Goal: Task Accomplishment & Management: Complete application form

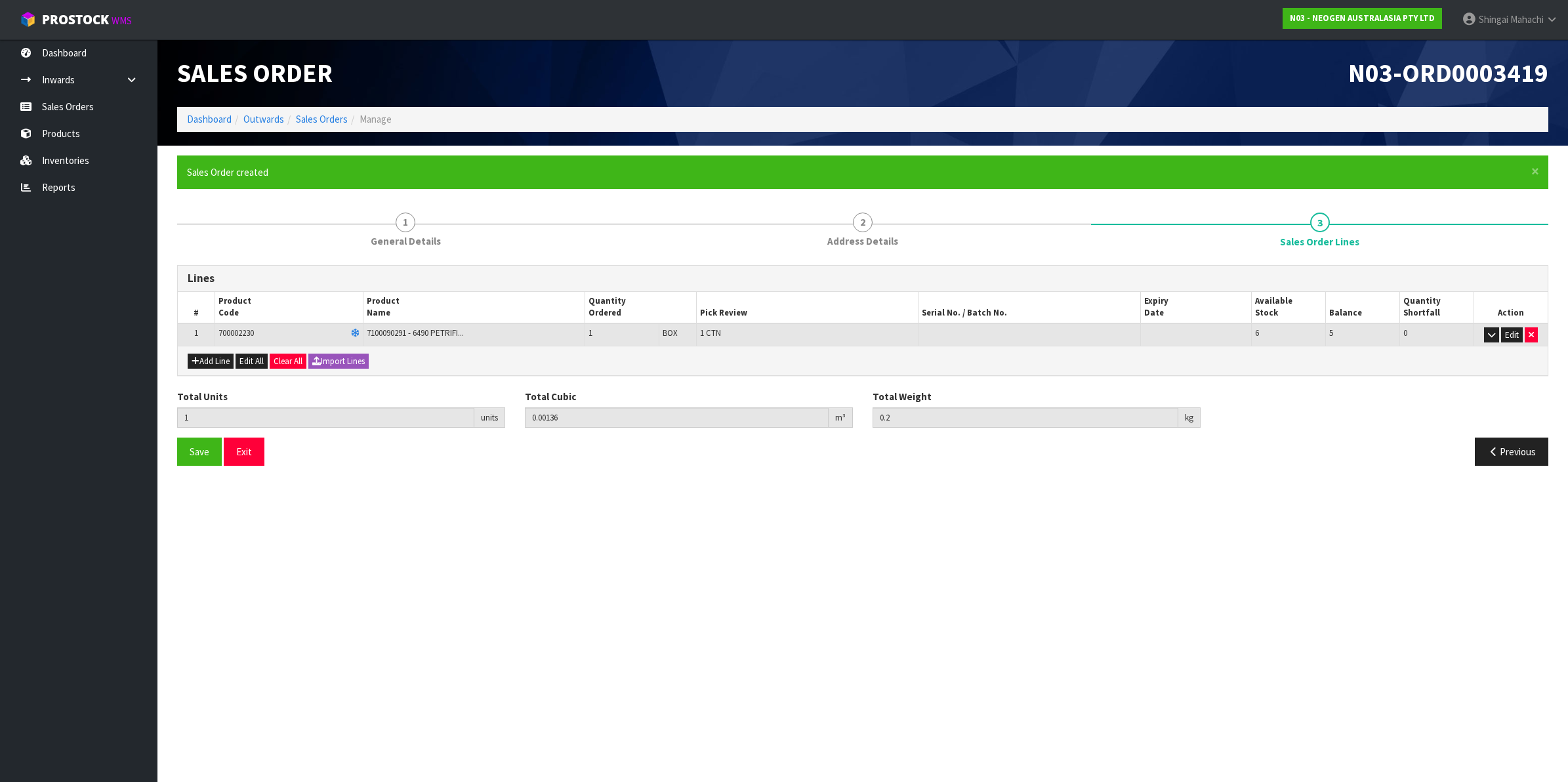
click at [310, 117] on link "Sales Orders" at bounding box center [321, 119] width 52 height 12
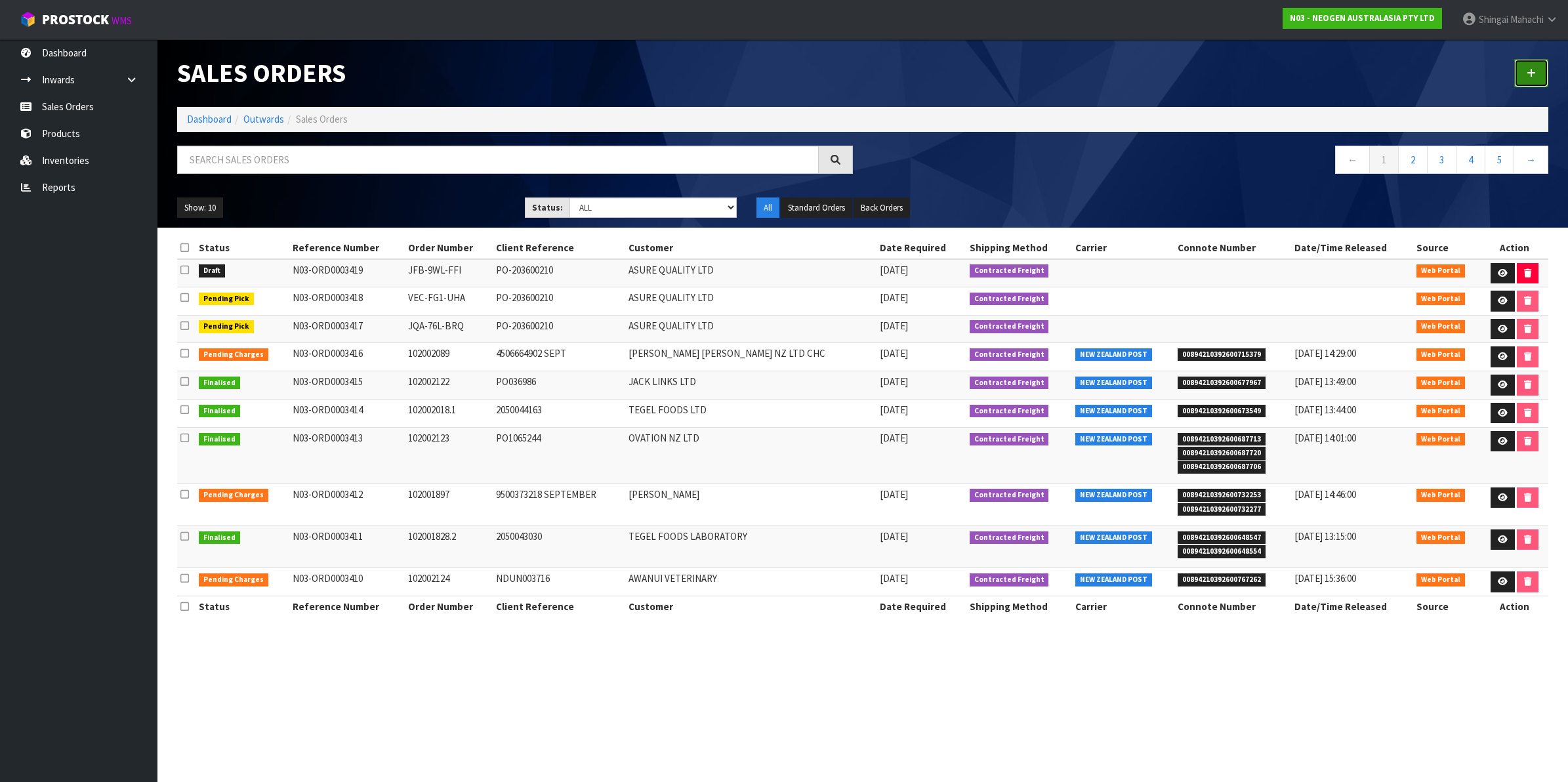
click at [1529, 76] on icon at bounding box center [1531, 73] width 9 height 10
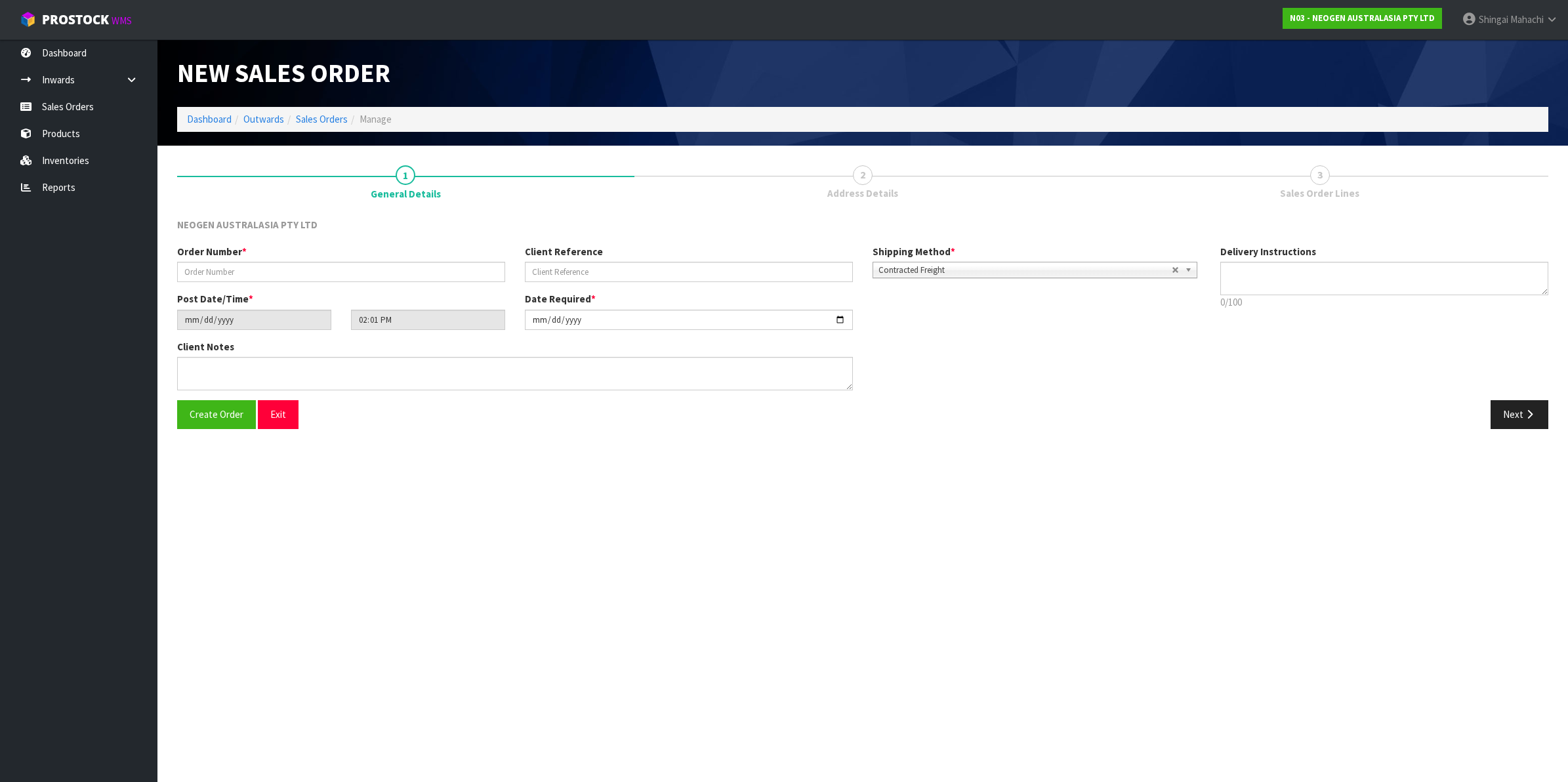
type textarea "CHILLED GOODS -OVERNIGHT"
click at [233, 269] on input "text" at bounding box center [341, 271] width 328 height 20
click at [226, 269] on input "text" at bounding box center [341, 271] width 328 height 20
paste input "EAT-RME-YRH PO-203600210"
type input "EAT-RME-YRH PO-203600210"
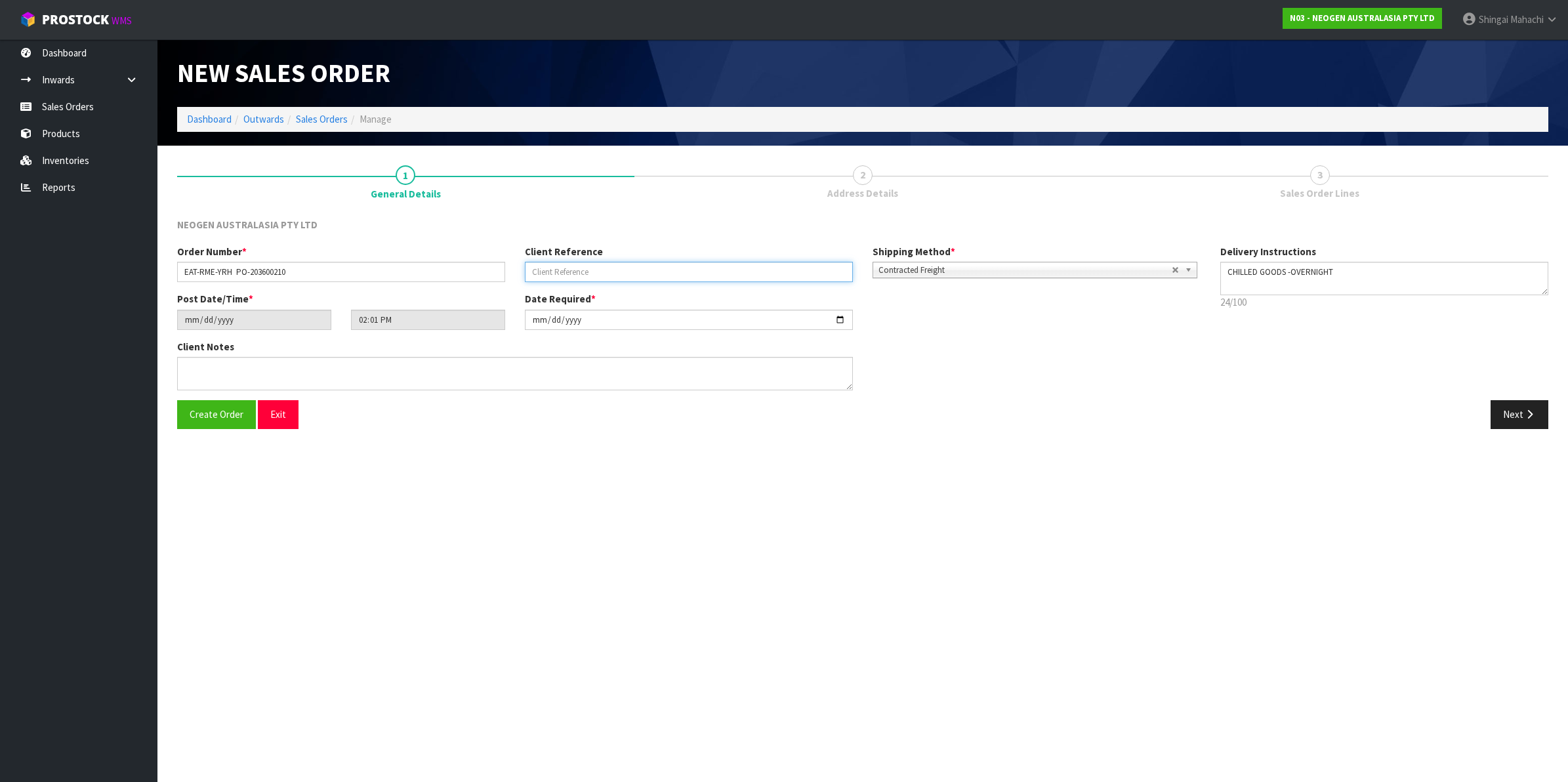
click at [564, 273] on input "text" at bounding box center [688, 271] width 328 height 20
paste input "EAT-RME-YRH PO-203600210"
type input "PO-203600210"
click at [294, 270] on input "EAT-RME-YRH PO-203600210" at bounding box center [341, 271] width 328 height 20
type input "EAT-RME-YRH"
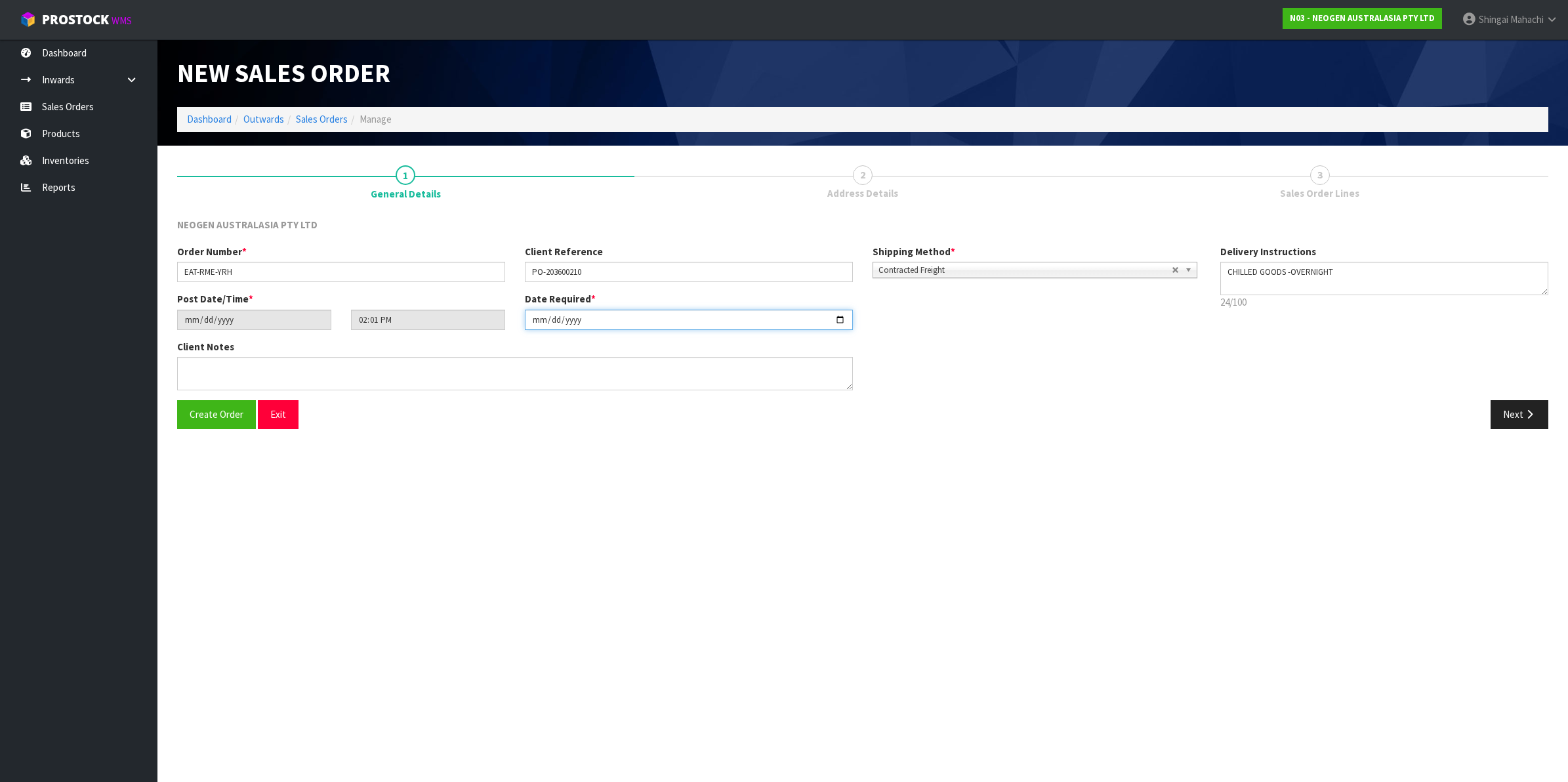
click at [838, 319] on input "[DATE]" at bounding box center [688, 319] width 328 height 20
type input "[DATE]"
click at [215, 381] on textarea at bounding box center [515, 373] width 676 height 34
click at [214, 366] on textarea at bounding box center [515, 373] width 676 height 34
paste textarea "PLEASE NOTE - THIS BOX MUST COME FROM HELD WAREHOUSE – BATCH # 418325048A A BAR…"
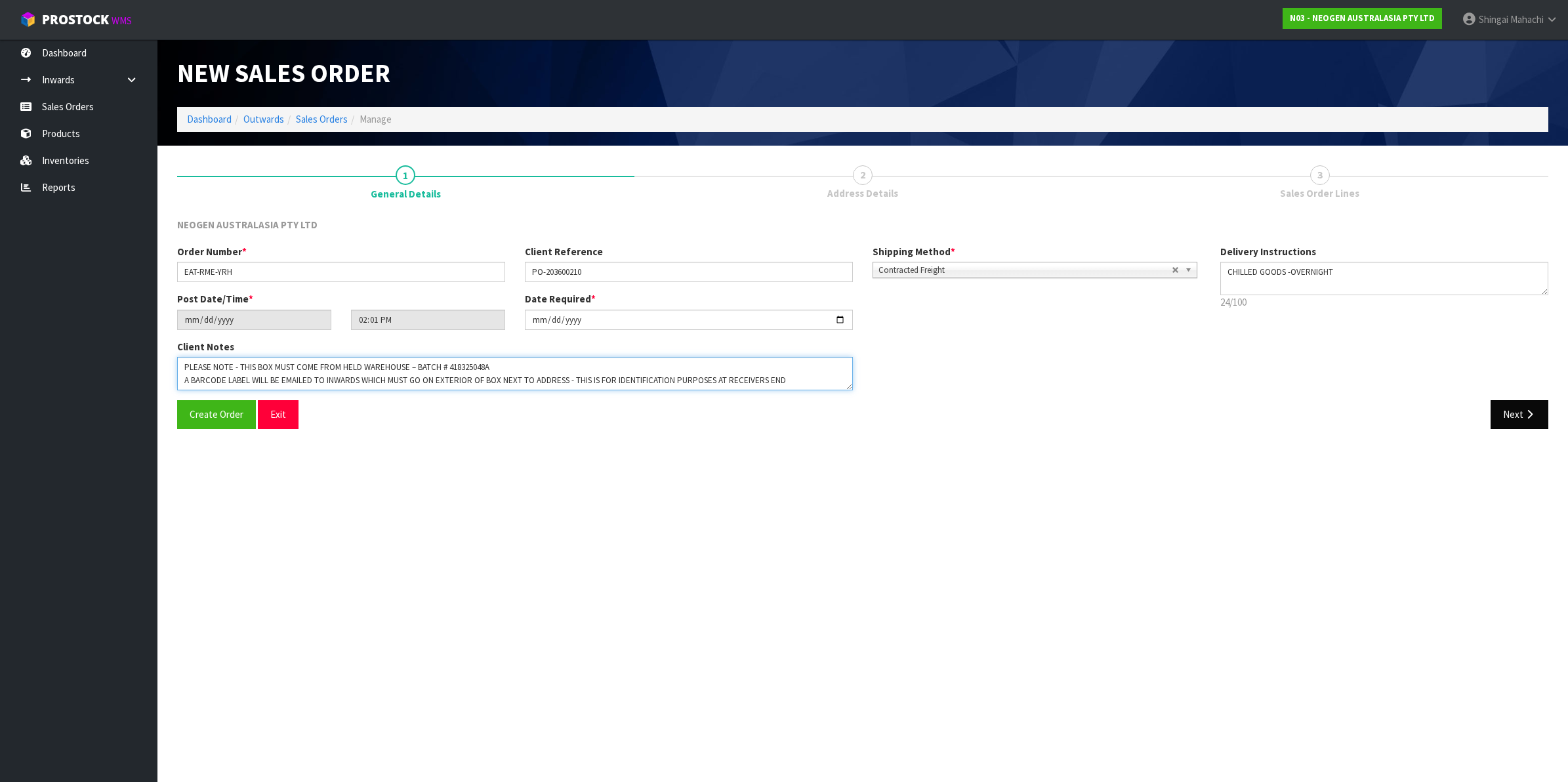
type textarea "PLEASE NOTE - THIS BOX MUST COME FROM HELD WAREHOUSE – BATCH # 418325048A A BAR…"
click at [1521, 415] on button "Next" at bounding box center [1519, 414] width 58 height 28
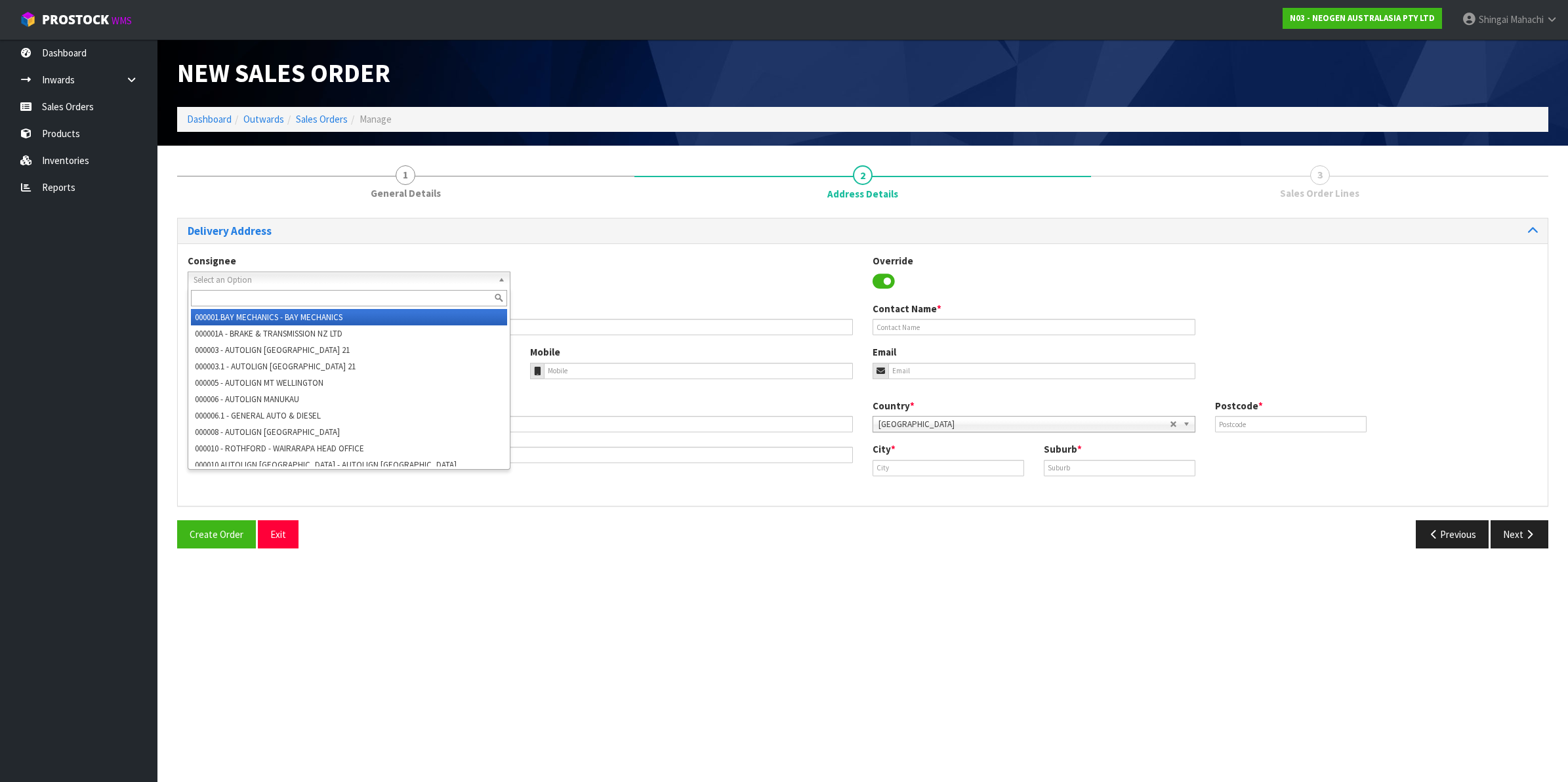
click at [247, 281] on span "Select an Option" at bounding box center [343, 280] width 299 height 16
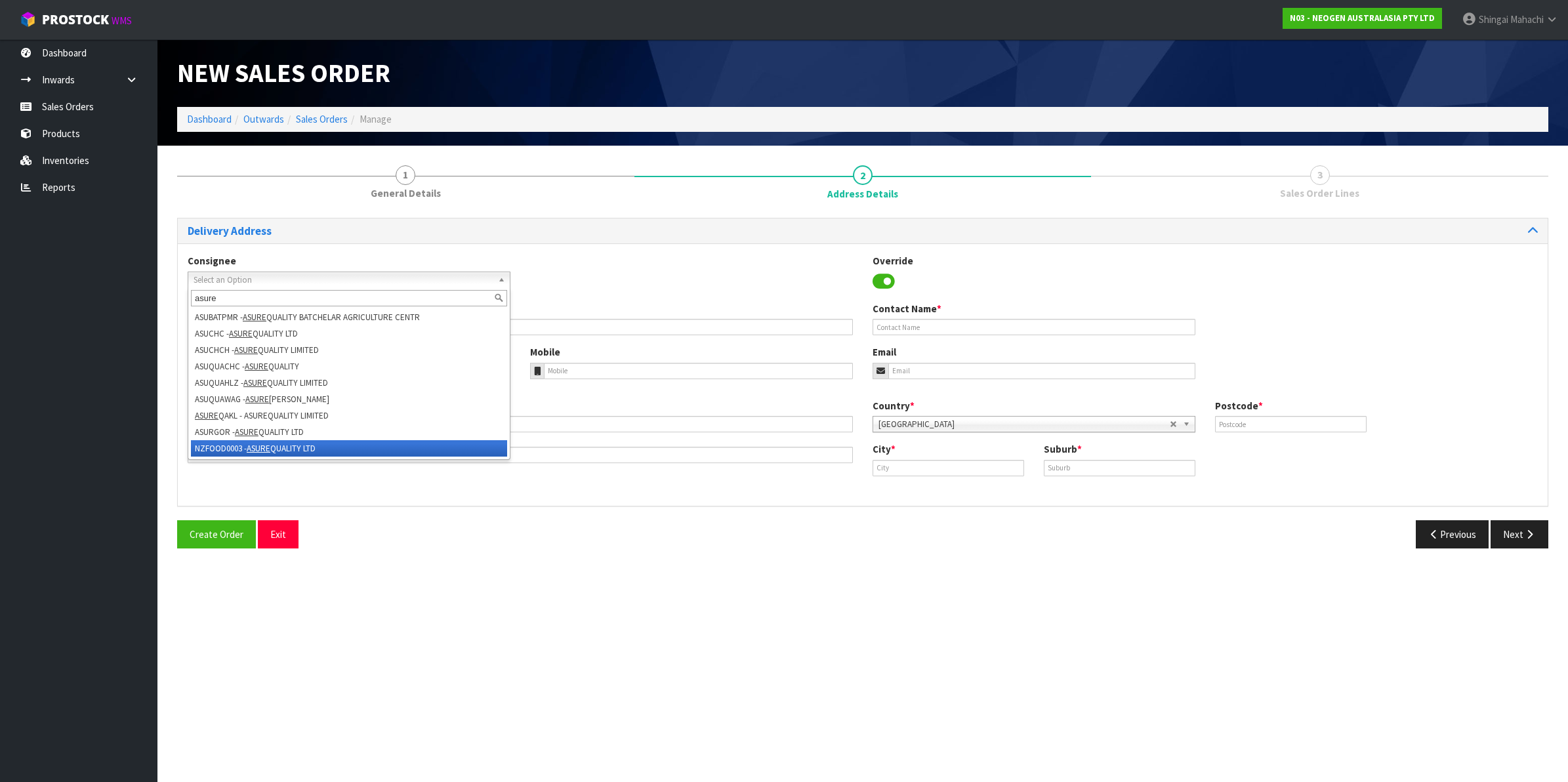
type input "asure"
click at [243, 446] on li "NZFOOD0003 - ASURE QUALITY LTD" at bounding box center [348, 448] width 316 height 16
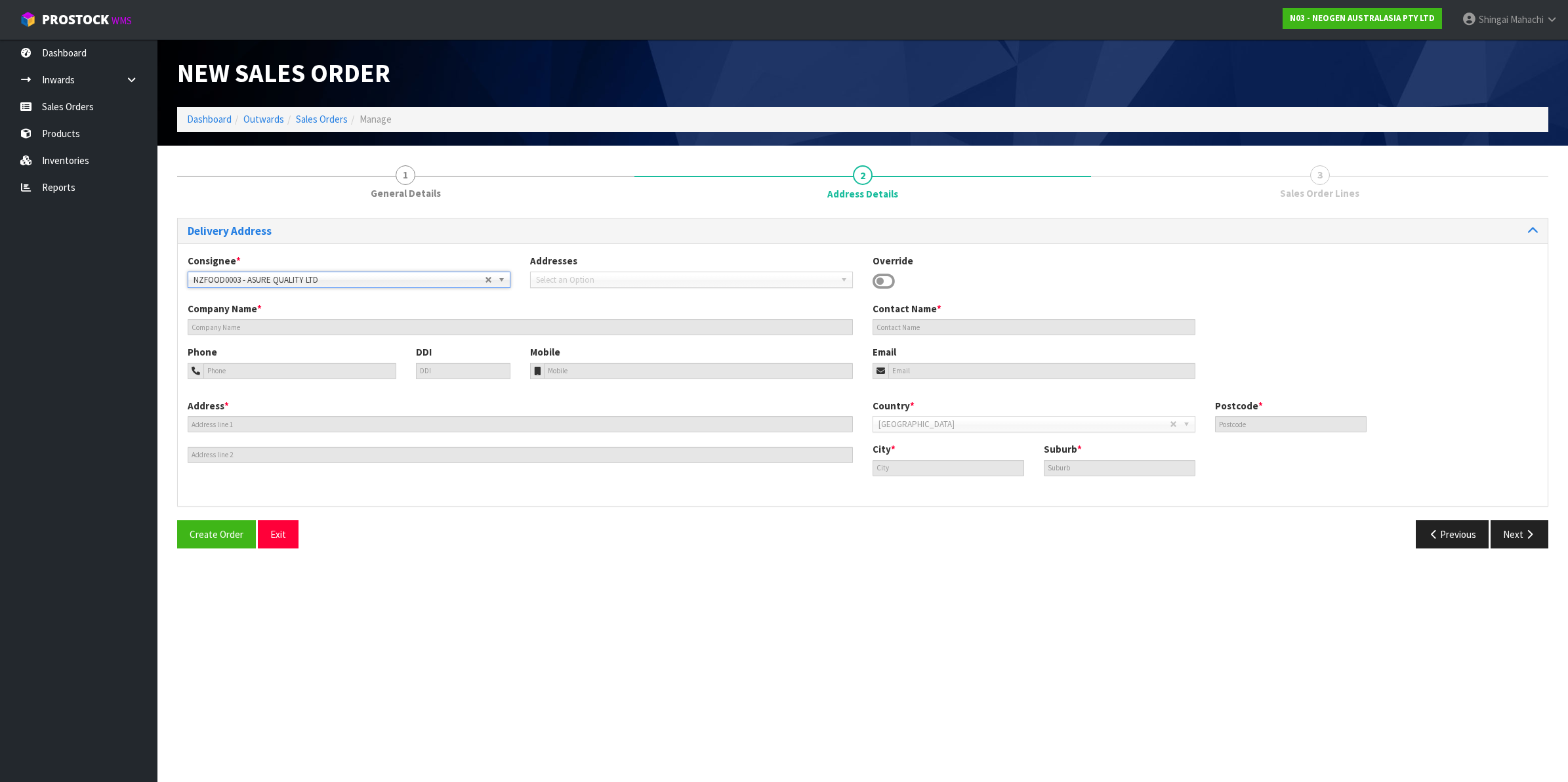
type input "ASURE QUALITY LTD"
type input "[STREET_ADDRESS]"
type input "0600"
type input "[GEOGRAPHIC_DATA]"
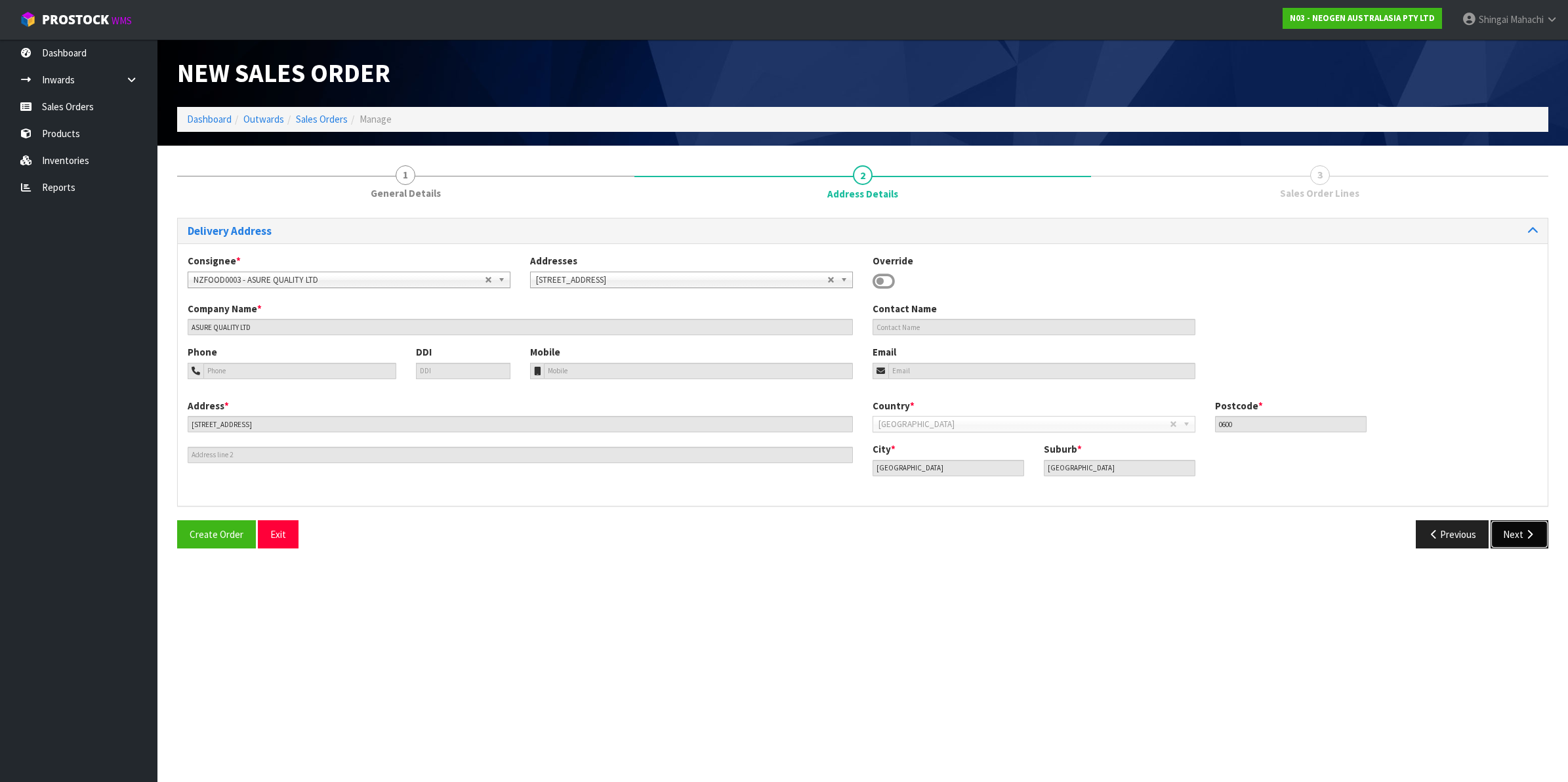
click at [1526, 529] on icon "button" at bounding box center [1529, 534] width 12 height 10
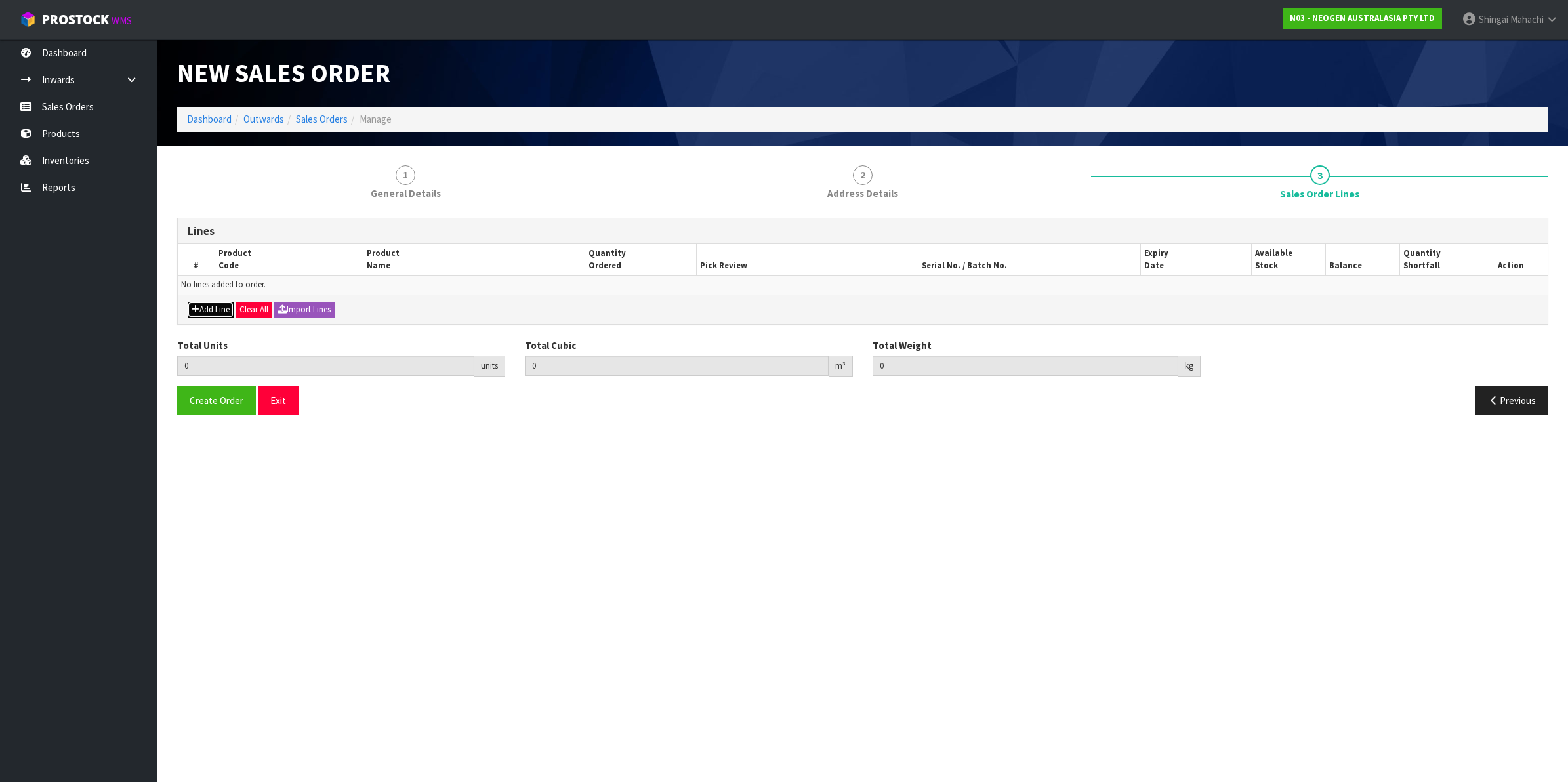
click at [208, 312] on button "Add Line" at bounding box center [210, 310] width 46 height 16
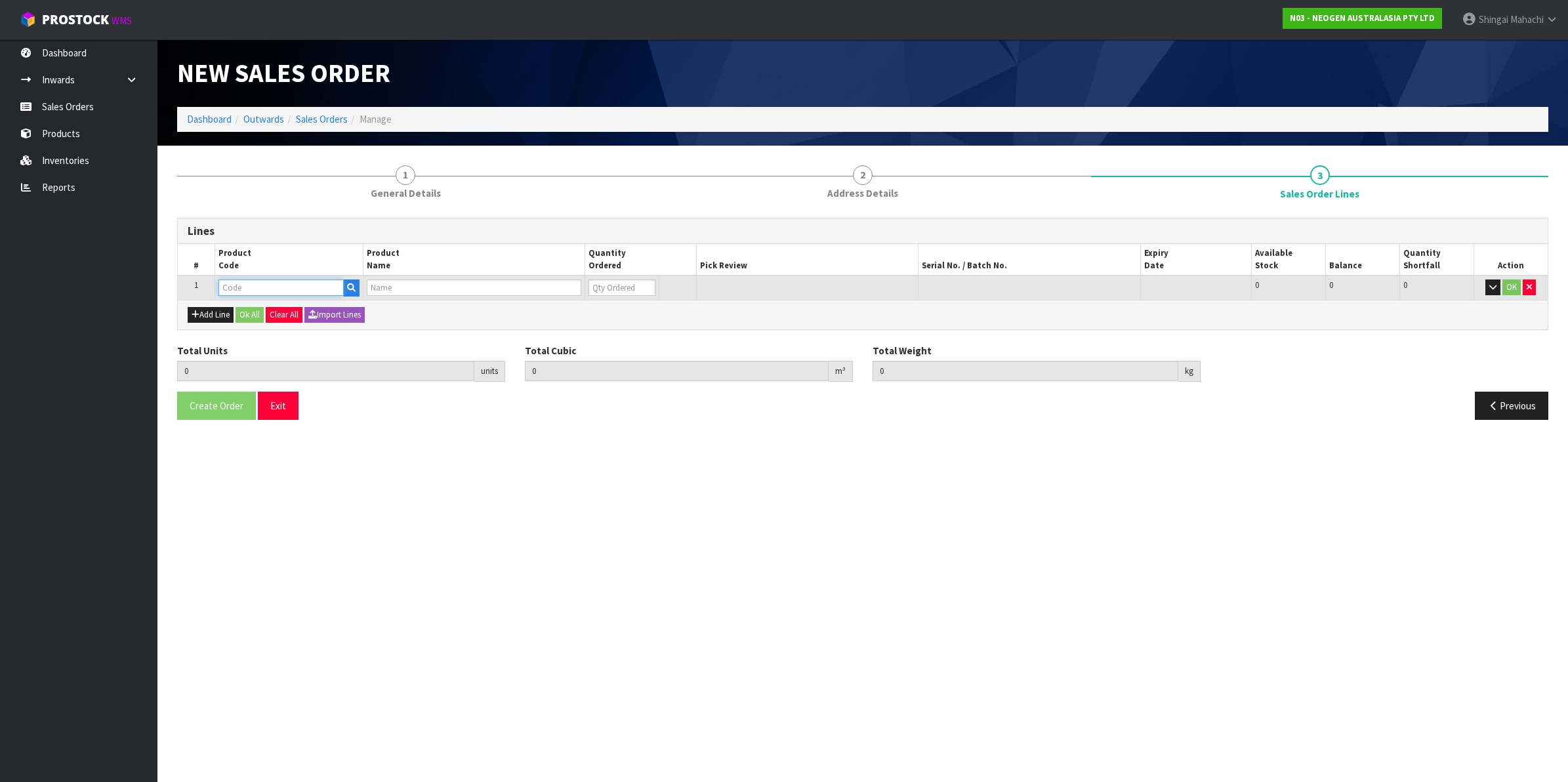
click at [241, 283] on input "text" at bounding box center [281, 287] width 126 height 16
type input "700002275"
type input "0.000000"
type input "0.000"
type input "7100126818 - 6420 PETRIFILM ENTEROBCT PLT 50/CS PL"
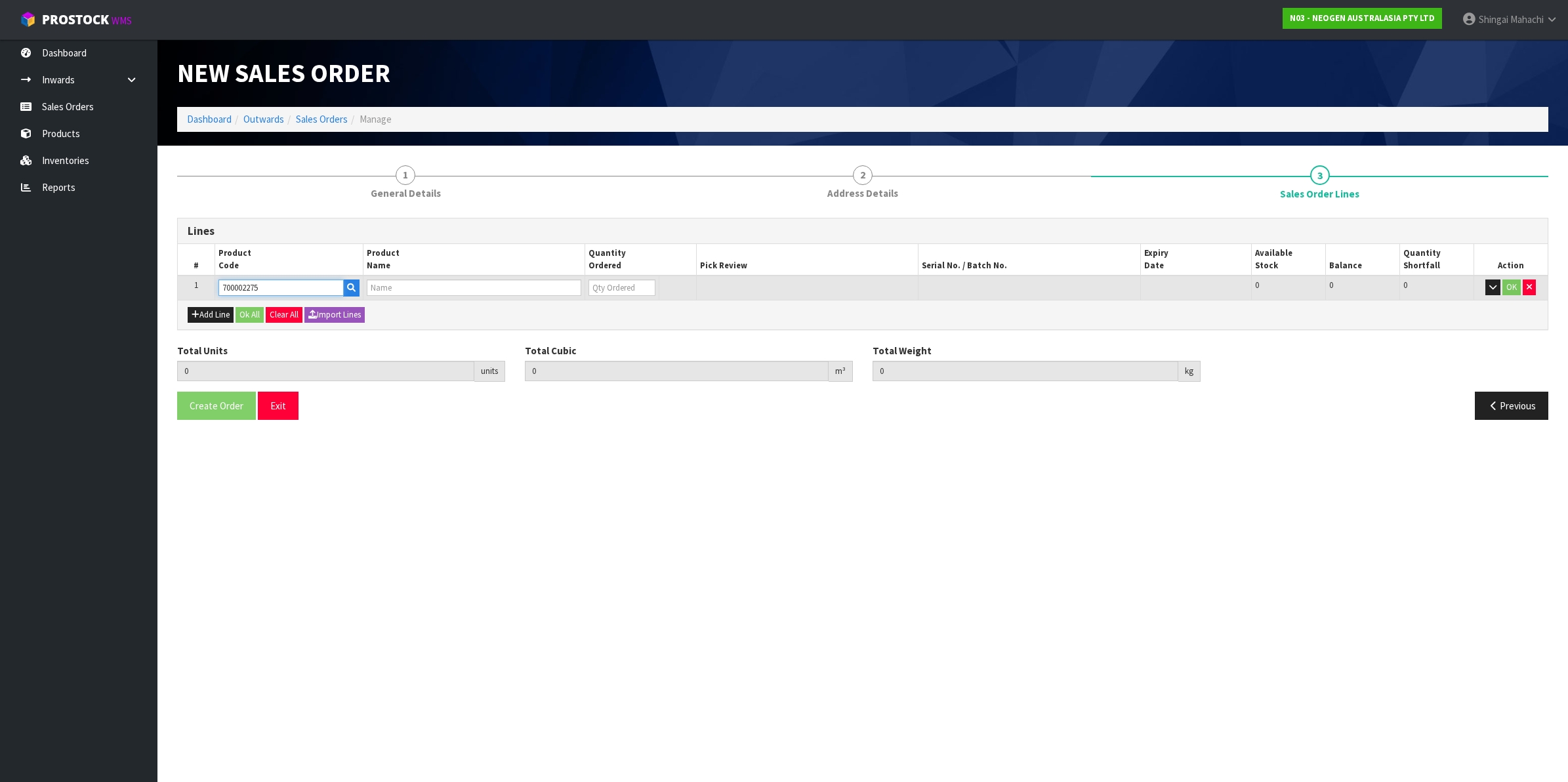
type input "0"
type input "700002275"
click at [533, 295] on tr "1 700002275 7100126818 - 6420 PETRIFILM ENTEROBCT PLT 50/CS PL 0 BOX 108 108 0 …" at bounding box center [863, 287] width 1370 height 24
type input "1"
type input "0.001785"
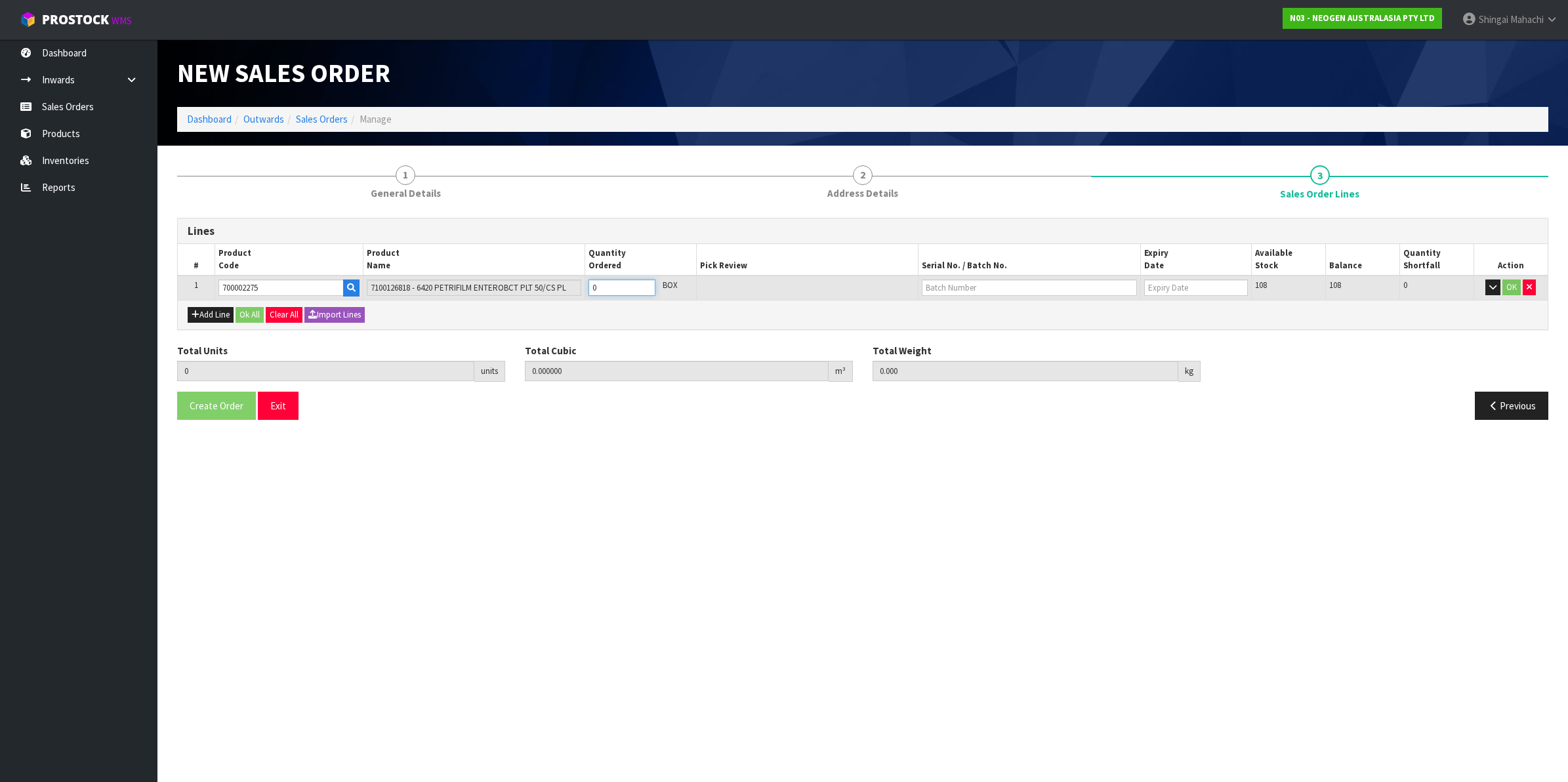
type input "0.2"
type input "1"
click at [1511, 285] on button "OK" at bounding box center [1511, 287] width 18 height 16
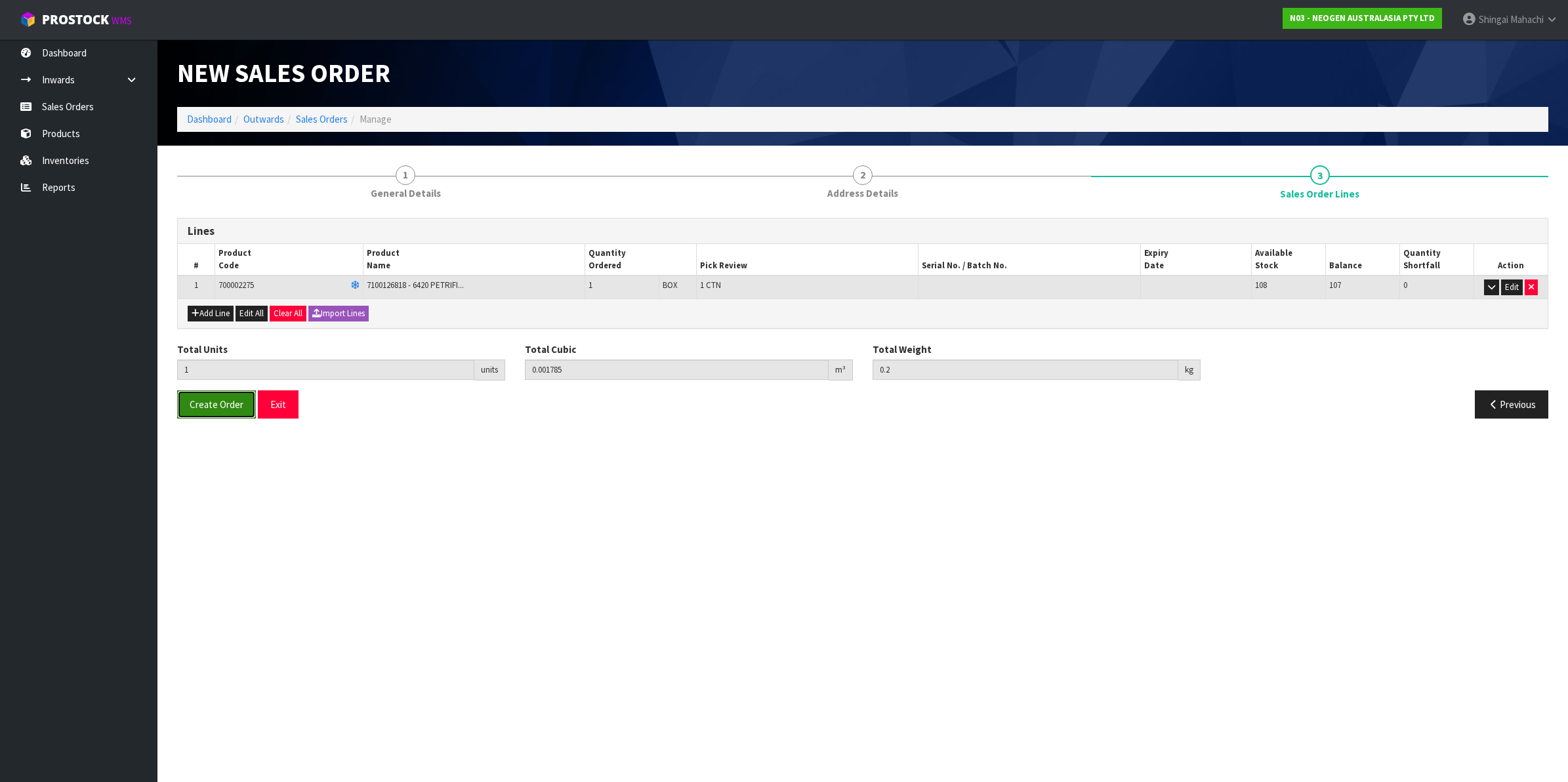
click at [233, 410] on span "Create Order" at bounding box center [216, 404] width 54 height 12
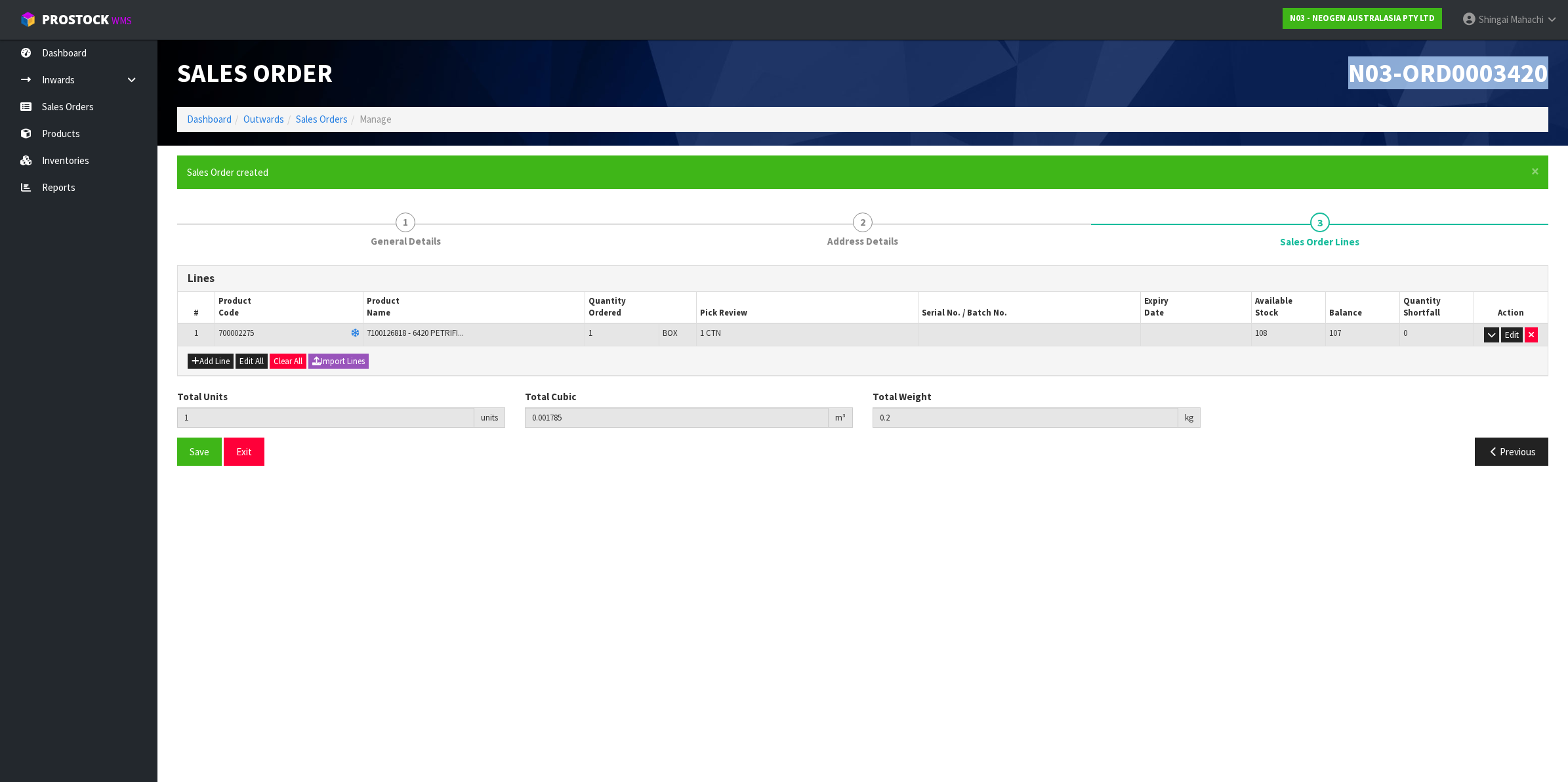
drag, startPoint x: 1342, startPoint y: 64, endPoint x: 1544, endPoint y: 72, distance: 202.2
click at [1544, 72] on h1 "N03-ORD0003420" at bounding box center [1210, 73] width 676 height 28
copy span "N03-ORD0003420"
click at [329, 115] on link "Sales Orders" at bounding box center [321, 119] width 52 height 12
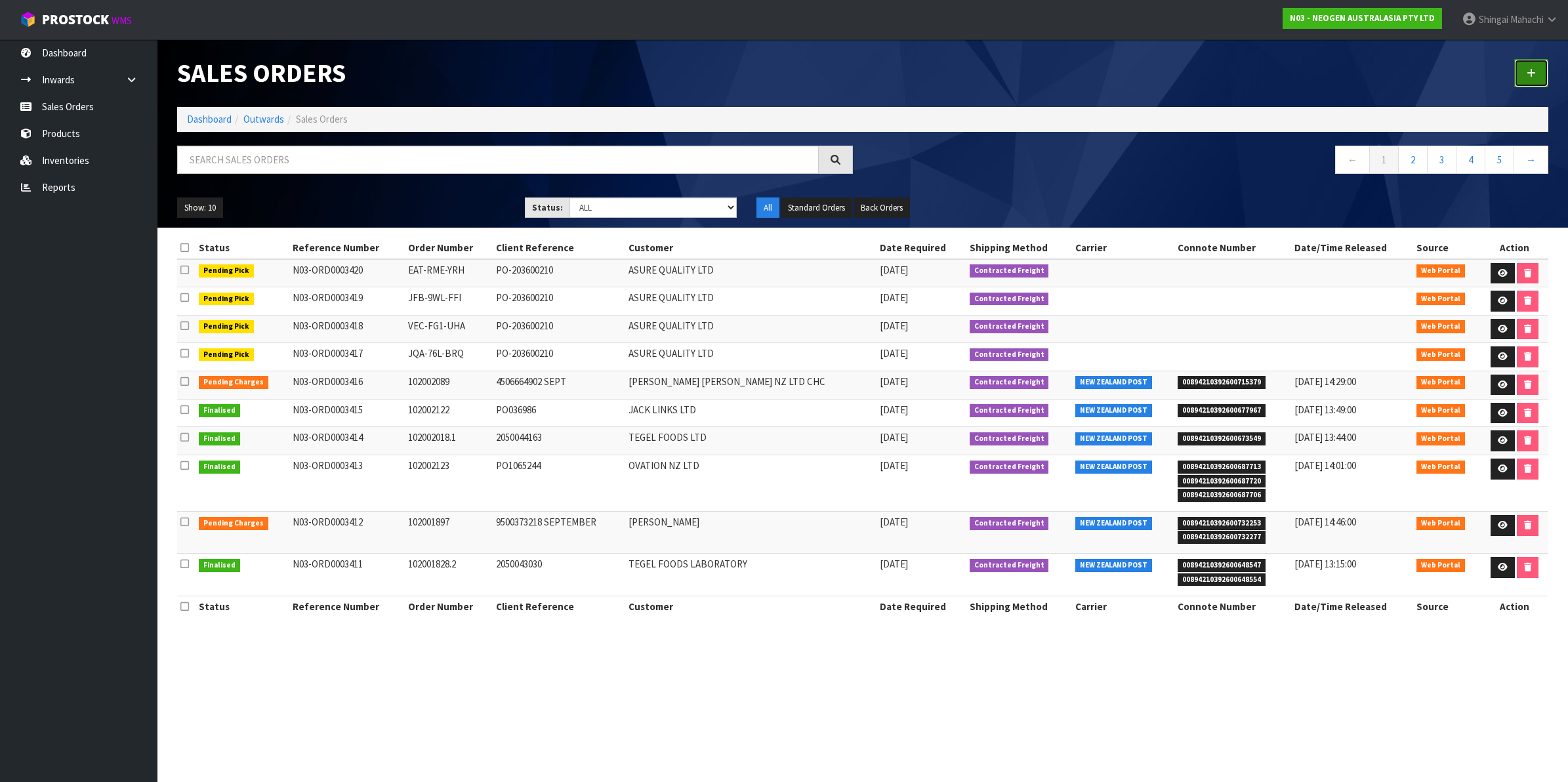
click at [1527, 69] on icon at bounding box center [1531, 73] width 9 height 10
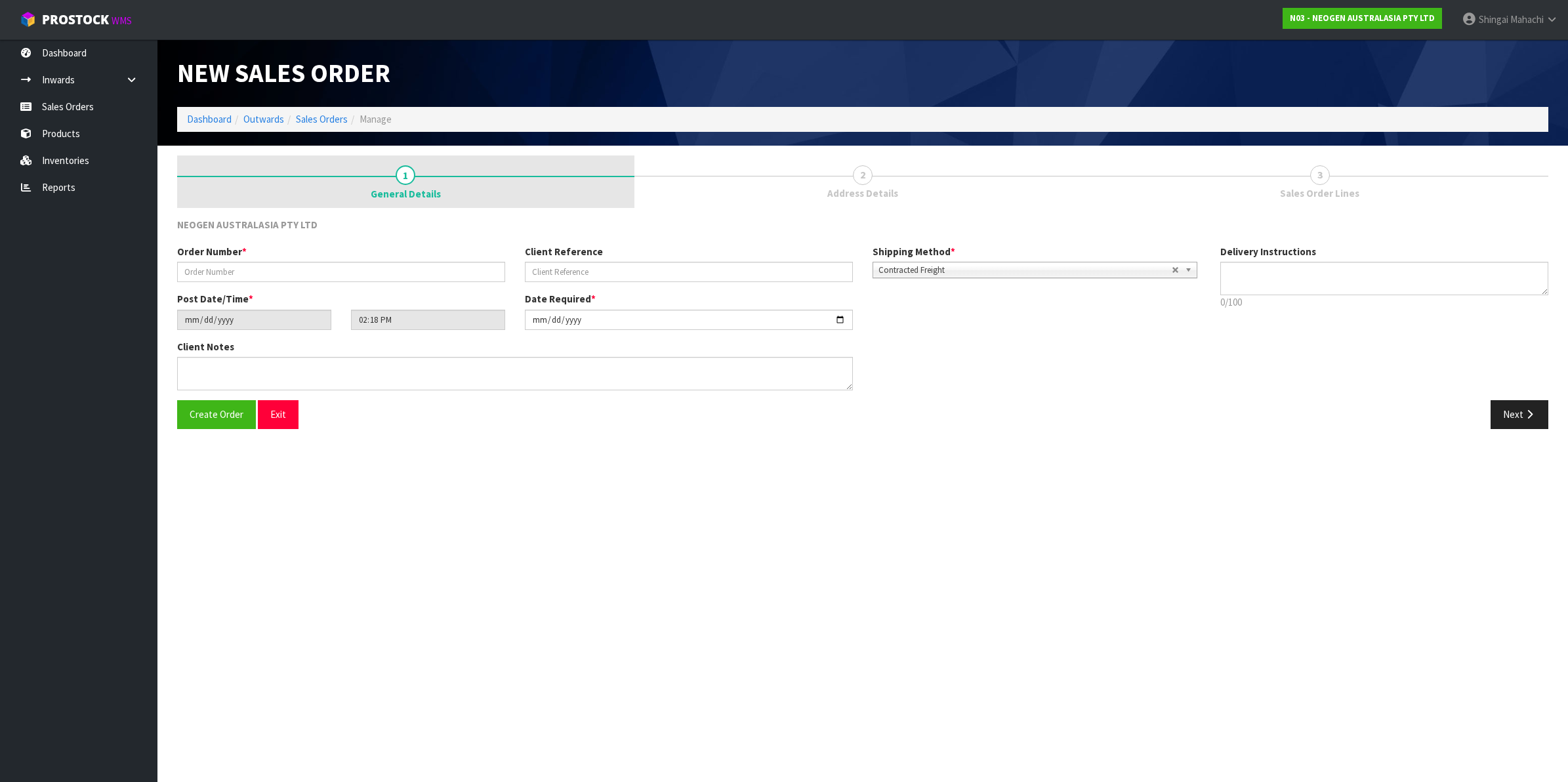
type textarea "CHILLED GOODS -OVERNIGHT"
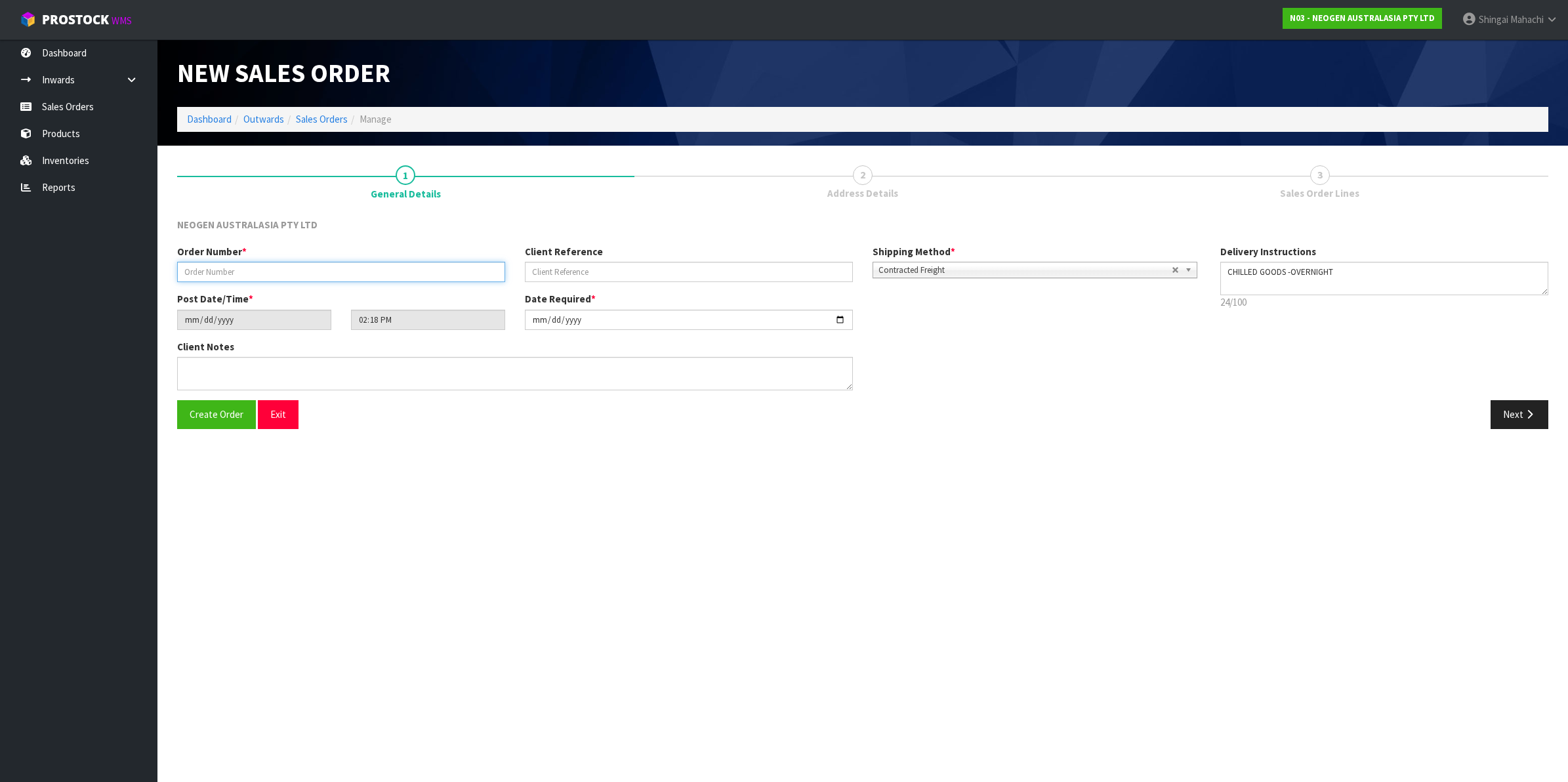
click at [210, 264] on input "text" at bounding box center [341, 271] width 328 height 20
click at [190, 274] on input "text" at bounding box center [341, 271] width 328 height 20
paste input "KFS-E1H-OCS PO-203600210"
type input "KFS-E1H-OCS PO-203600210"
click at [548, 273] on input "text" at bounding box center [688, 271] width 328 height 20
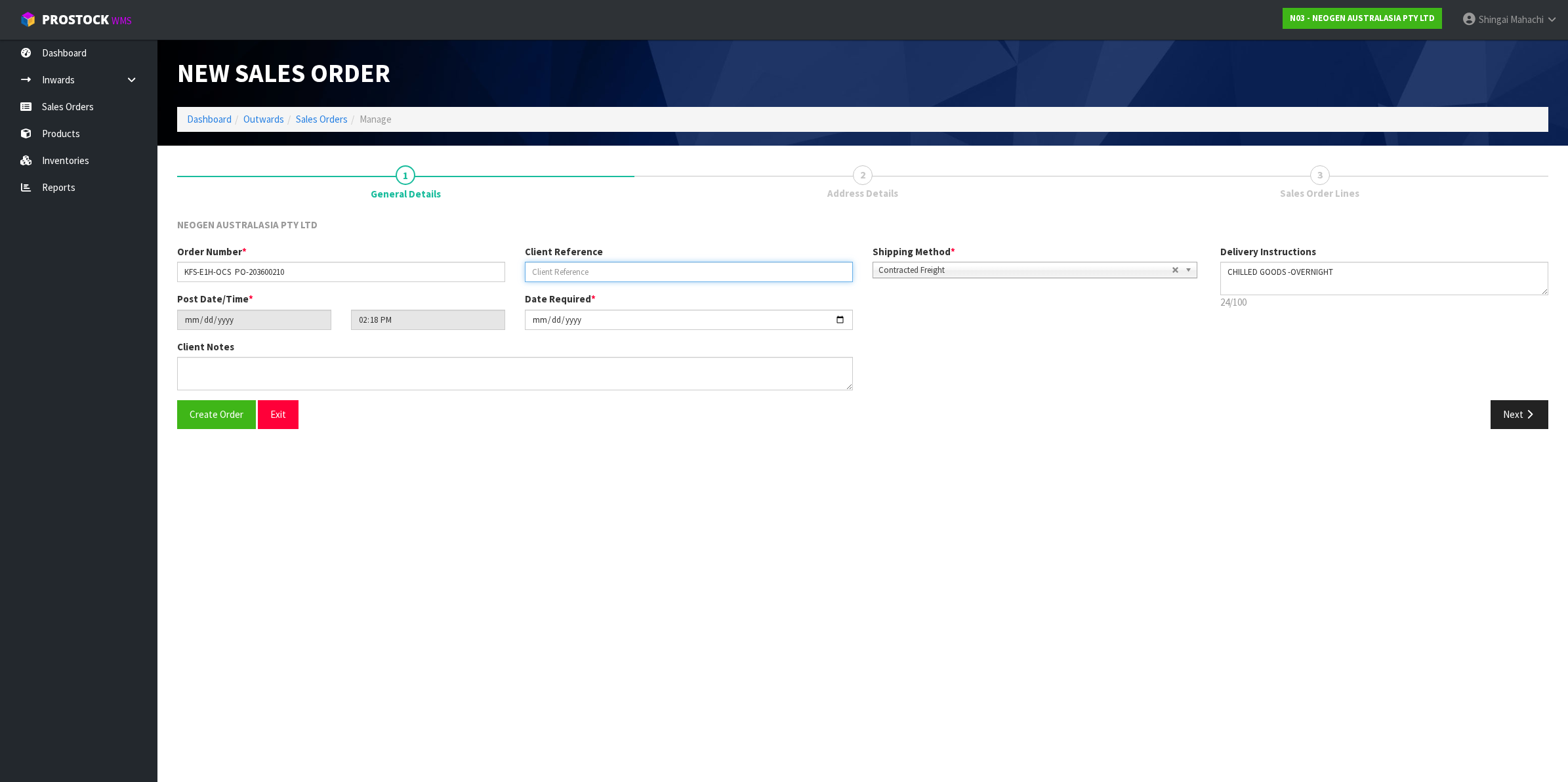
paste input "KFS-E1H-OCS PO-203600210"
type input "PO-203600210"
click at [293, 272] on input "KFS-E1H-OCS PO-203600210" at bounding box center [341, 271] width 328 height 20
type input "KFS-E1H-OCS"
click at [838, 319] on input "[DATE]" at bounding box center [688, 319] width 328 height 20
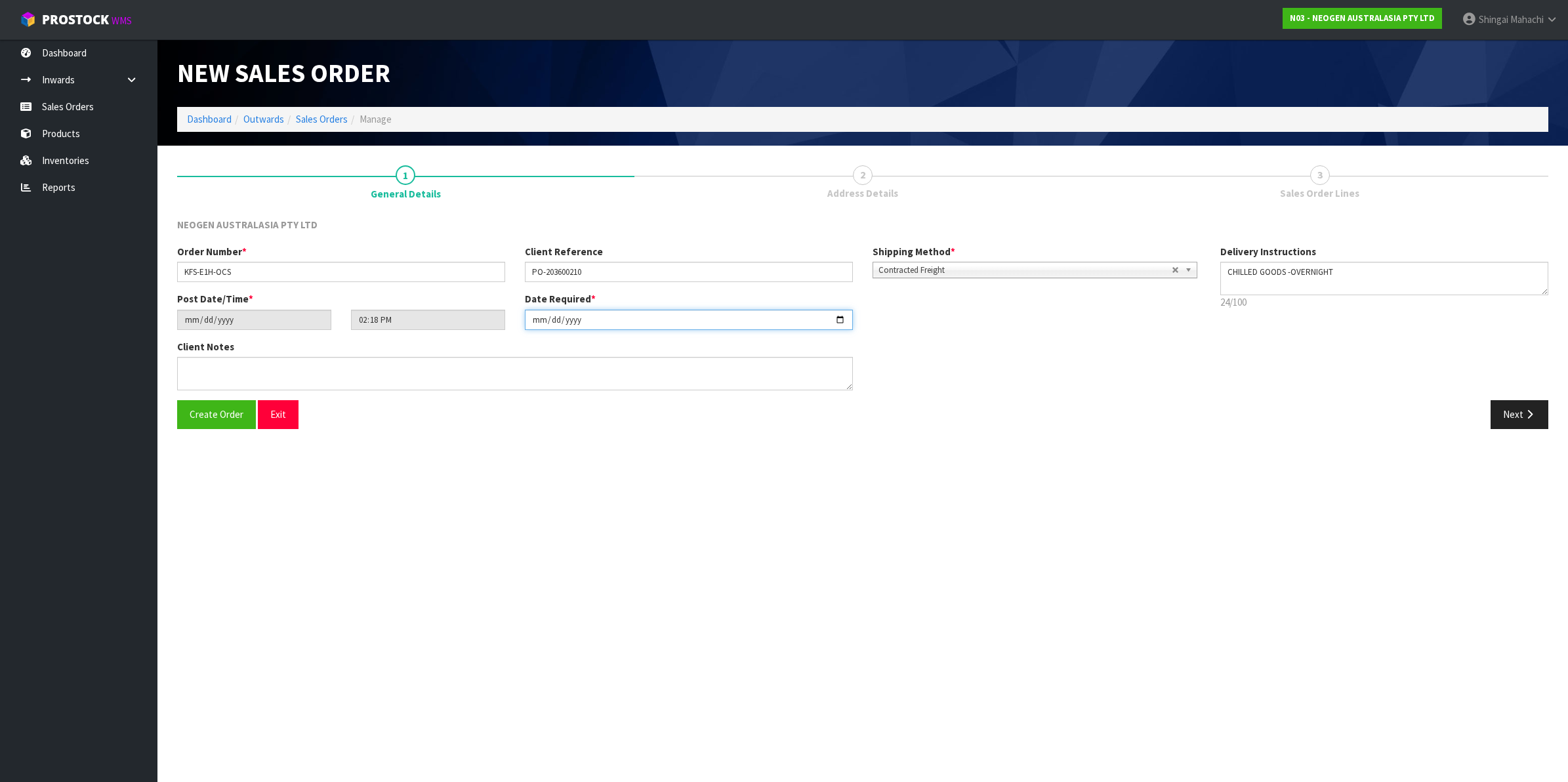
type input "[DATE]"
click at [185, 363] on textarea at bounding box center [515, 373] width 676 height 34
paste textarea "PLEASE NOTE - THIS BOX MUST COME FROM HELD WAREHOUSE – BATCH # 418325095A A BAR…"
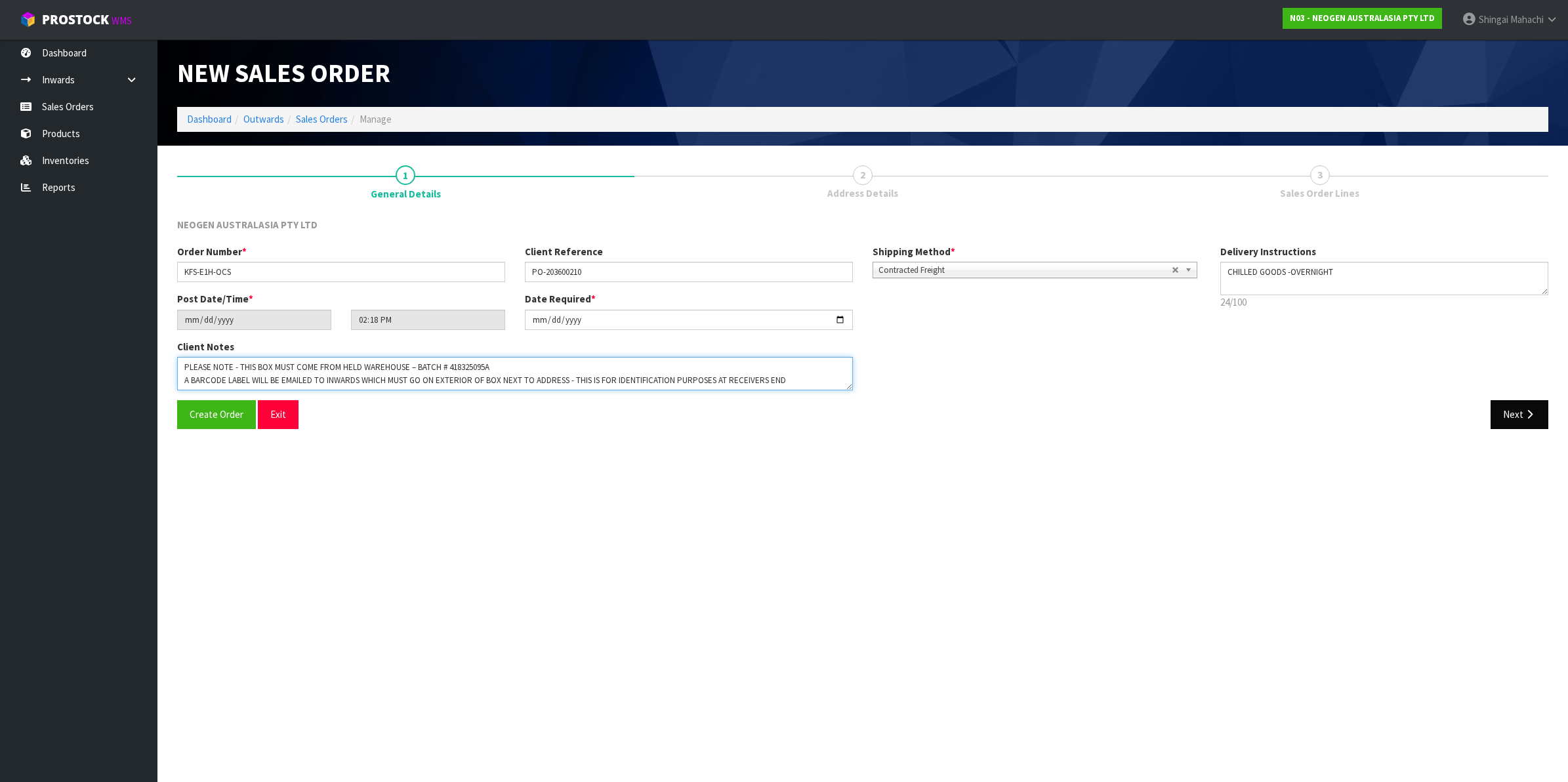
type textarea "PLEASE NOTE - THIS BOX MUST COME FROM HELD WAREHOUSE – BATCH # 418325095A A BAR…"
click at [1519, 414] on button "Next" at bounding box center [1519, 414] width 58 height 28
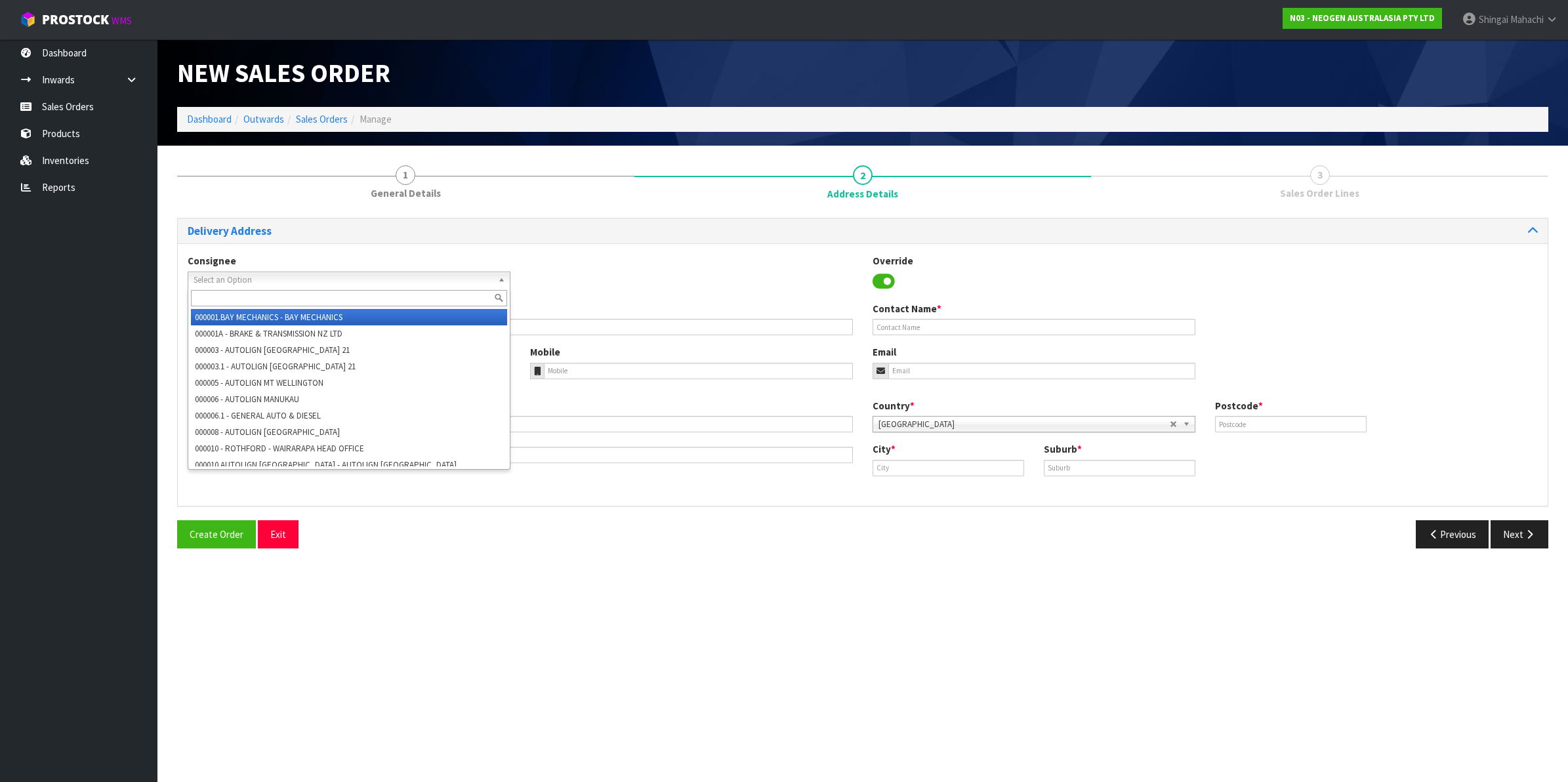
click at [268, 274] on span "Select an Option" at bounding box center [343, 280] width 299 height 16
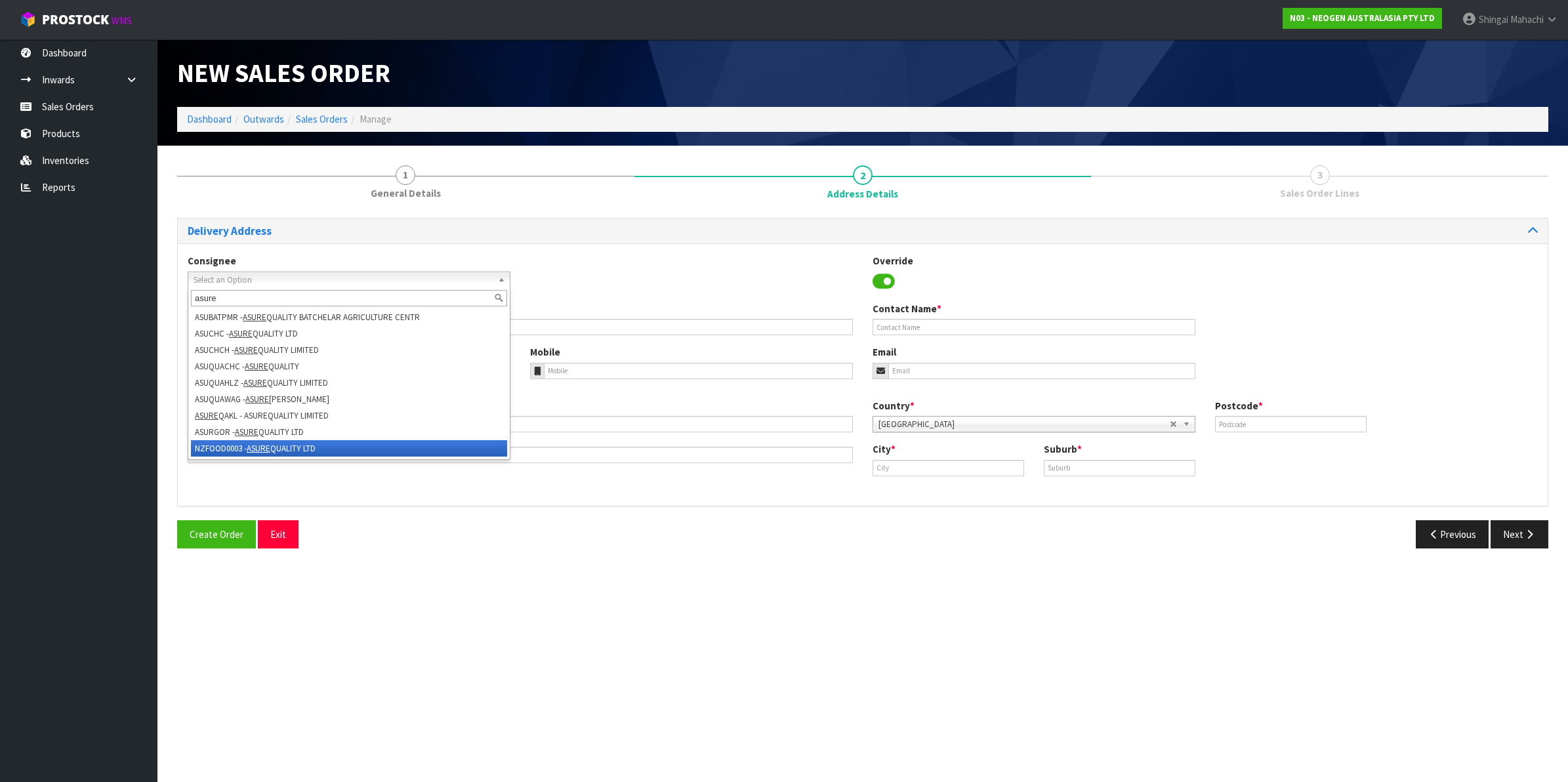
type input "asure"
click at [221, 448] on li "NZFOOD0003 - ASURE QUALITY LTD" at bounding box center [348, 448] width 316 height 16
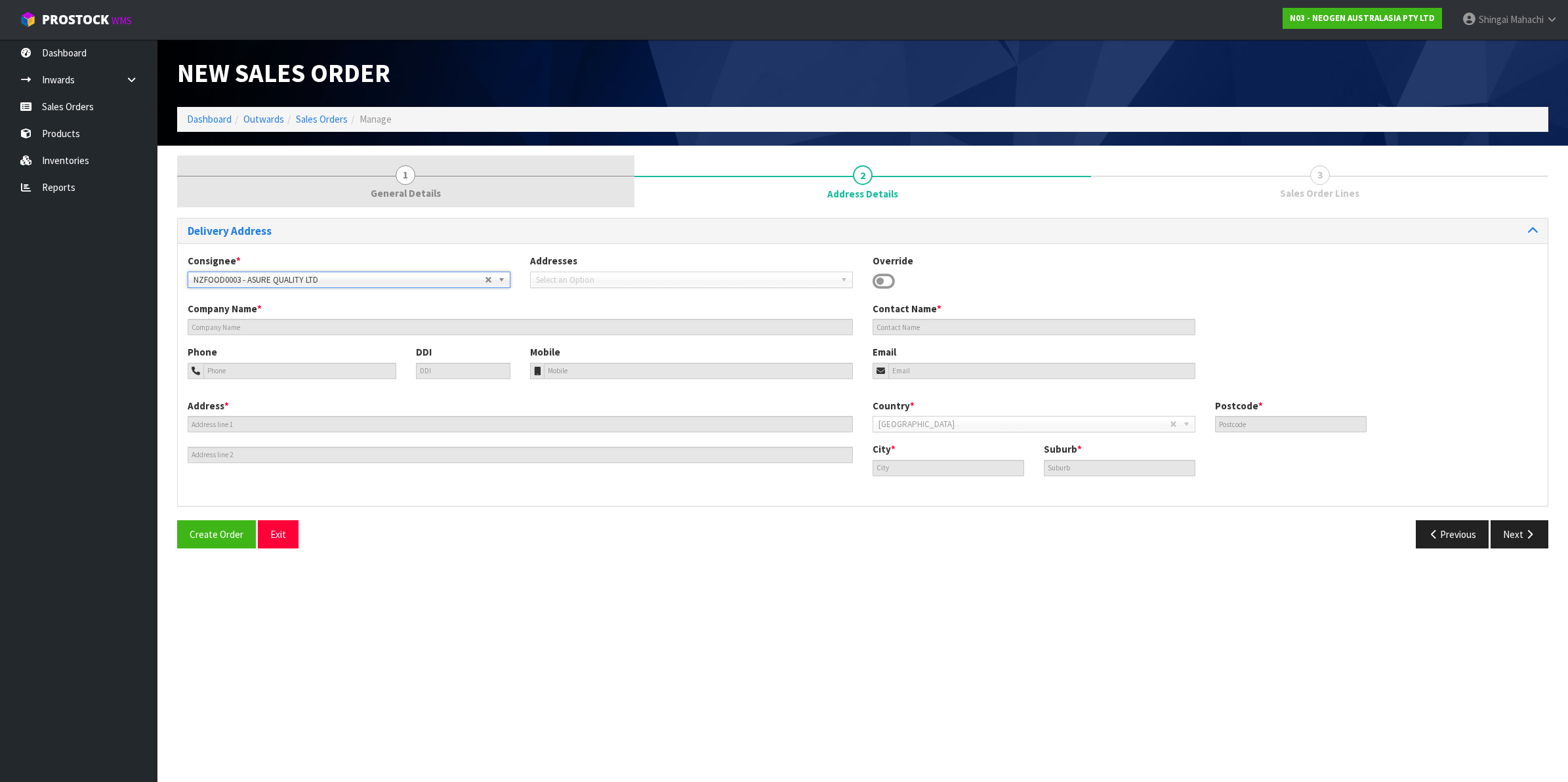
type input "ASURE QUALITY LTD"
type input "[STREET_ADDRESS]"
type input "0600"
type input "[GEOGRAPHIC_DATA]"
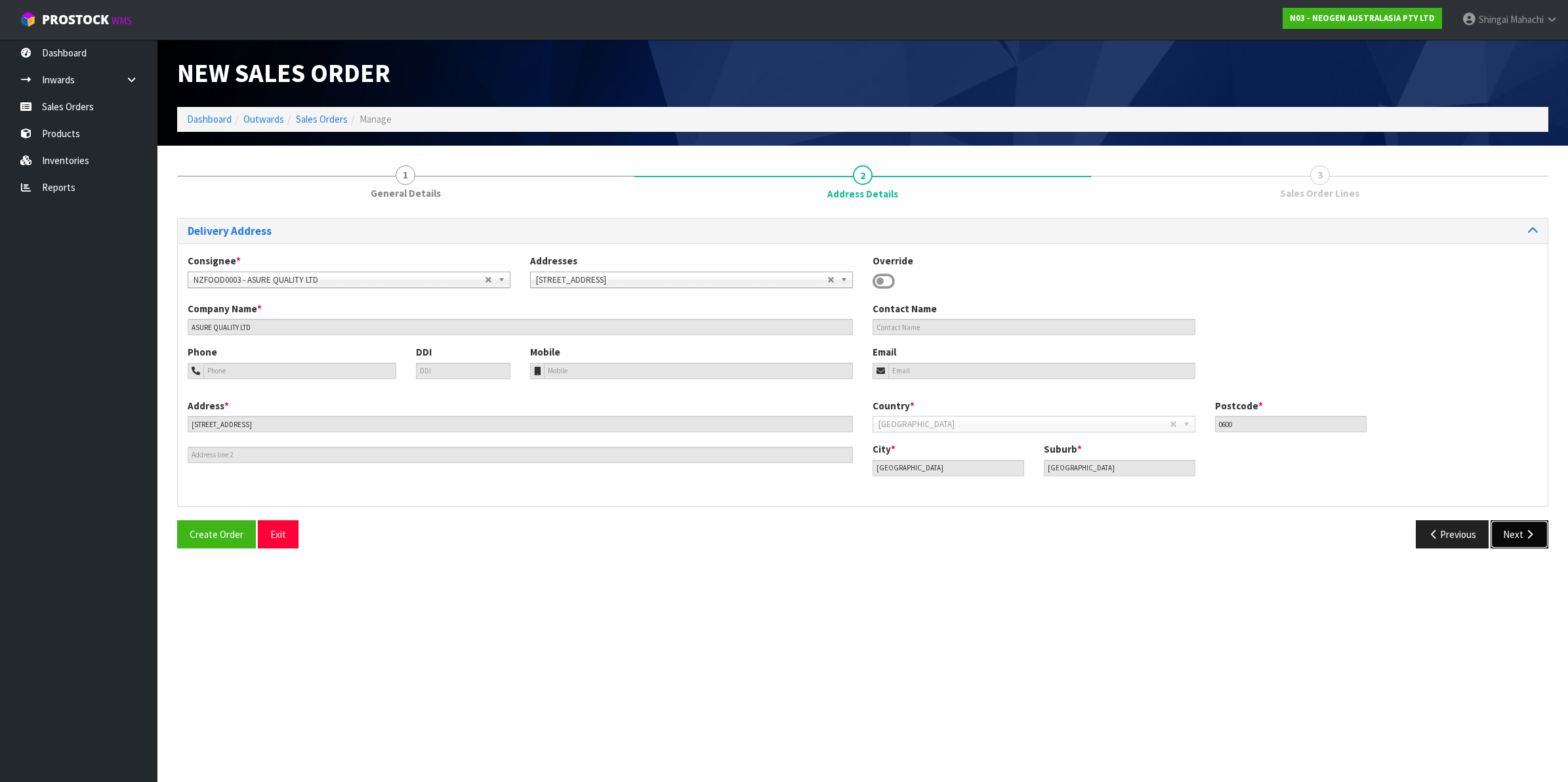
click at [1530, 535] on icon "button" at bounding box center [1529, 534] width 12 height 10
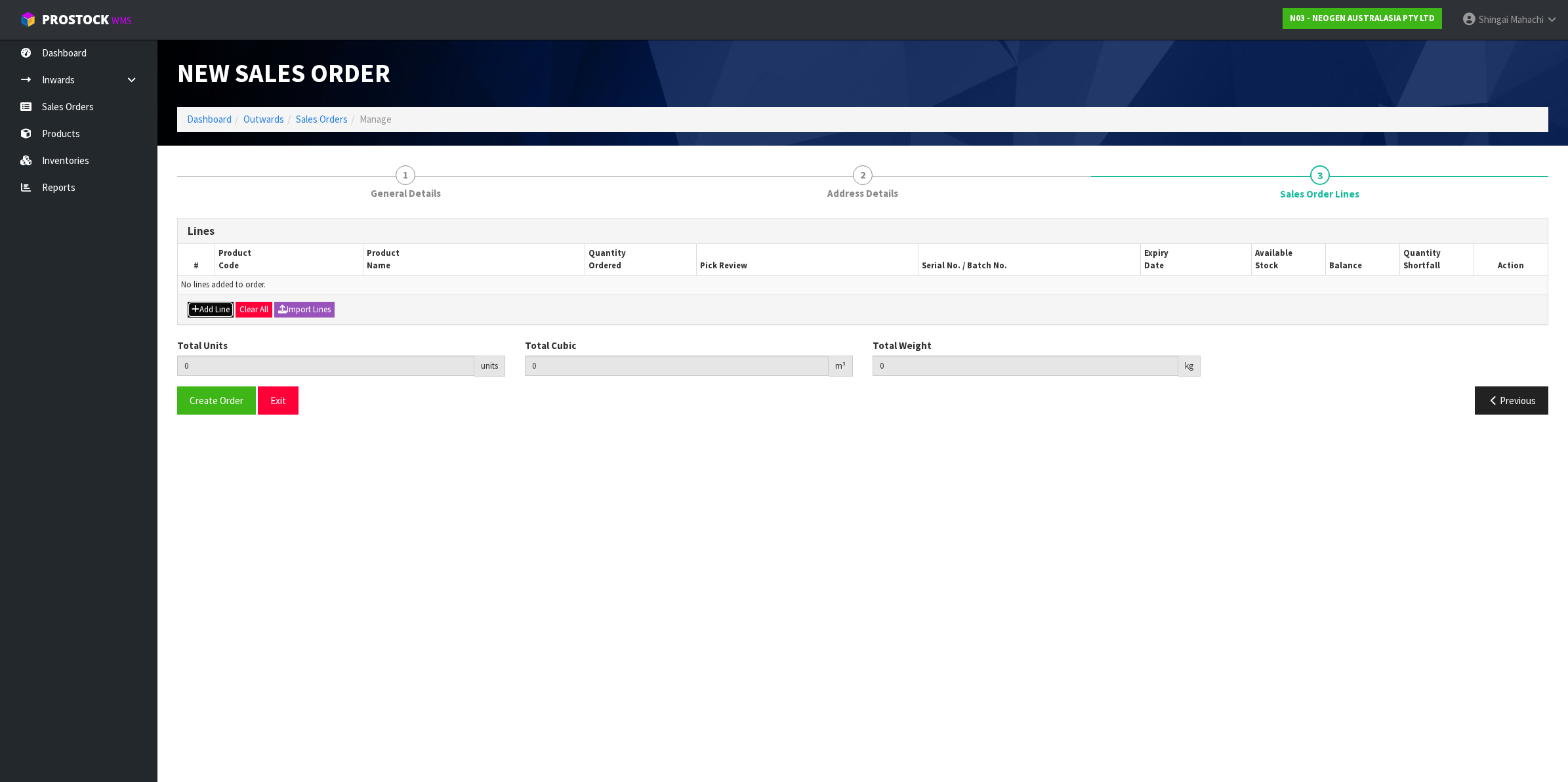
click at [210, 313] on button "Add Line" at bounding box center [210, 310] width 46 height 16
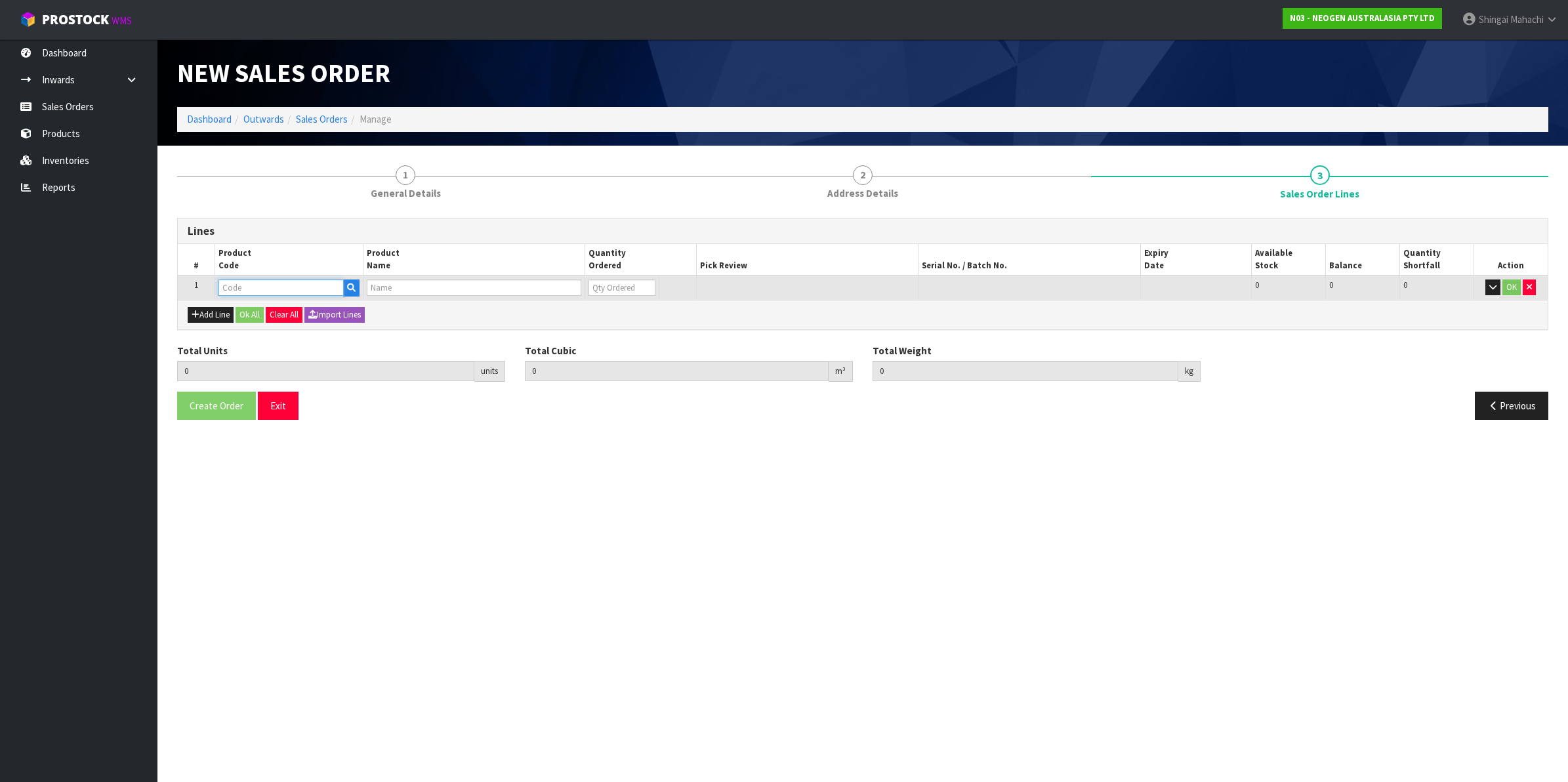
click at [229, 287] on input "text" at bounding box center [281, 287] width 126 height 16
type input "700002232"
type input "0.000000"
type input "0.000"
type input "7100090323 - 6448 PETRIFILM ENV LISTR CT PLT 200EA/CS"
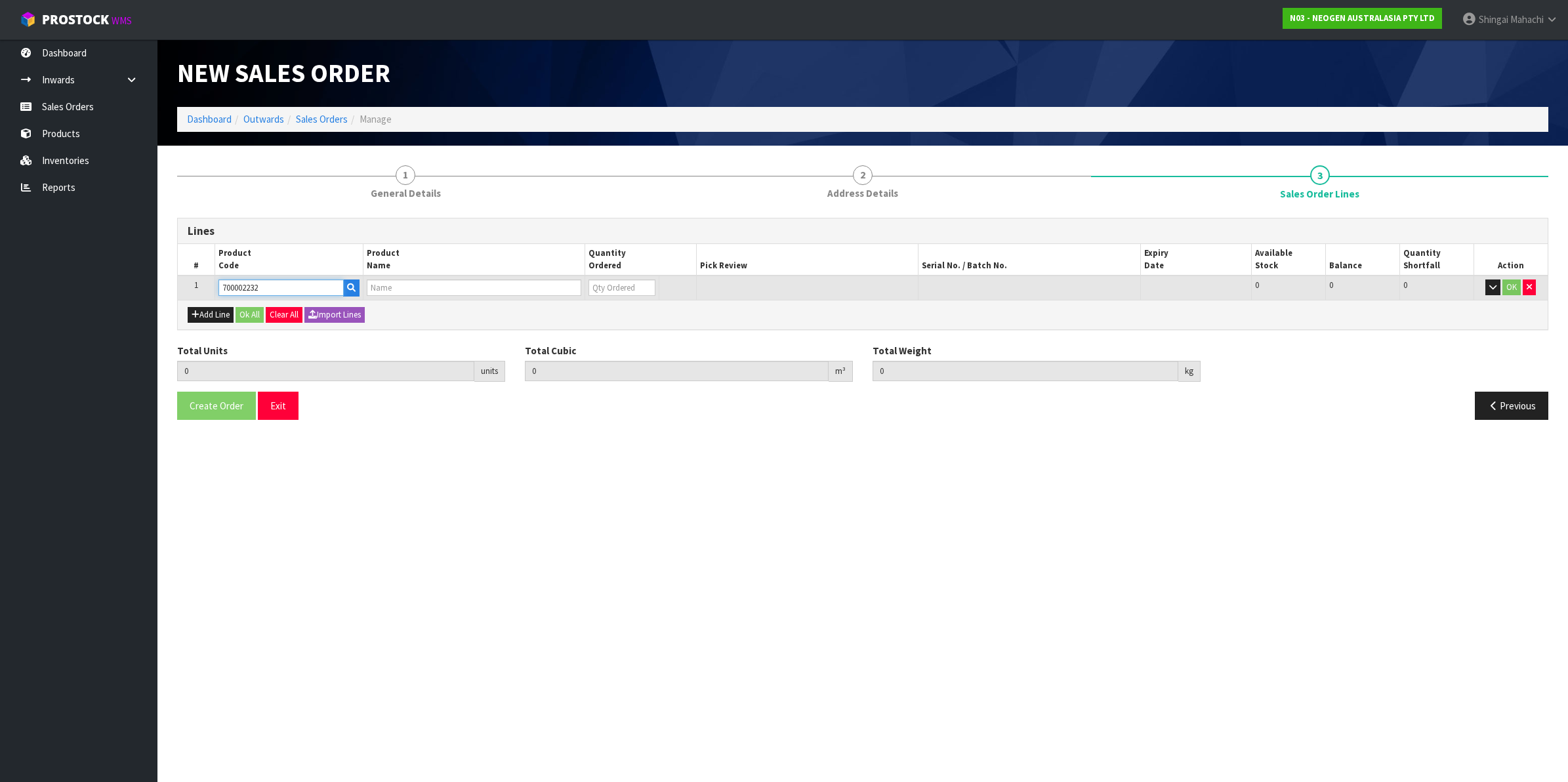
type input "0"
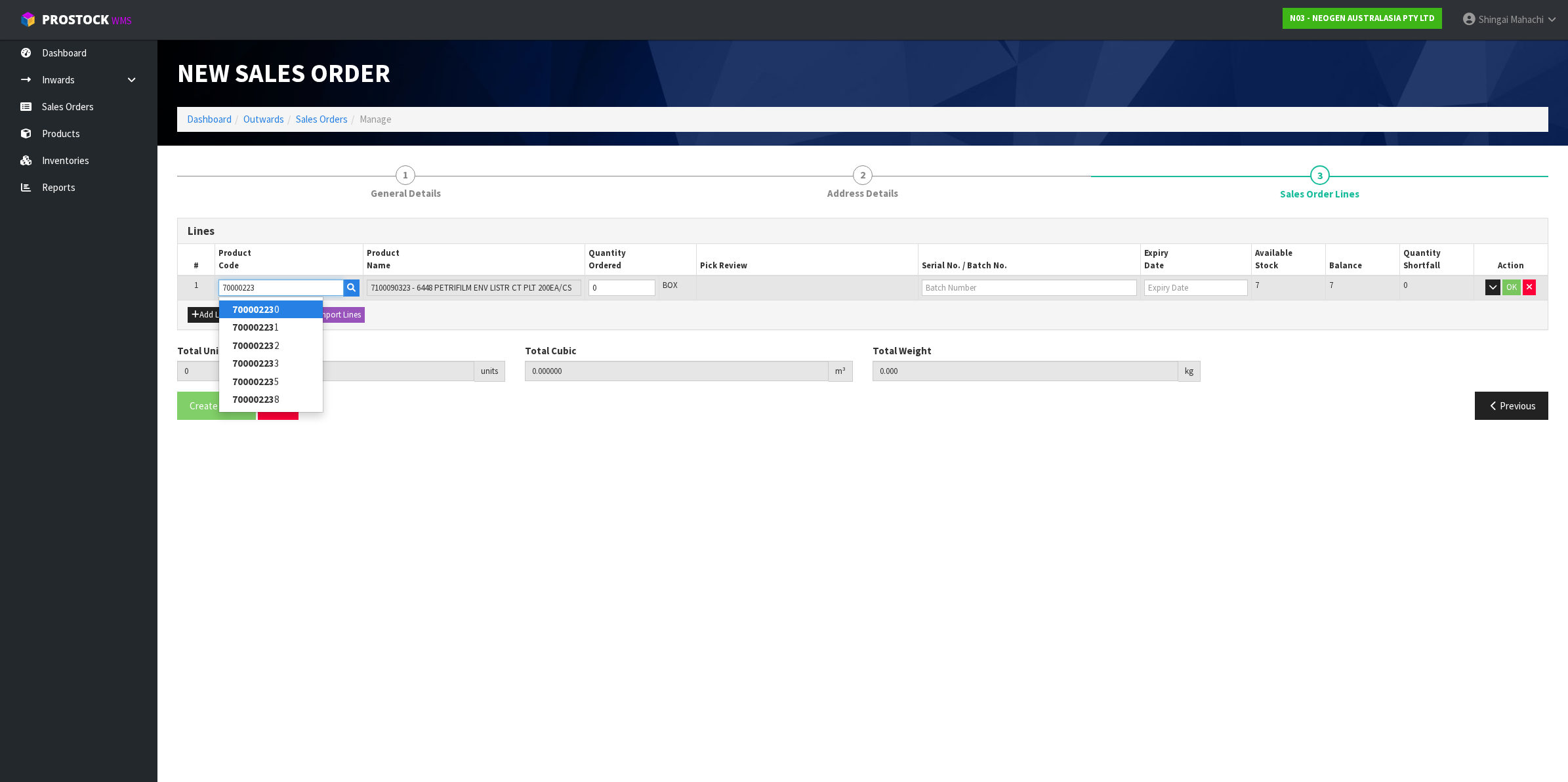
type input "700002231"
type input "7100090292 - 6491 PETRIFILM STAPH EXPRS CT PLT 500/CS"
type input "700002231"
drag, startPoint x: 611, startPoint y: 286, endPoint x: 556, endPoint y: 307, distance: 58.9
click at [559, 303] on div "Lines # Product Code Product Name Quantity Ordered Pick Review Serial No. / Bat…" at bounding box center [863, 273] width 1371 height 112
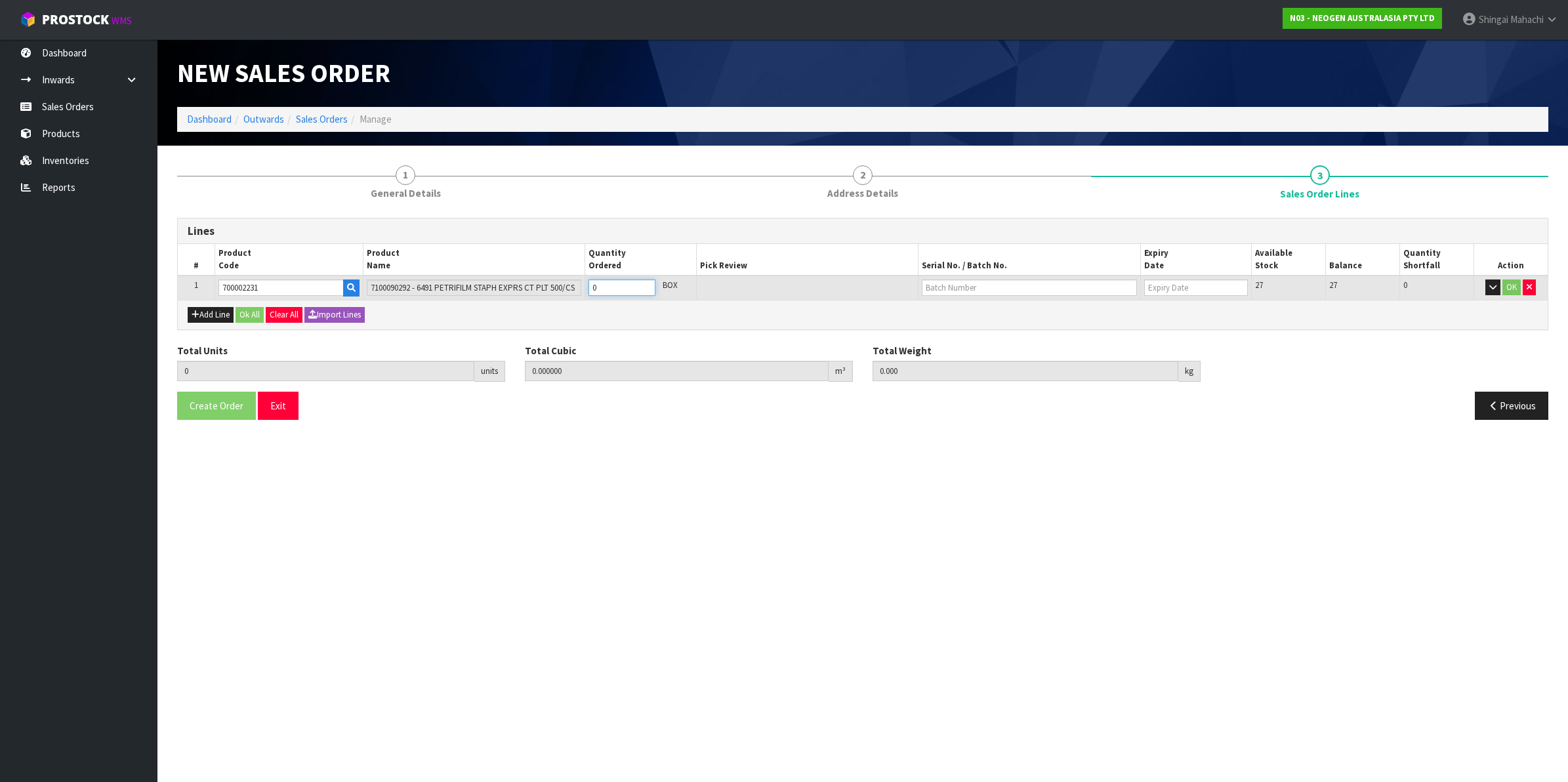
type input "1"
type input "0.008892"
type input "1.5"
type input "1"
click at [1511, 286] on button "OK" at bounding box center [1511, 287] width 18 height 16
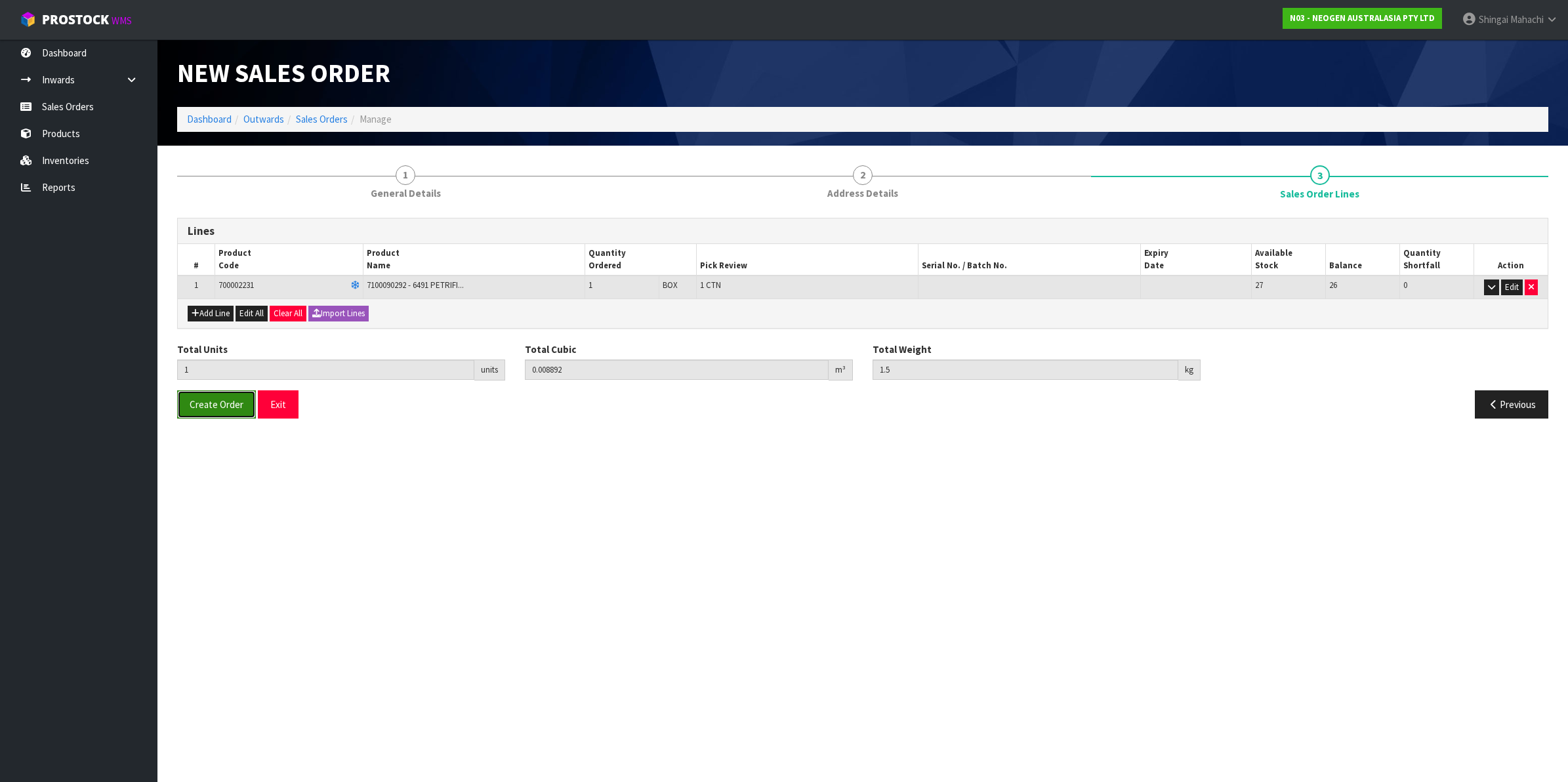
click at [199, 401] on span "Create Order" at bounding box center [216, 404] width 54 height 12
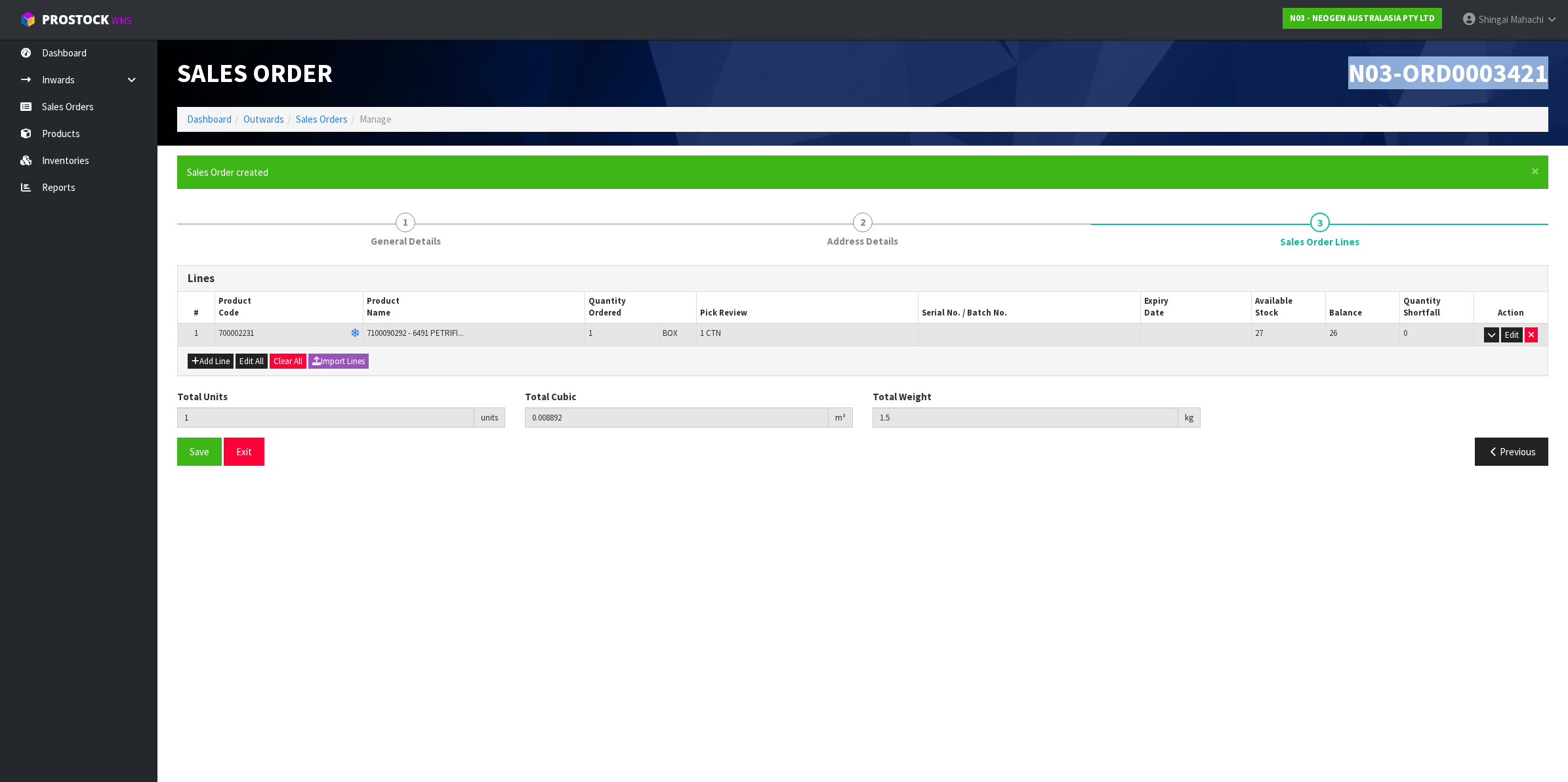
drag, startPoint x: 1350, startPoint y: 69, endPoint x: 1556, endPoint y: 70, distance: 206.0
click at [1556, 70] on div "N03-ORD0003421" at bounding box center [1210, 73] width 696 height 68
copy span "N03-ORD0003421"
click at [59, 104] on link "Sales Orders" at bounding box center [79, 106] width 158 height 27
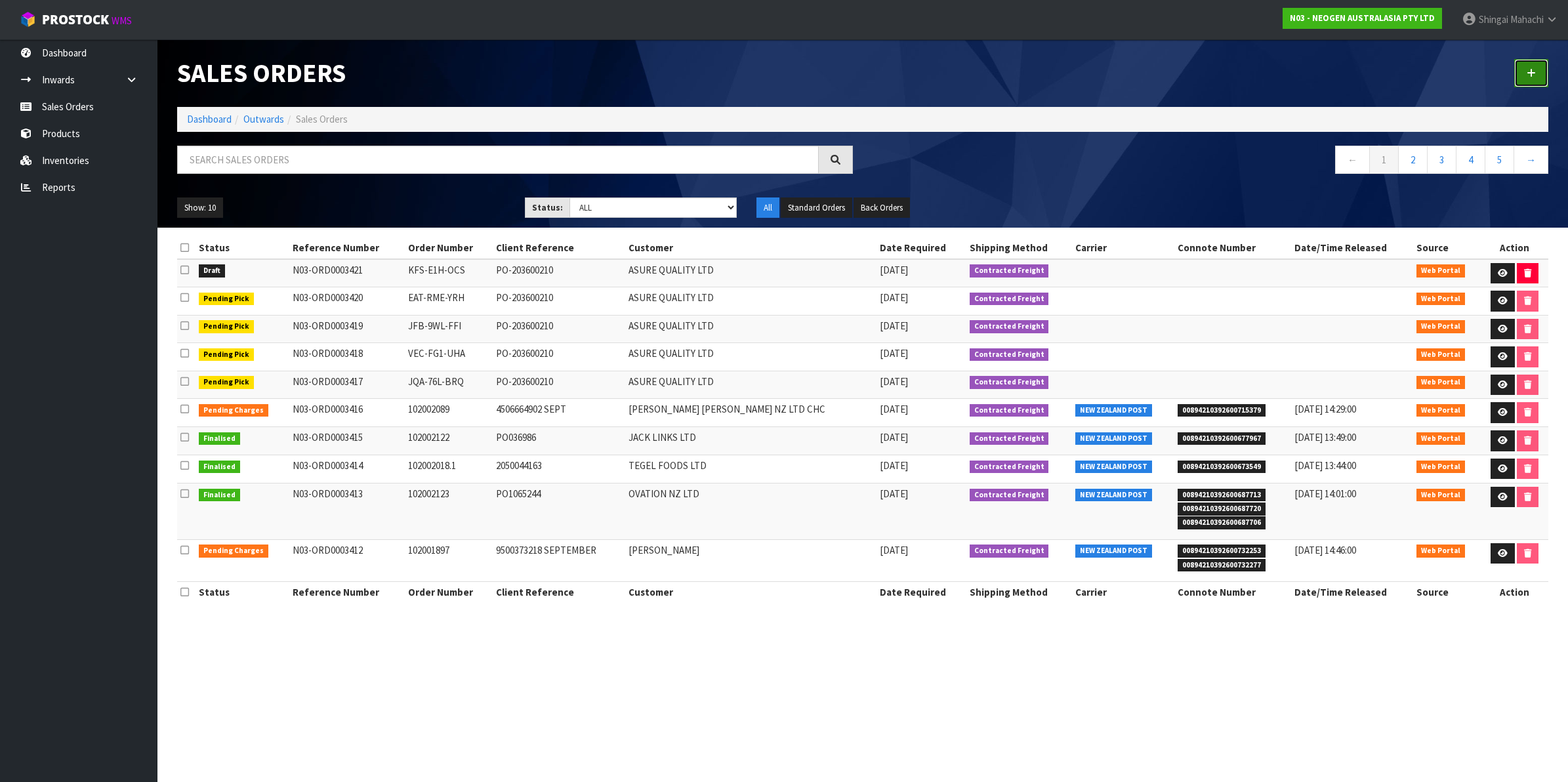
click at [1529, 73] on icon at bounding box center [1531, 73] width 9 height 10
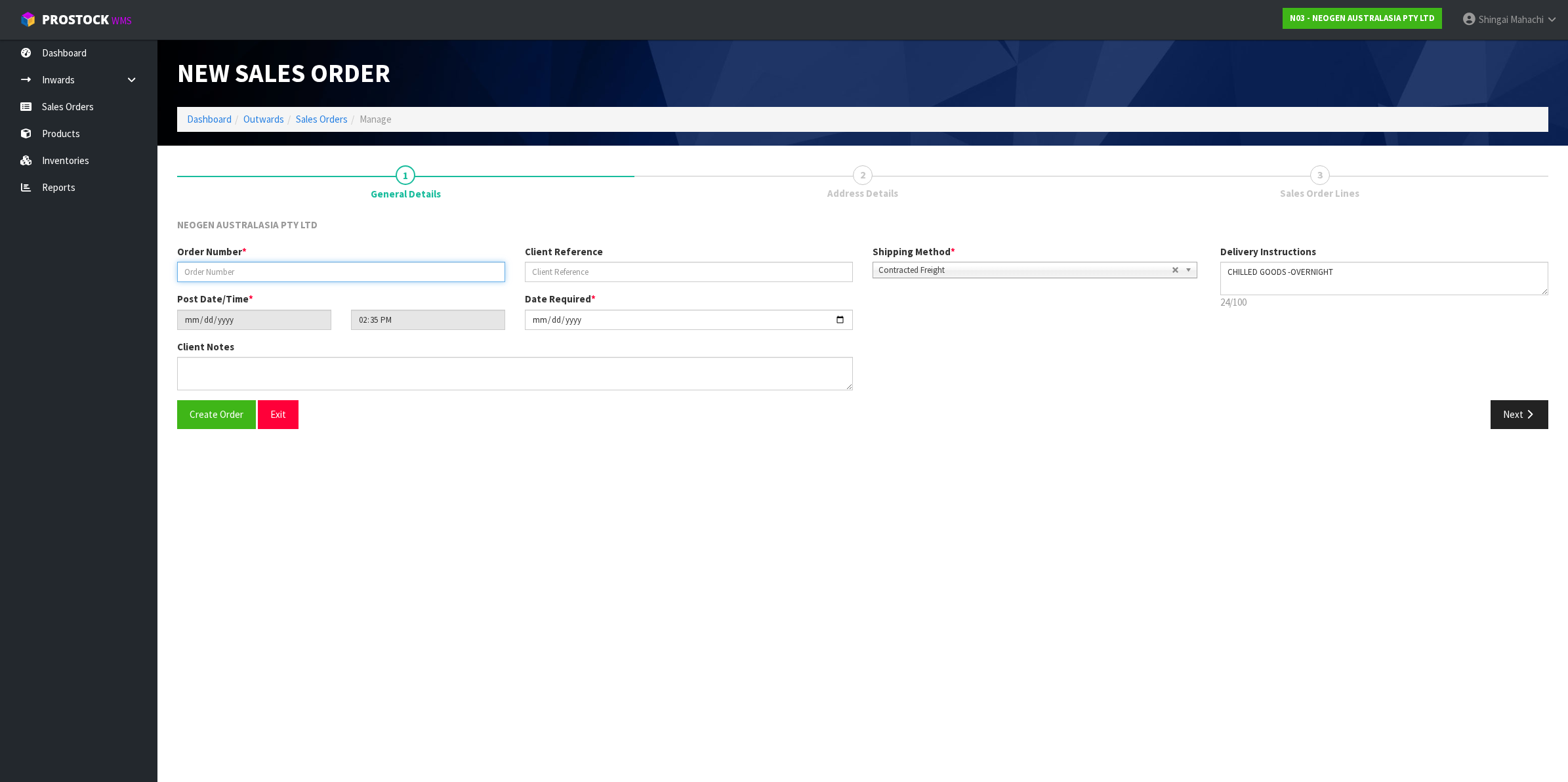
click at [222, 267] on input "text" at bounding box center [341, 271] width 328 height 20
click at [236, 272] on input "text" at bounding box center [341, 271] width 328 height 20
paste input "KEE-COH-VLB PO-203600210"
type input "KEE-COH-VLB PO-203600210"
click at [576, 265] on input "text" at bounding box center [688, 271] width 328 height 20
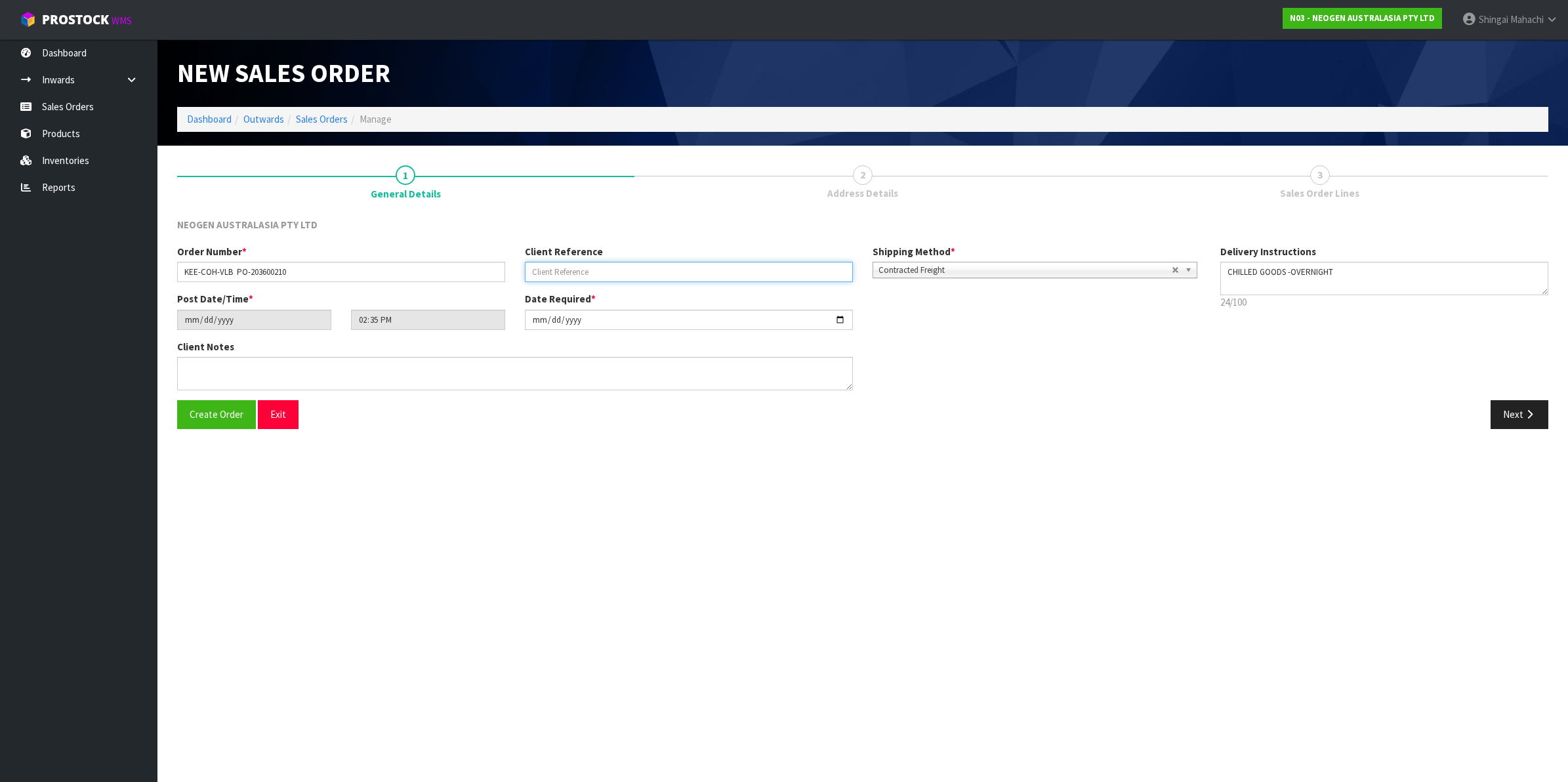
paste input "KEE-COH-VLB PO-203600210"
type input "KEE-COH-VLB PO-203600210"
click at [289, 272] on input "KEE-COH-VLB PO-203600210" at bounding box center [341, 271] width 328 height 20
type input "KEE-COH-VLB"
click at [585, 267] on input "KEE-COH-VLB PO-203600210" at bounding box center [688, 271] width 328 height 20
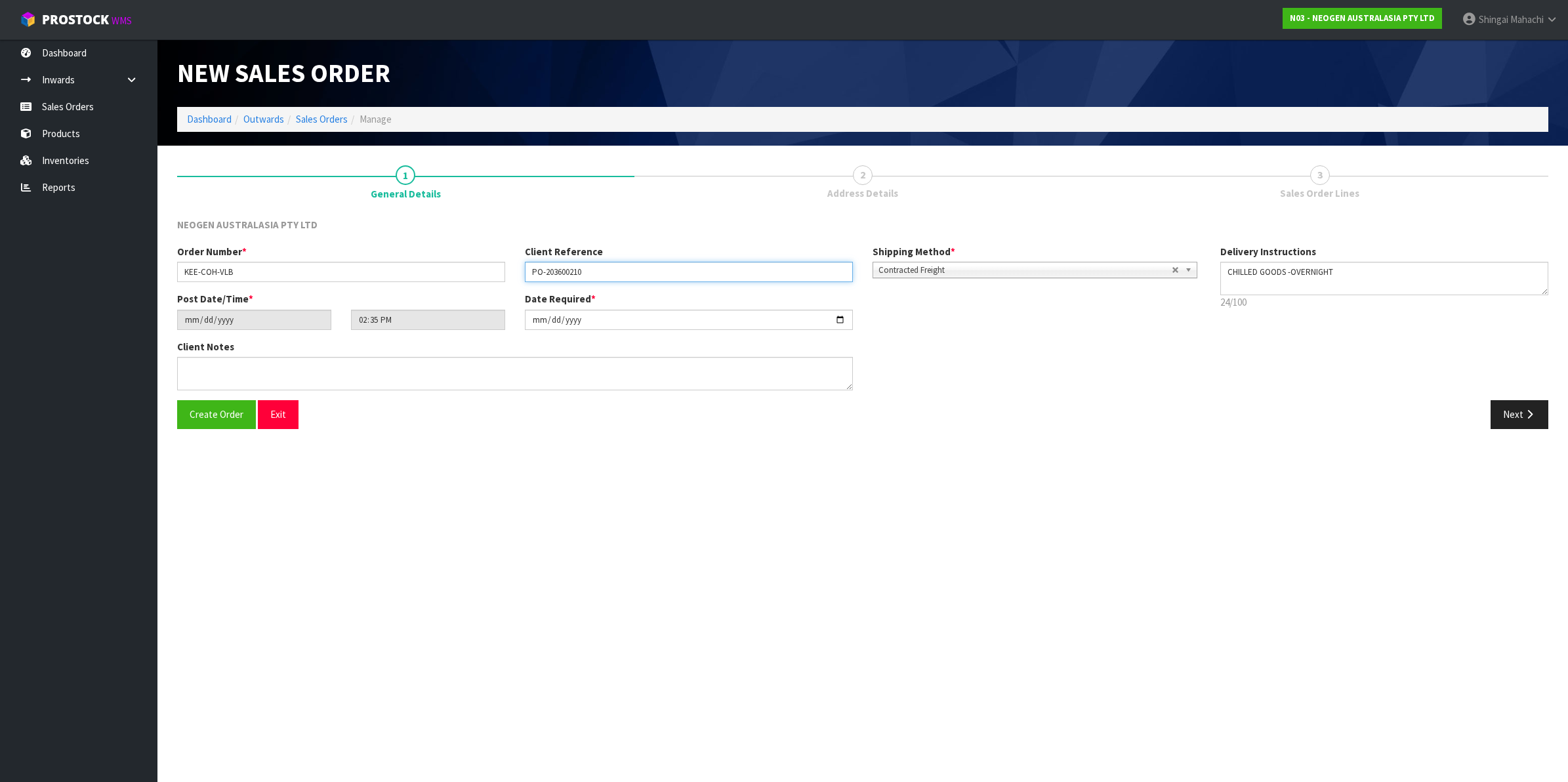
type input "PO-203600210"
click at [838, 319] on input "[DATE]" at bounding box center [688, 319] width 328 height 20
type input "[DATE]"
click at [197, 367] on textarea at bounding box center [515, 373] width 676 height 34
click at [190, 366] on textarea at bounding box center [515, 373] width 676 height 34
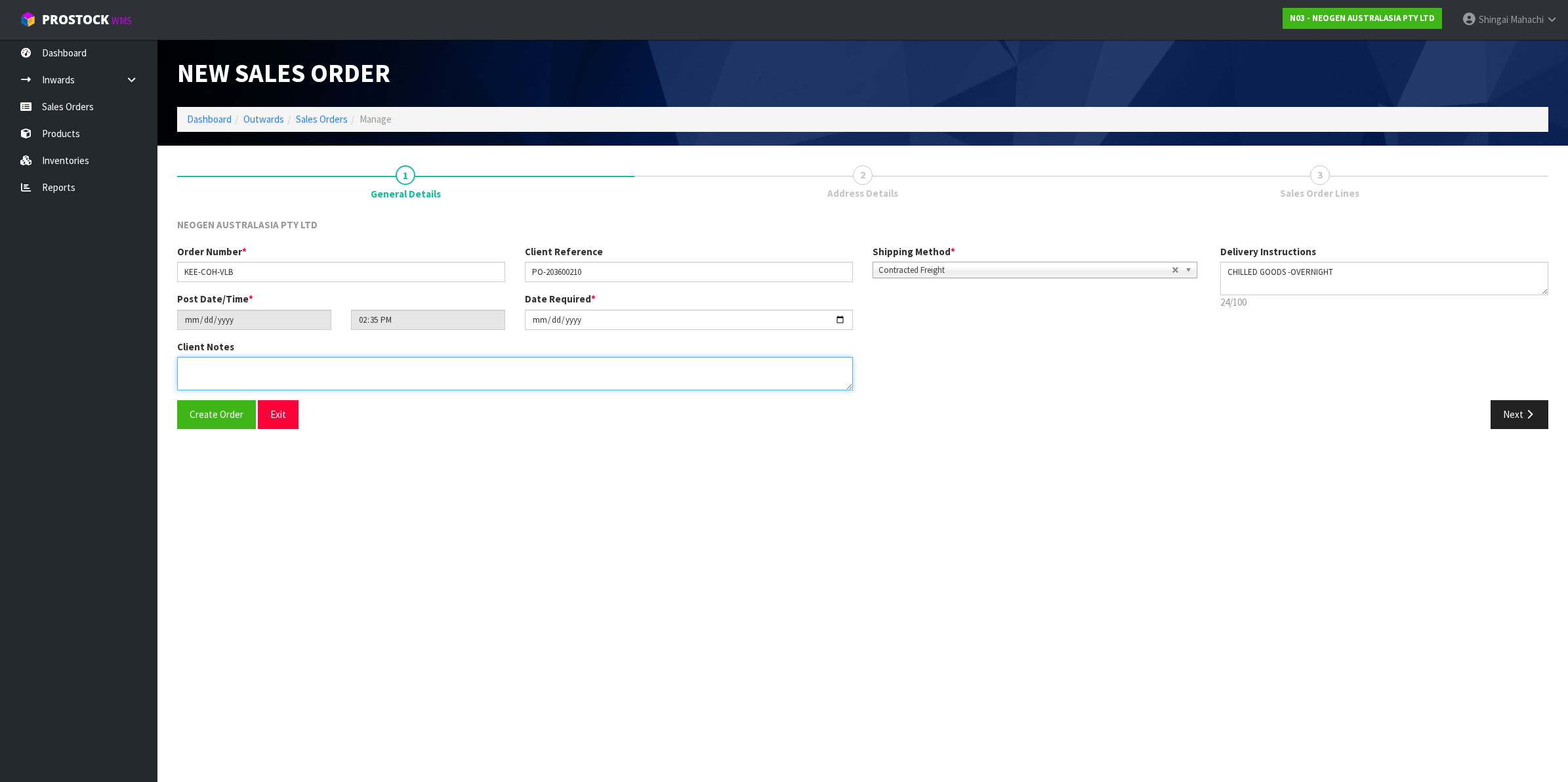
paste textarea "PLEASE NOTE - THIS BOX MUST COME FROM HELD WAREHOUSE – BATCH # 418325200C A BAR…"
type textarea "PLEASE NOTE - THIS BOX MUST COME FROM HELD WAREHOUSE – BATCH # 418325200C A BAR…"
click at [1529, 417] on icon "button" at bounding box center [1529, 414] width 12 height 10
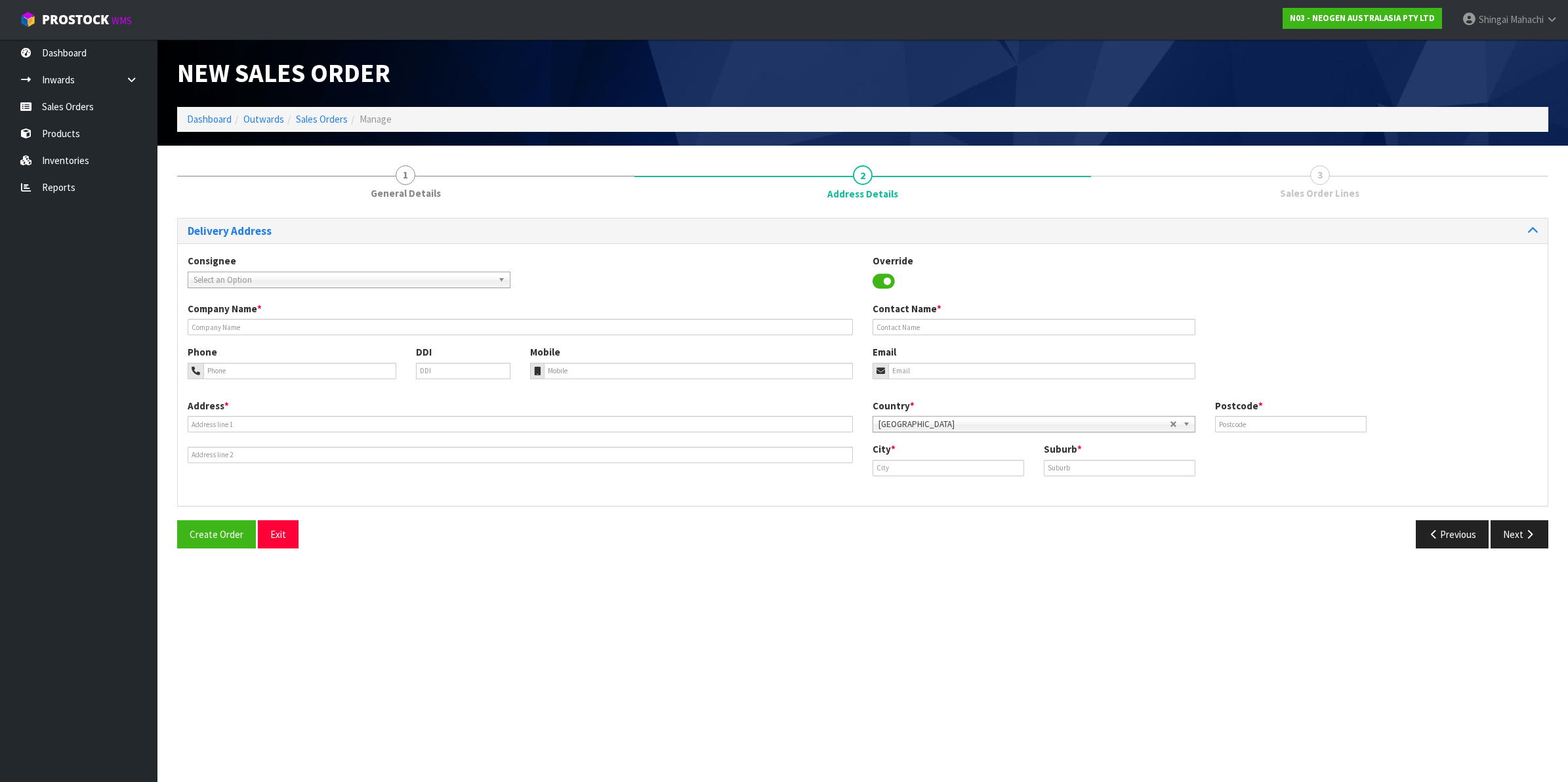
click at [287, 279] on span "Select an Option" at bounding box center [343, 280] width 299 height 16
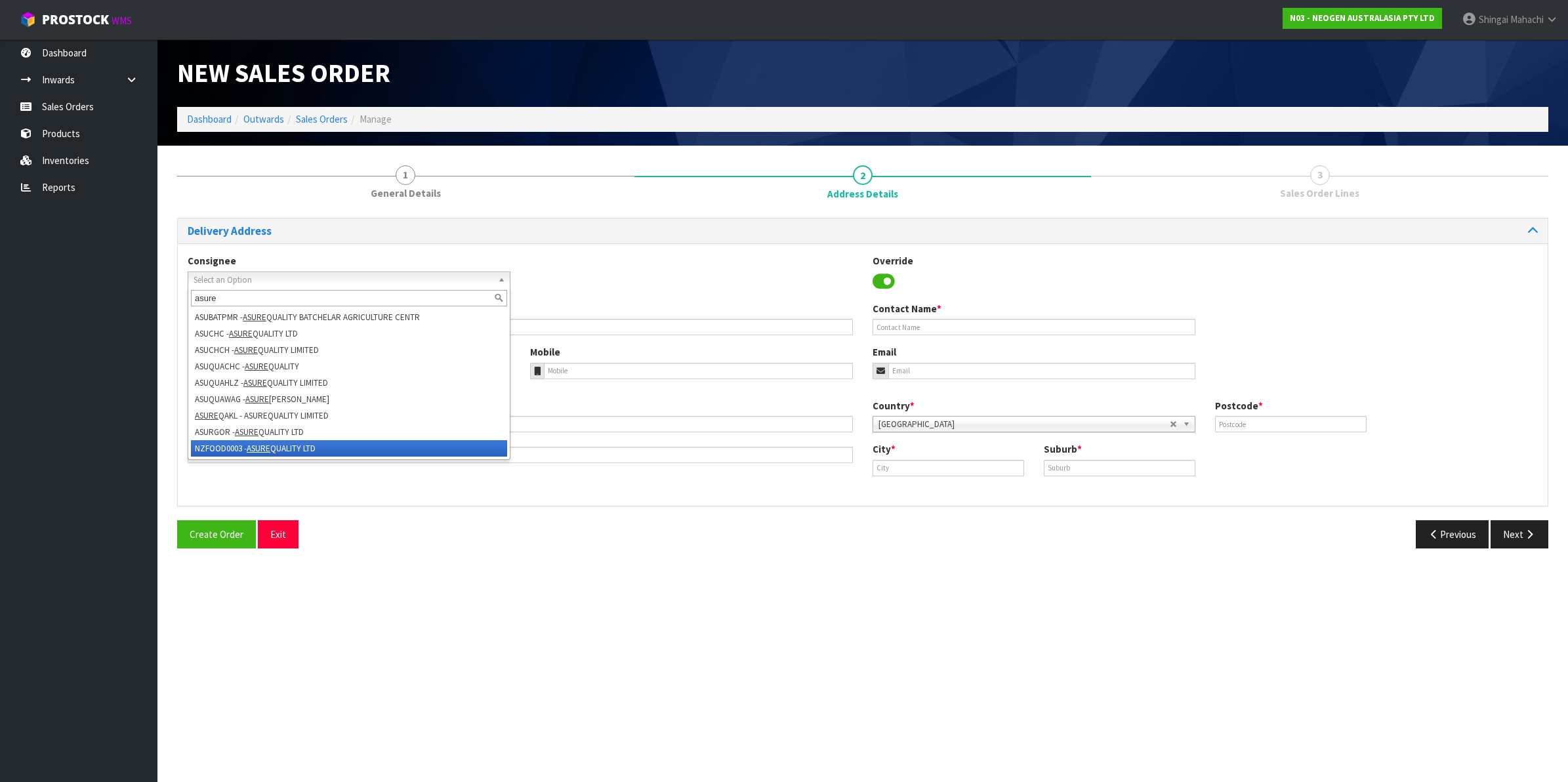
type input "asure"
click at [233, 441] on li "NZFOOD0003 - ASURE QUALITY LTD" at bounding box center [348, 448] width 316 height 16
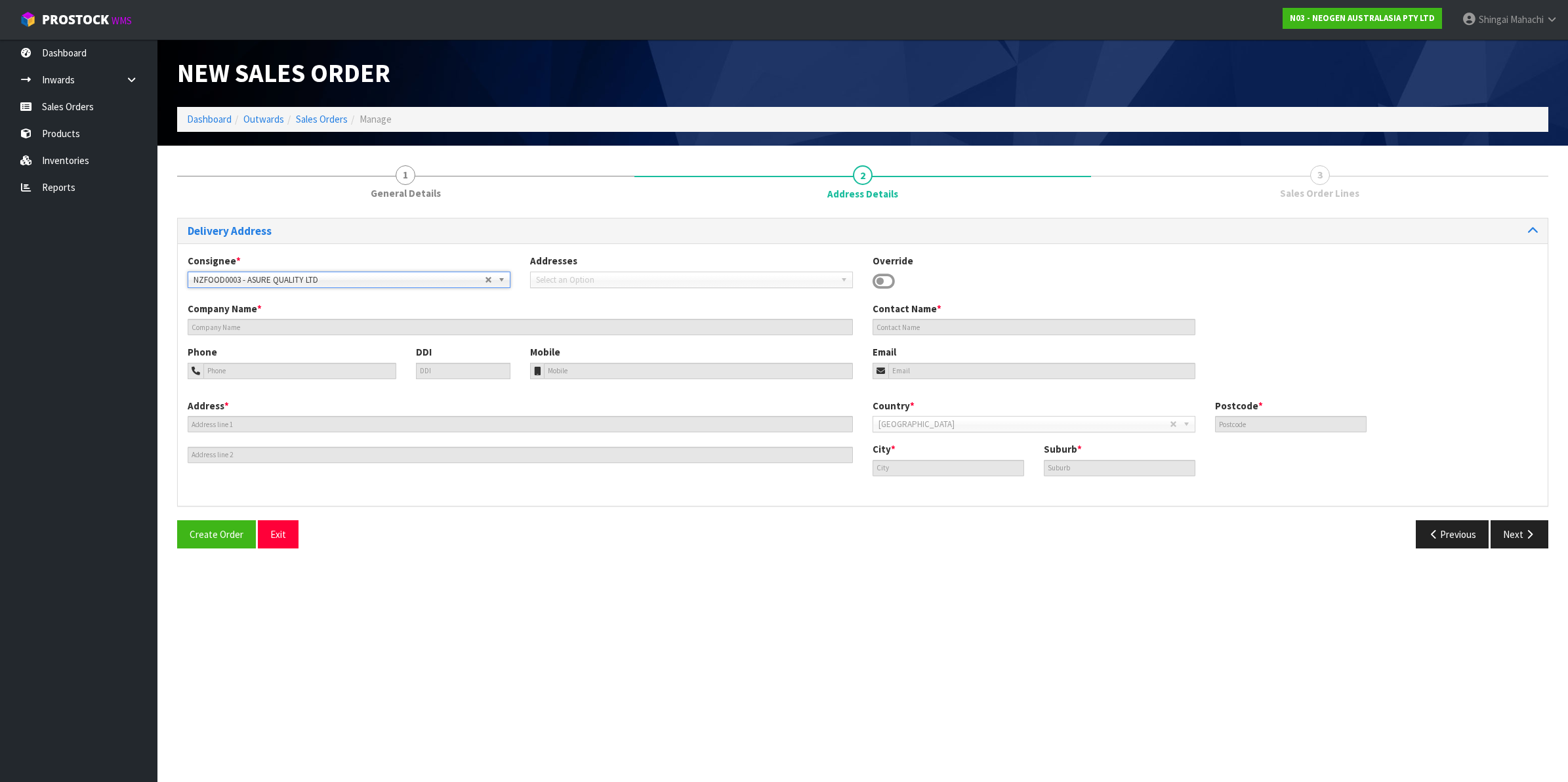
type input "ASURE QUALITY LTD"
type input "[STREET_ADDRESS]"
type input "0600"
type input "[GEOGRAPHIC_DATA]"
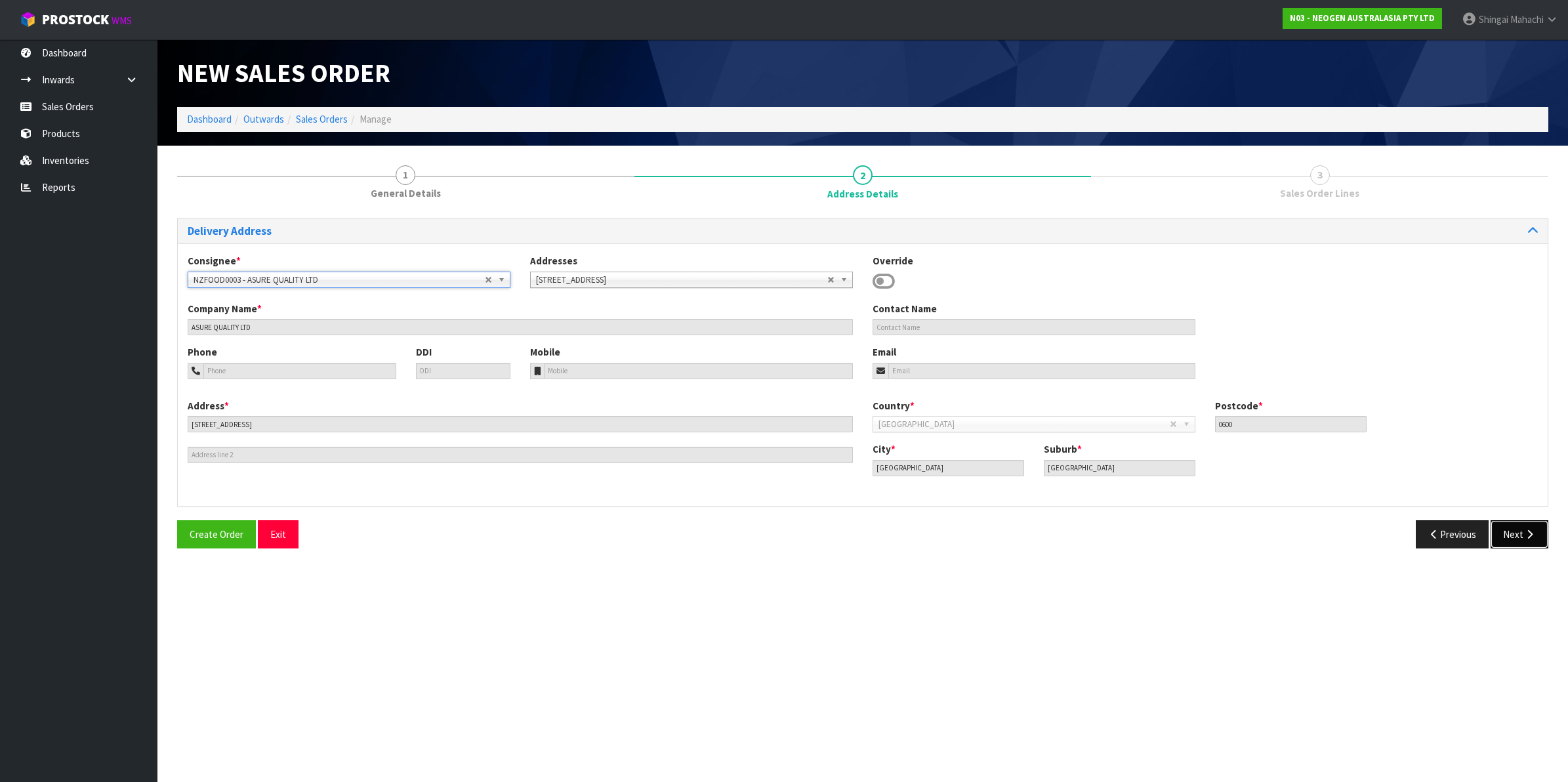
click at [1523, 534] on icon "button" at bounding box center [1529, 534] width 12 height 10
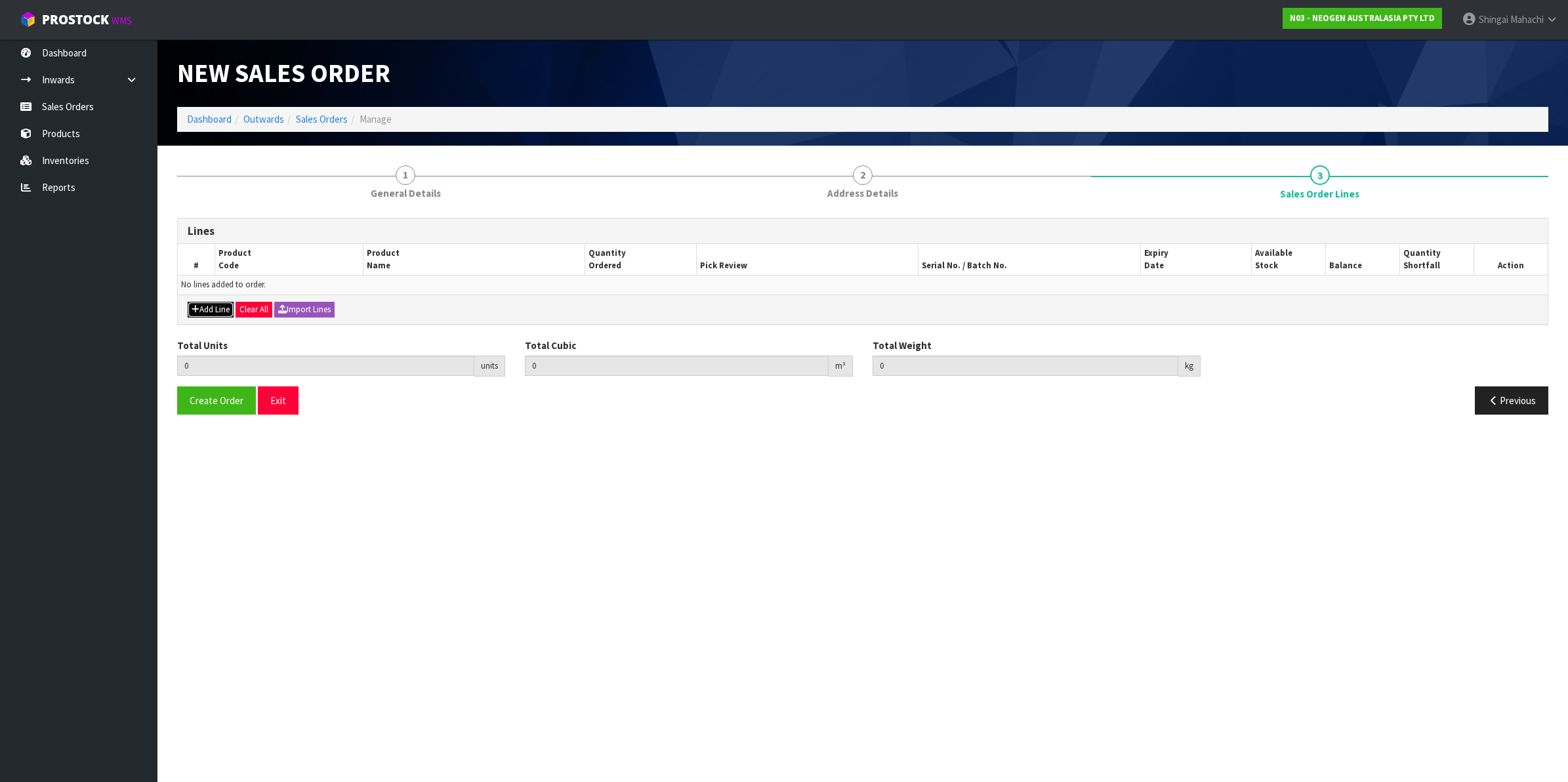
click at [208, 306] on button "Add Line" at bounding box center [210, 310] width 46 height 16
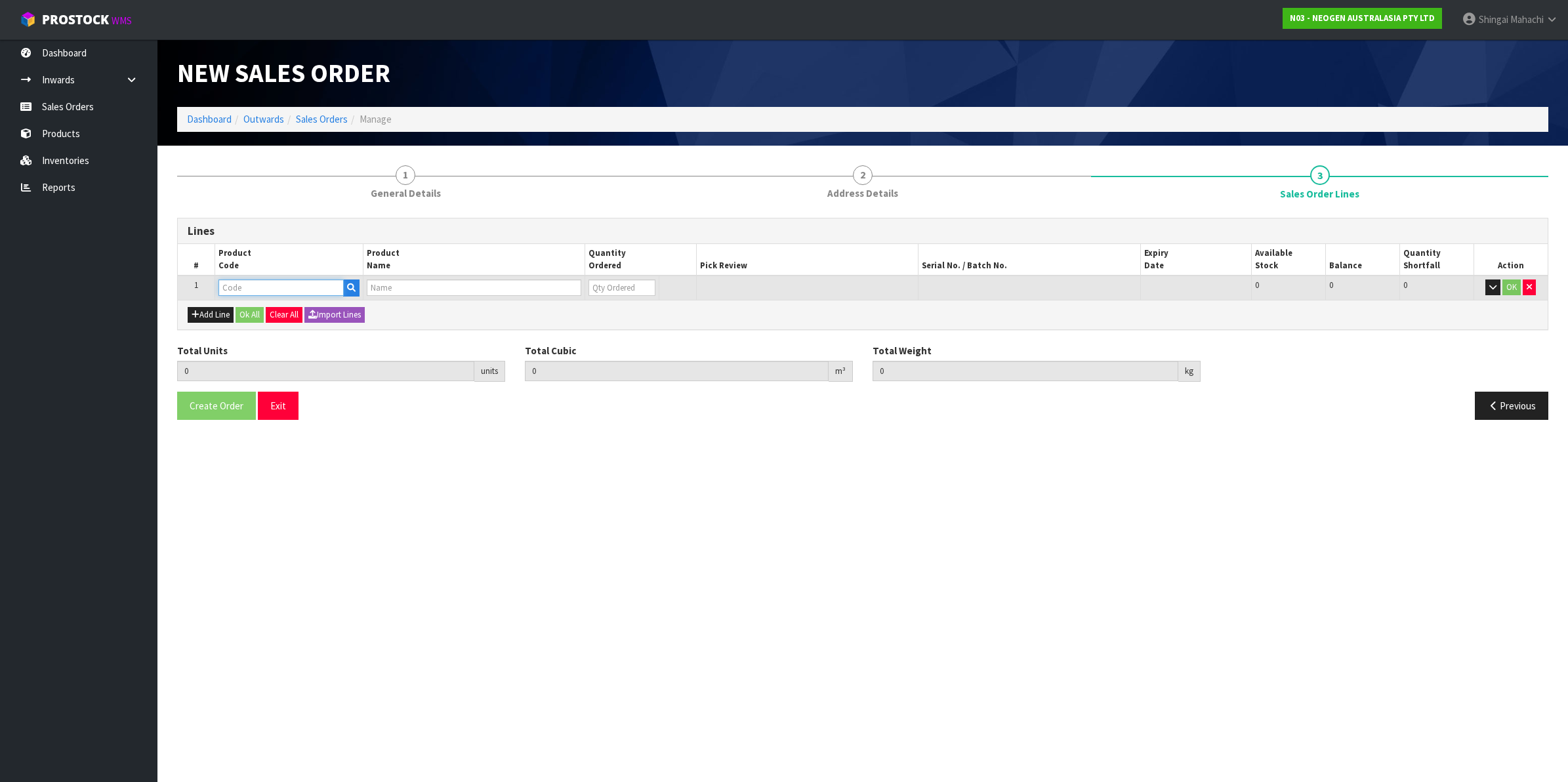
click at [243, 283] on input "text" at bounding box center [281, 287] width 126 height 16
type input "700002277"
type input "0.000000"
type input "0.000"
type input "7100126845 - 6414 PETRIFILM ECOLI/COLI CT PLT 500C PL"
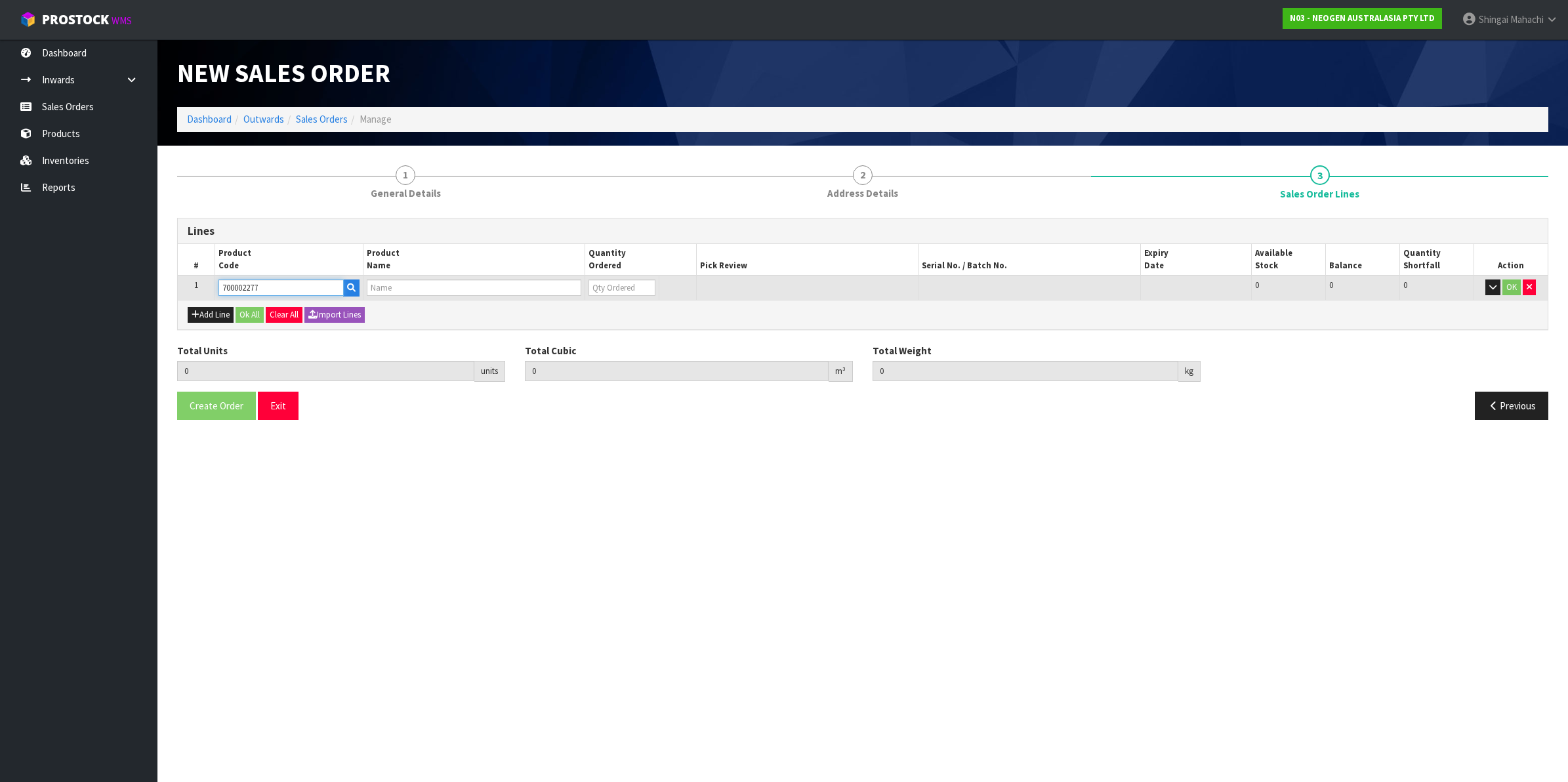
type input "0"
type input "700002277"
click at [579, 287] on tr "1 700002277 7100126845 - 6414 PETRIFILM ECOLI/COLI CT PLT 500C PL 0 BOX 49 49 0…" at bounding box center [863, 287] width 1370 height 24
type input "1"
type input "0.0114"
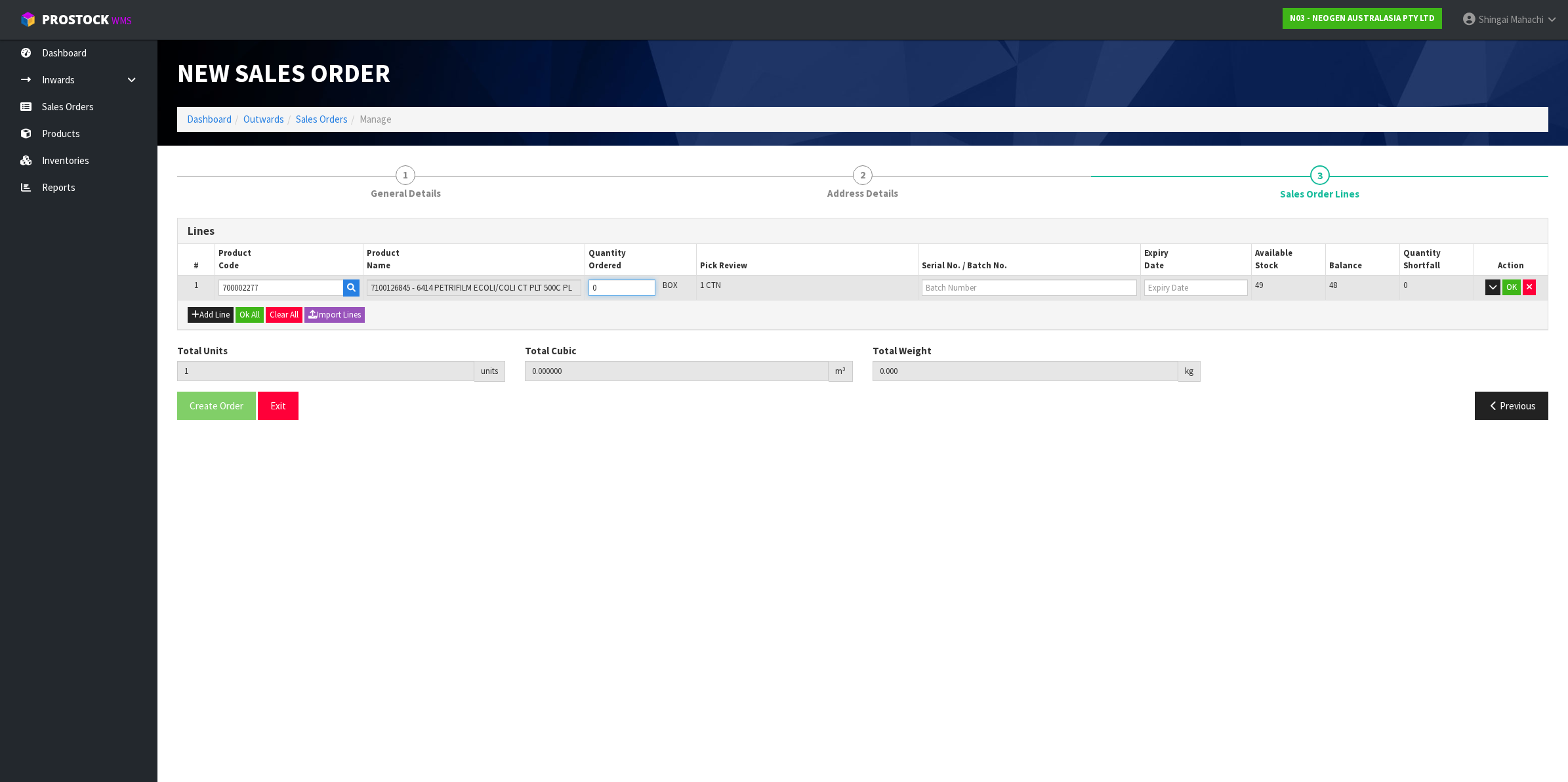
type input "1.7"
type input "1"
click at [1490, 400] on button "Previous" at bounding box center [1512, 405] width 74 height 28
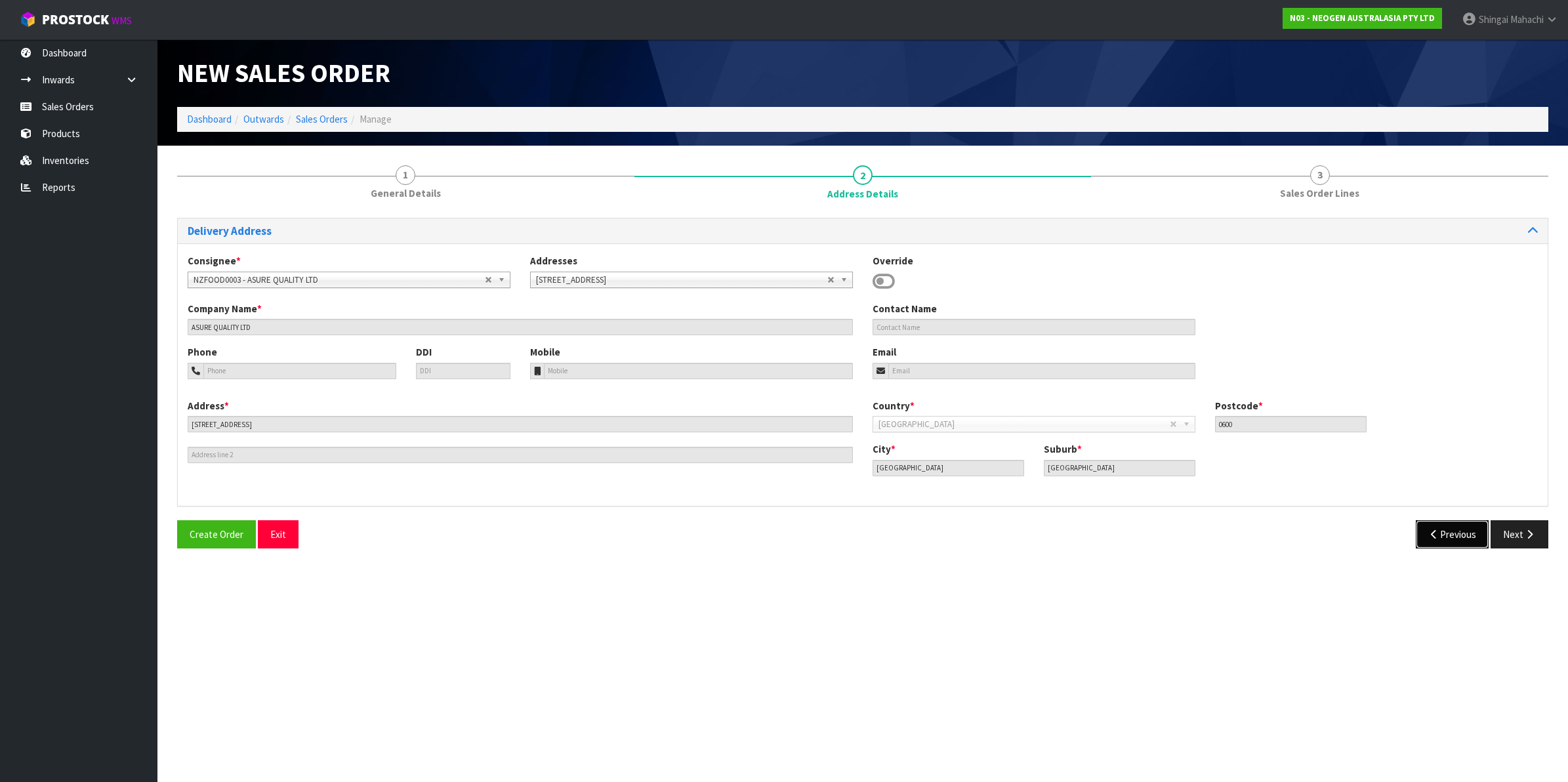
click at [1435, 532] on icon "button" at bounding box center [1435, 534] width 12 height 10
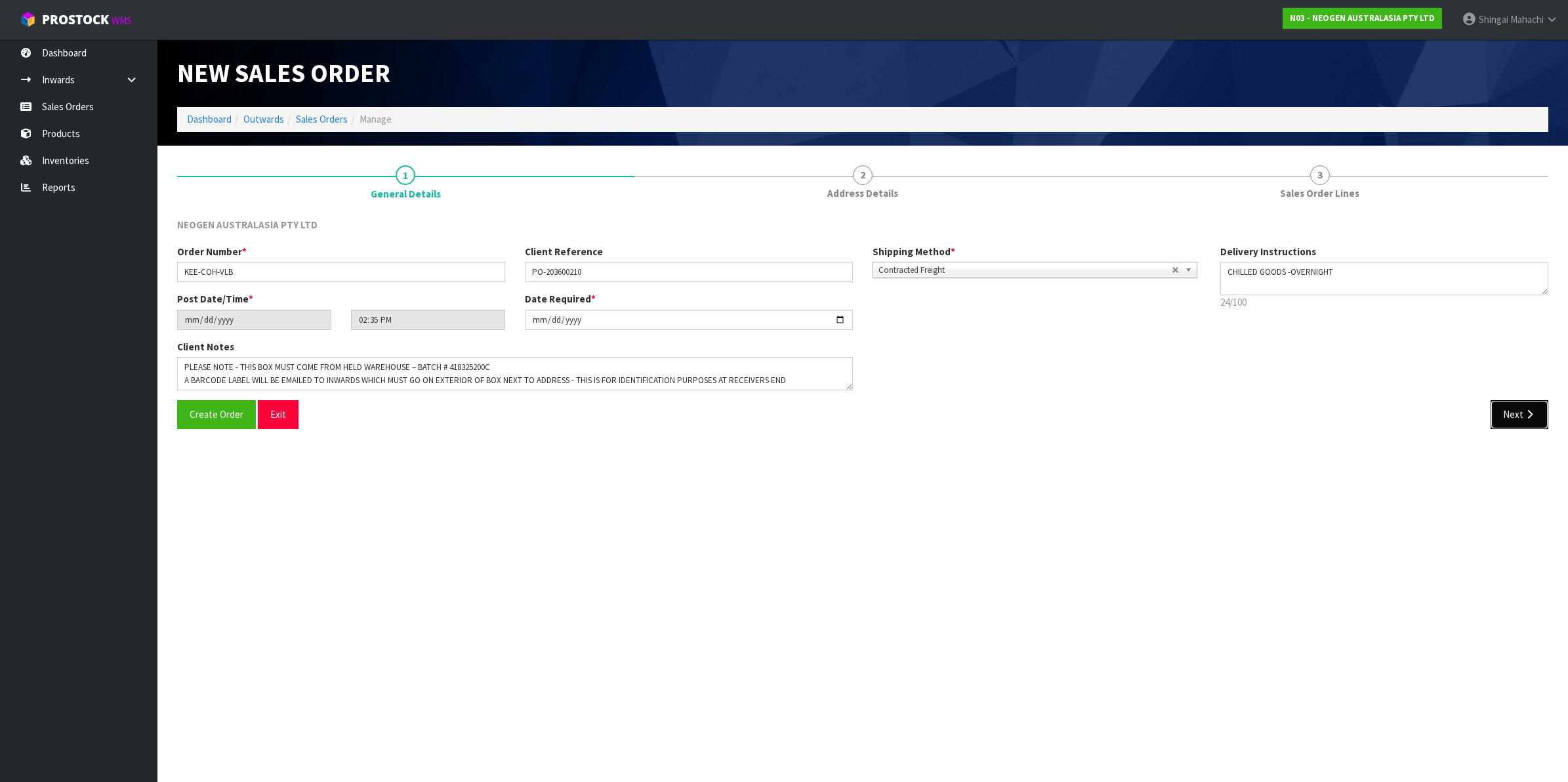
click at [1531, 414] on icon "button" at bounding box center [1529, 414] width 12 height 10
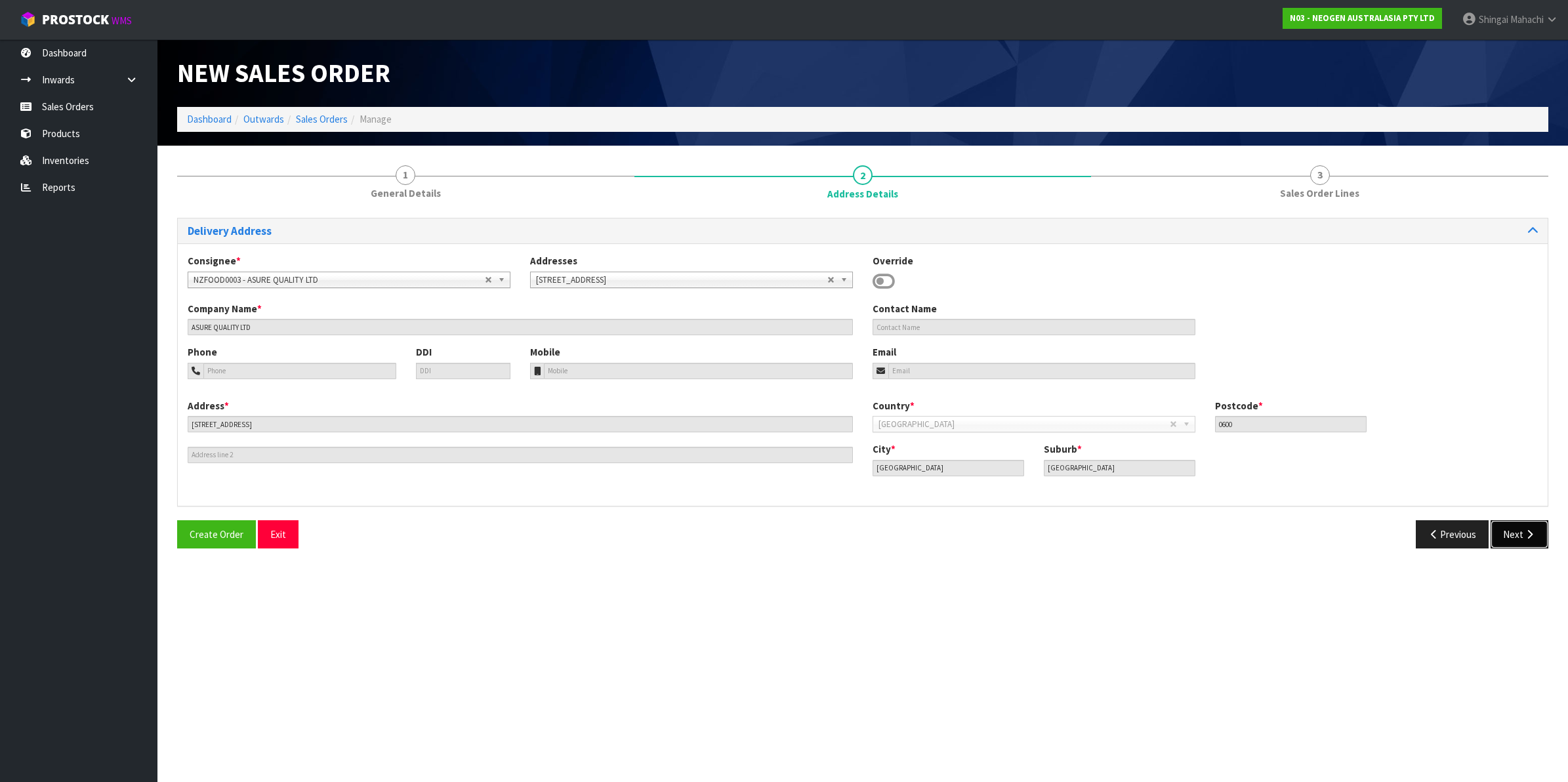
click at [1511, 528] on button "Next" at bounding box center [1519, 534] width 58 height 28
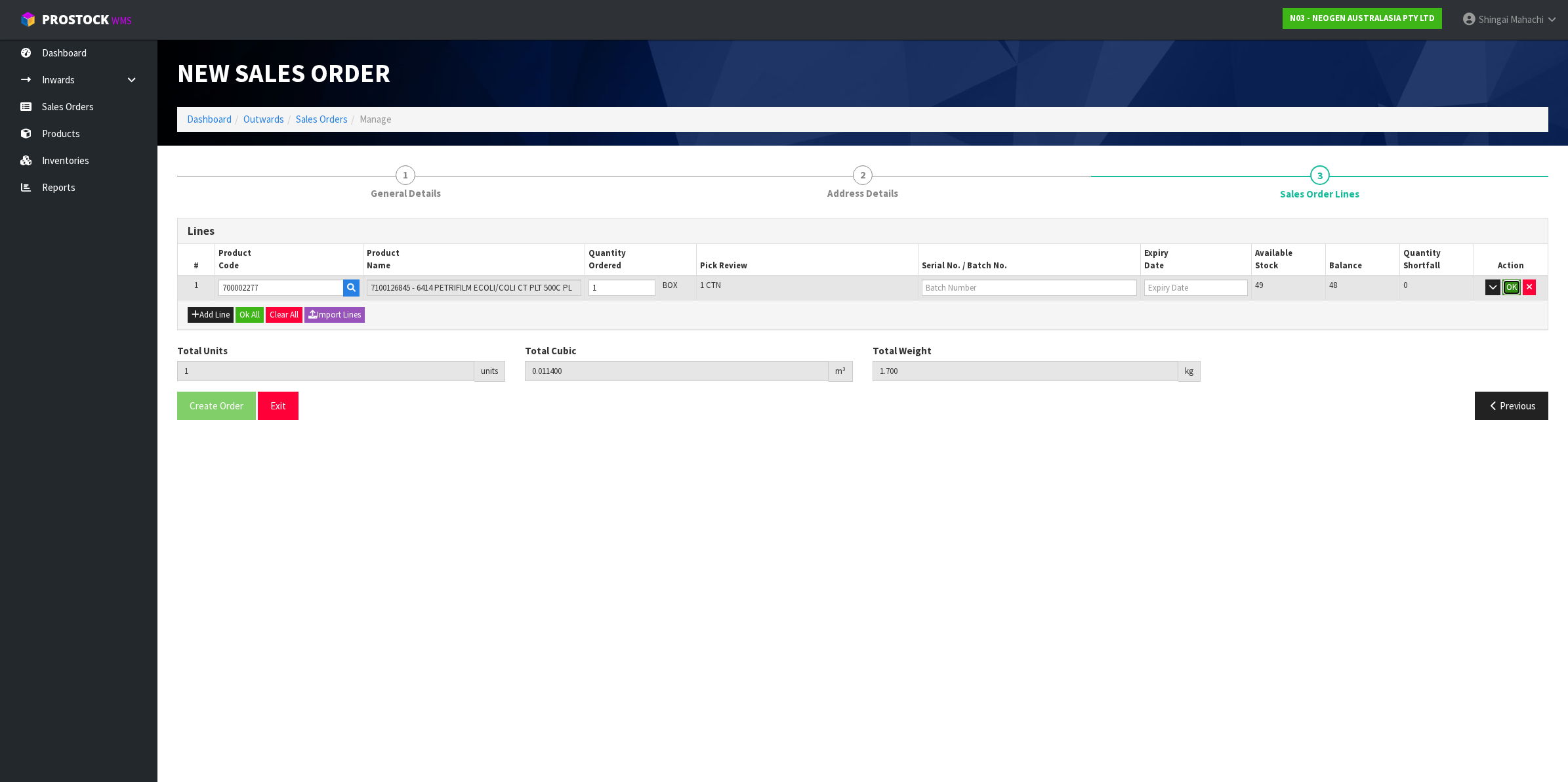
click at [1504, 283] on button "OK" at bounding box center [1511, 287] width 18 height 16
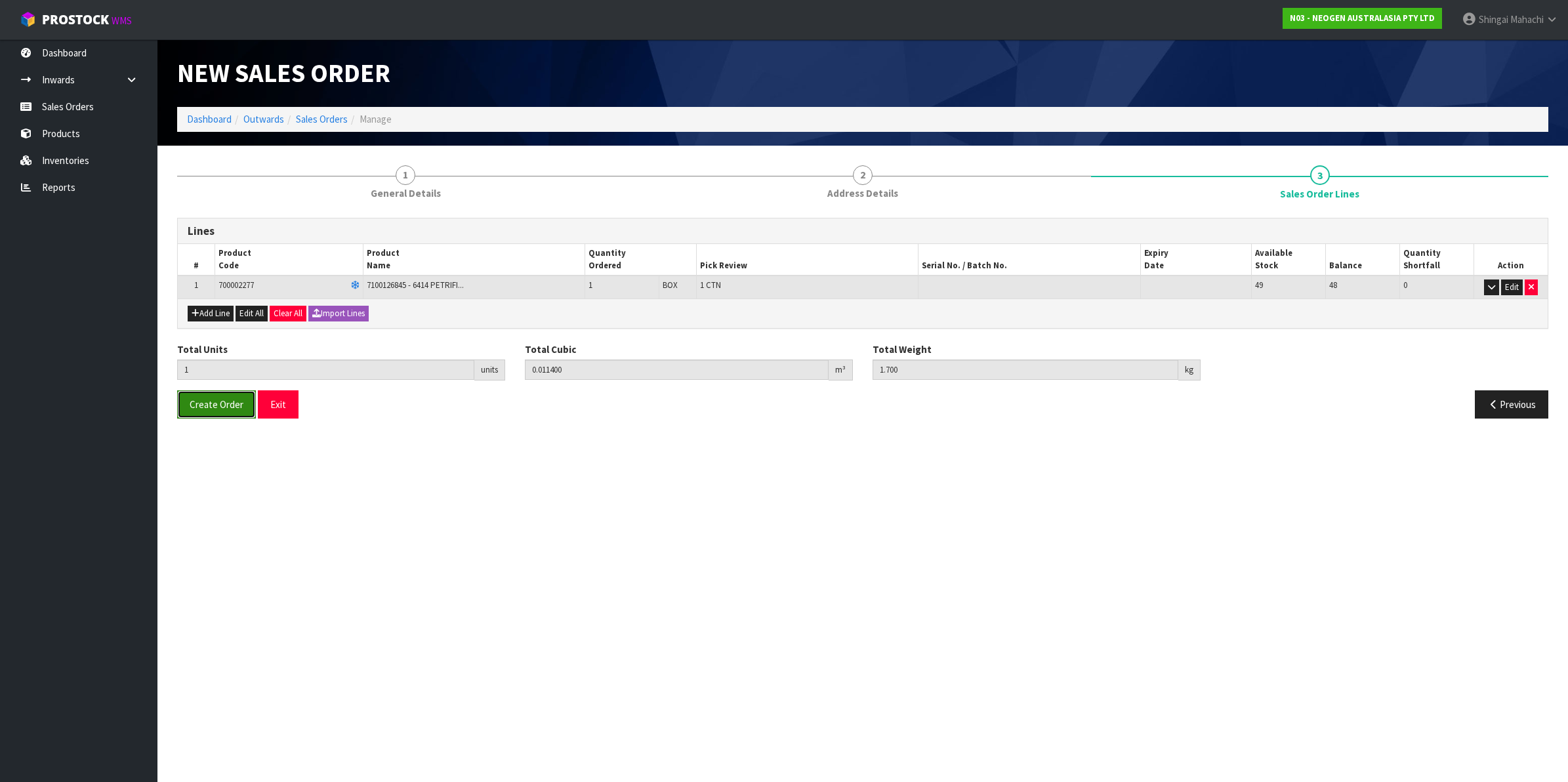
click at [202, 401] on span "Create Order" at bounding box center [216, 404] width 54 height 12
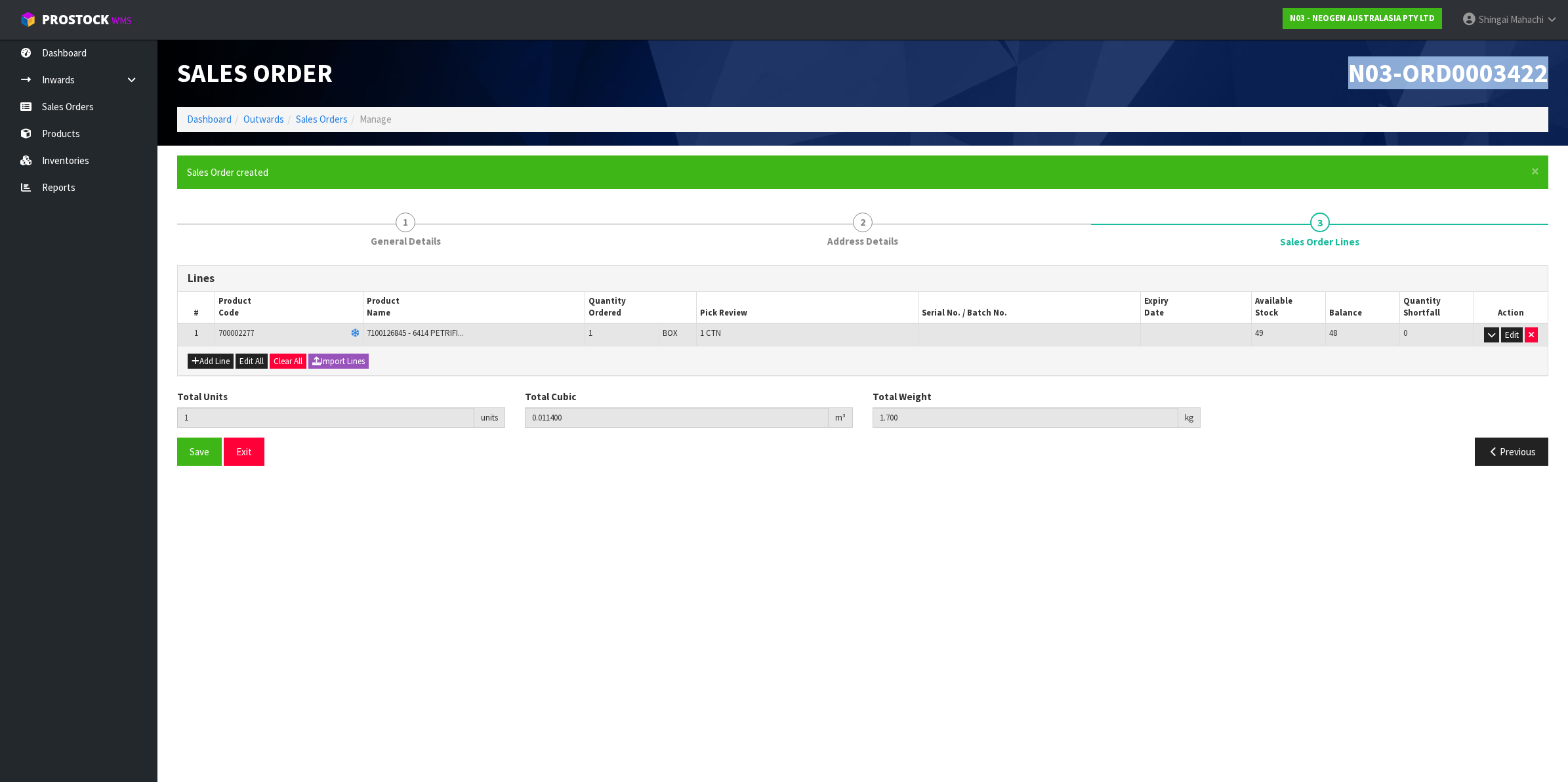
drag, startPoint x: 1352, startPoint y: 73, endPoint x: 1548, endPoint y: 70, distance: 196.0
click at [1548, 70] on div "N03-ORD0003422" at bounding box center [1210, 73] width 696 height 68
copy span "N03-ORD0003422"
click at [53, 181] on link "Reports" at bounding box center [79, 187] width 158 height 27
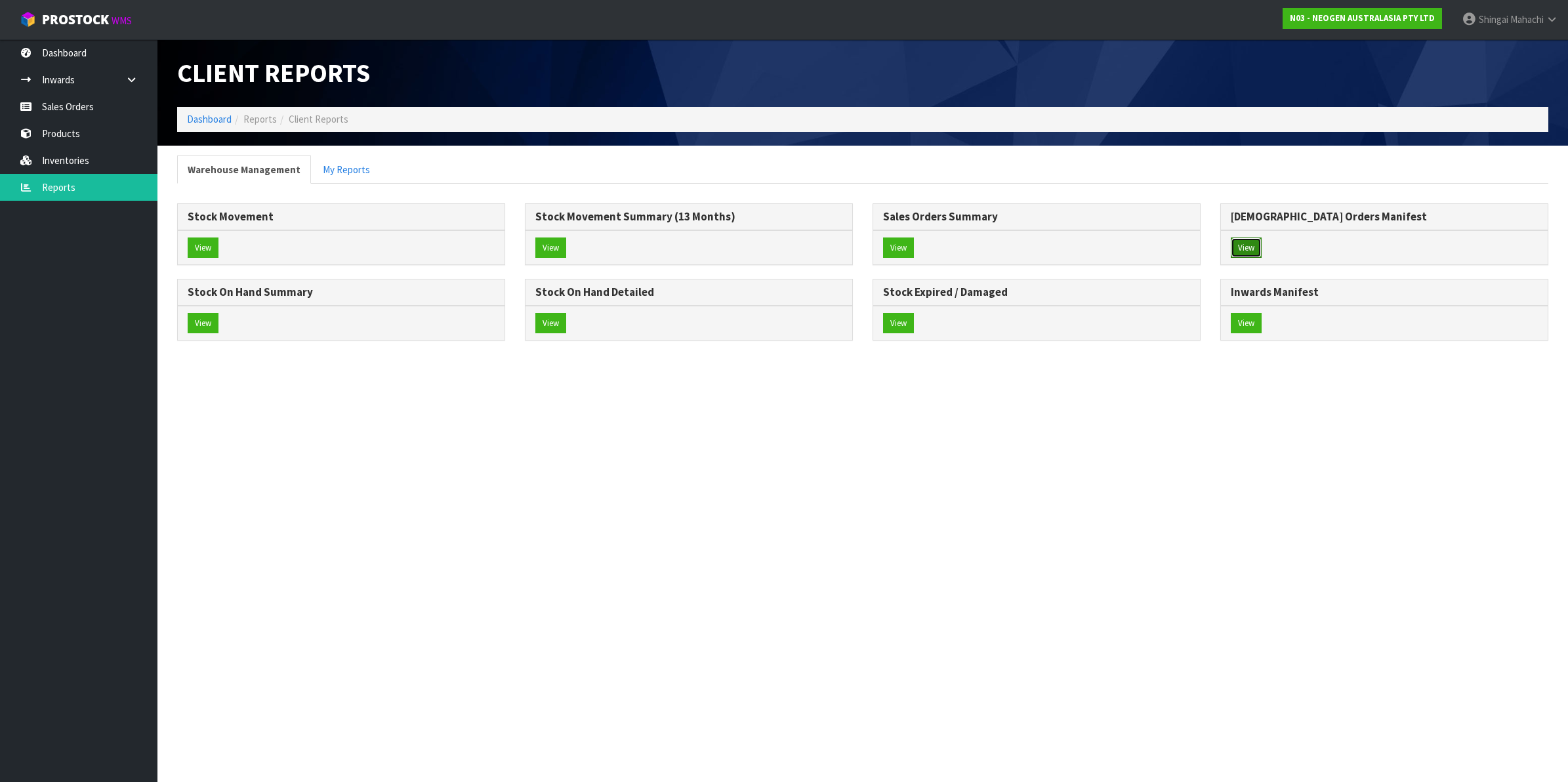
click at [1251, 244] on button "View" at bounding box center [1246, 248] width 31 height 21
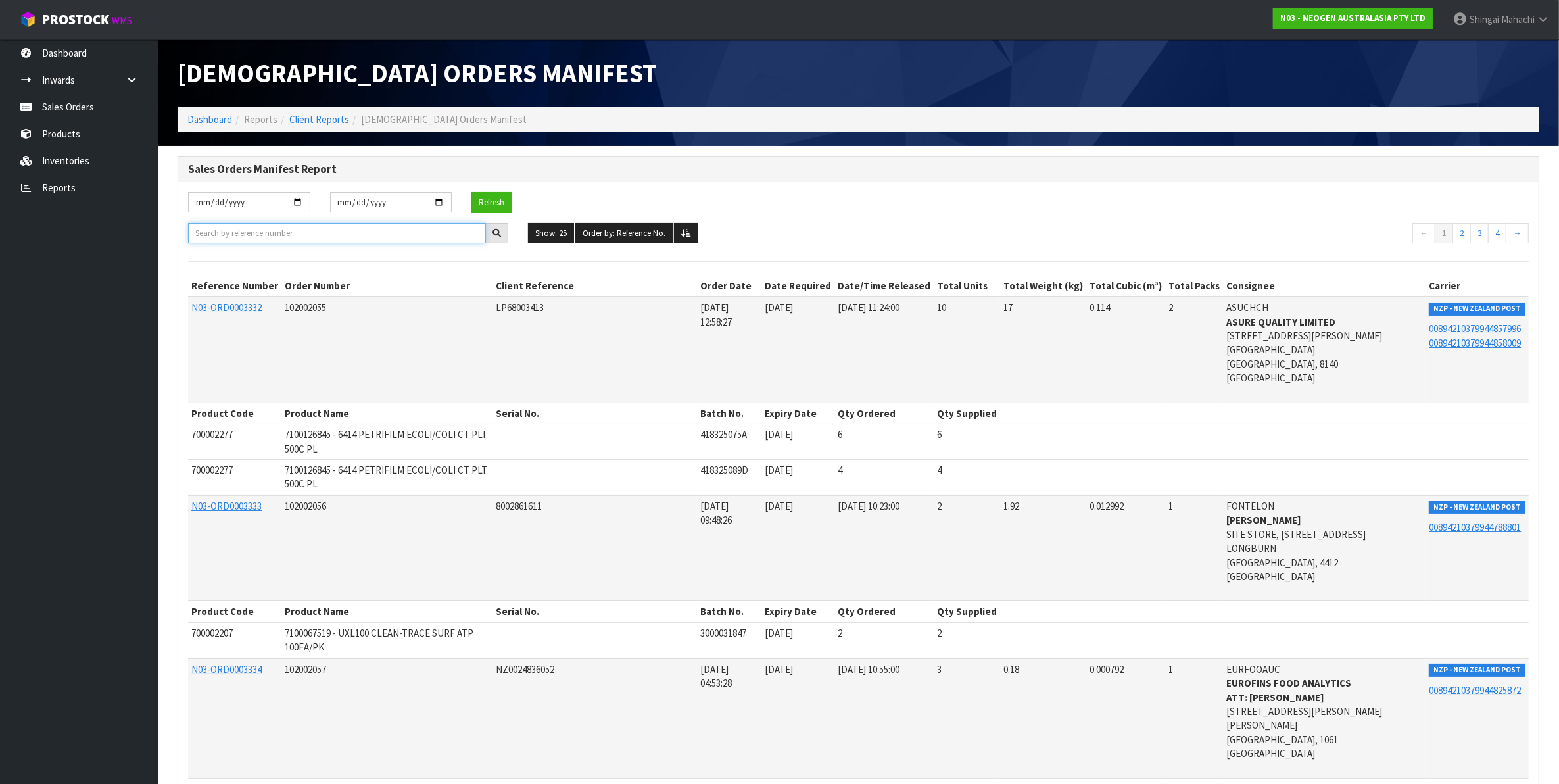
click at [237, 229] on input "text" at bounding box center [337, 233] width 298 height 20
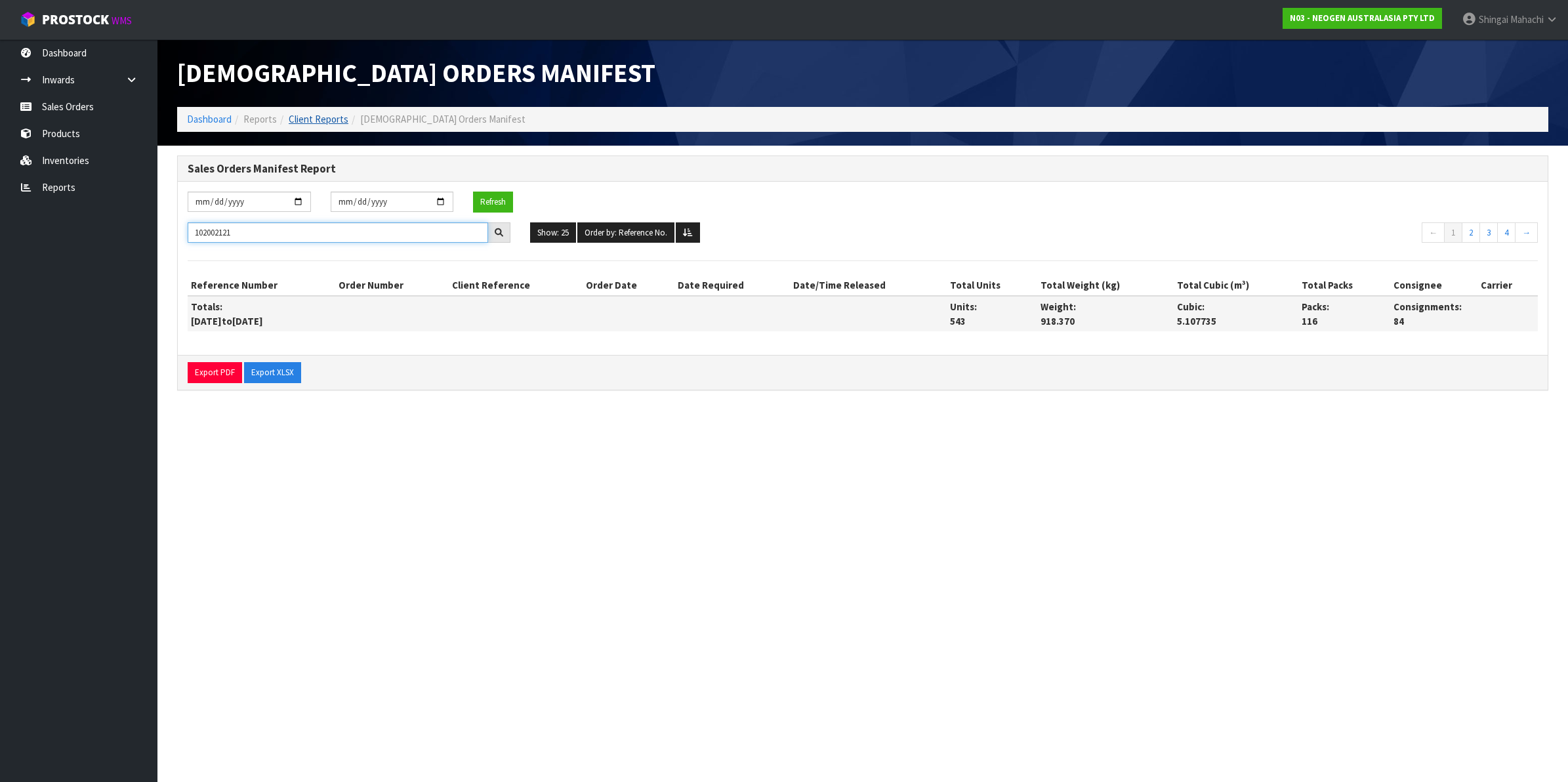
type input "102002121"
click at [319, 120] on link "Client Reports" at bounding box center [318, 119] width 60 height 12
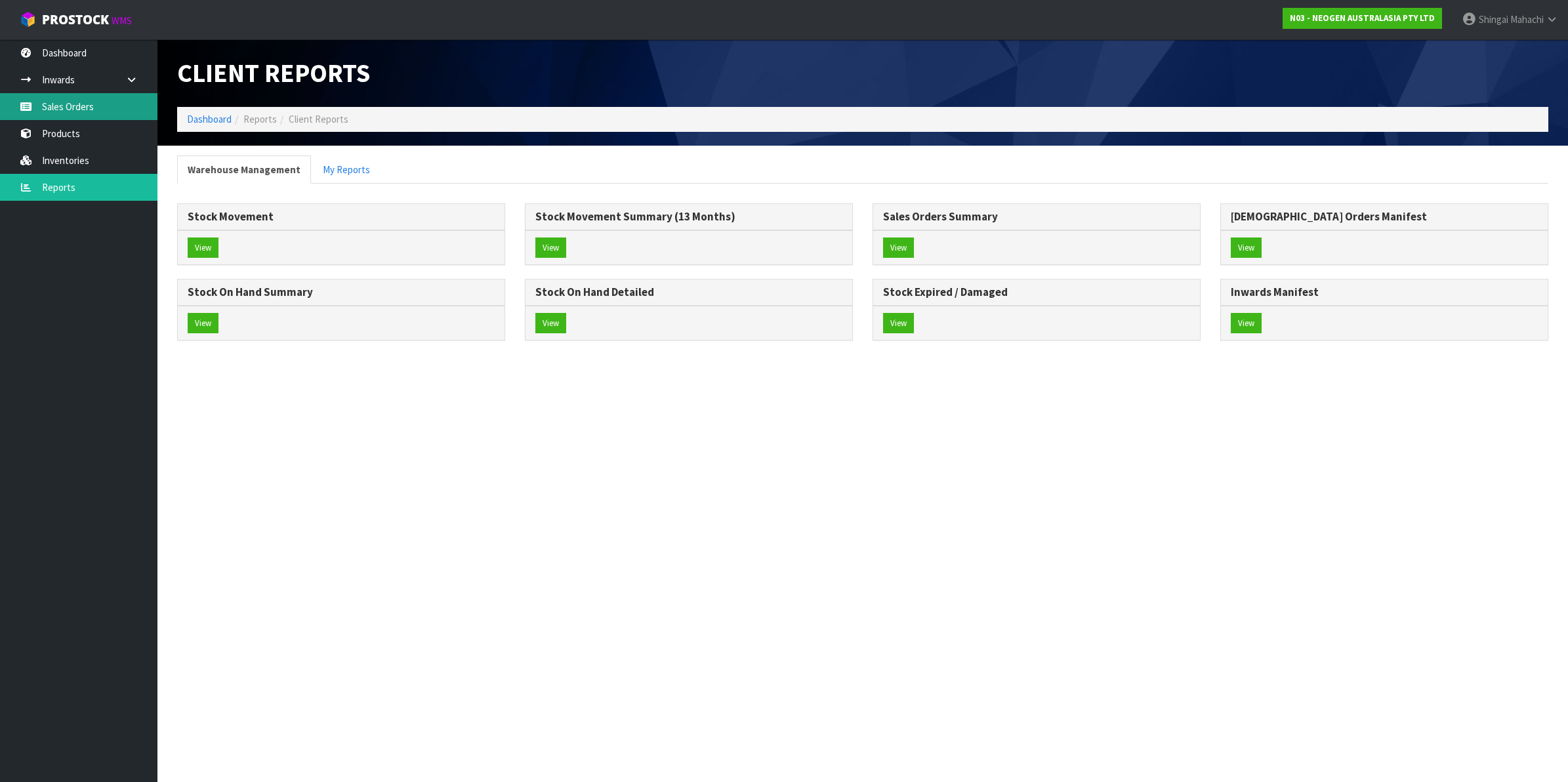
click at [95, 106] on link "Sales Orders" at bounding box center [79, 106] width 158 height 27
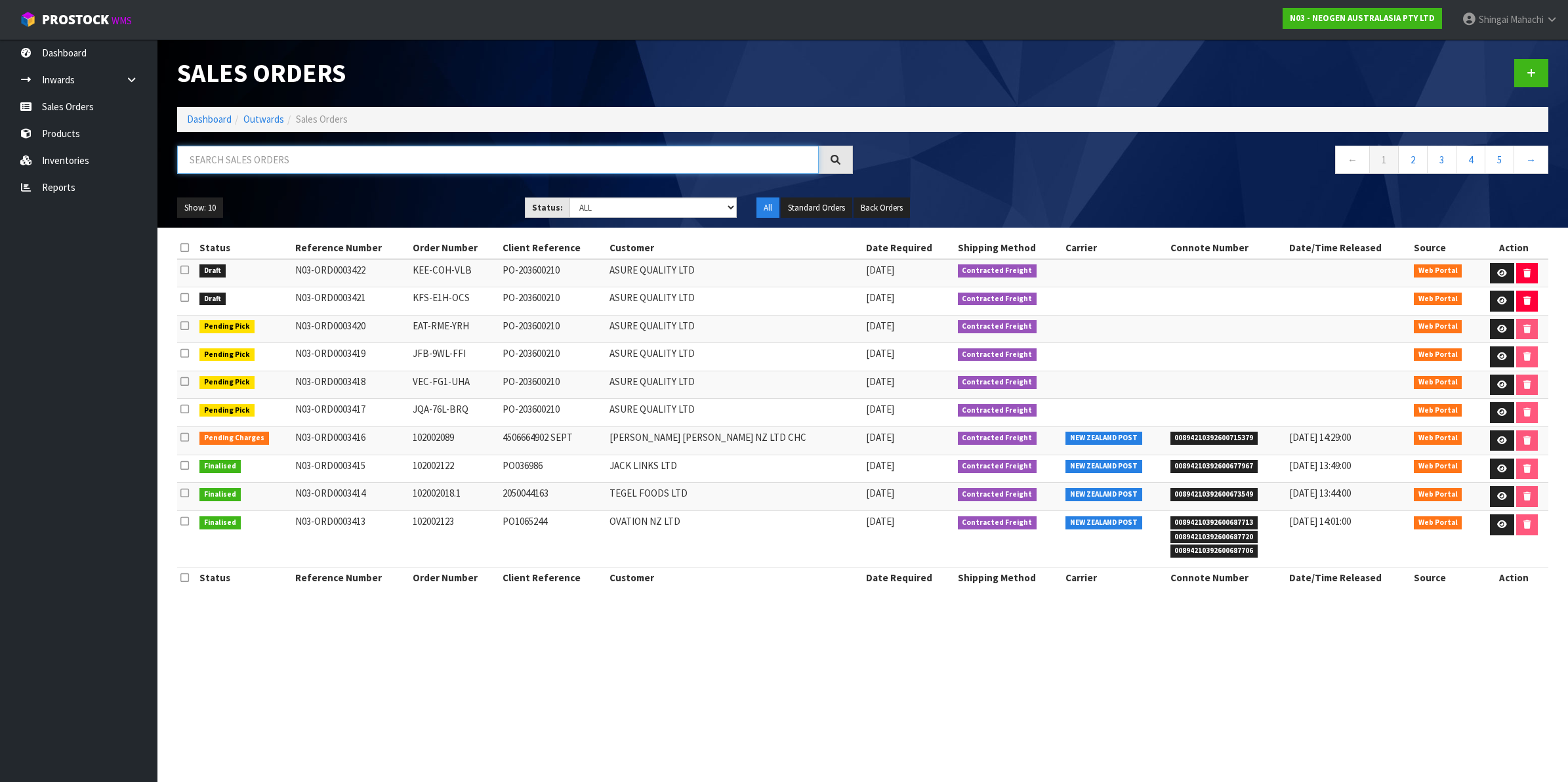
click at [280, 158] on input "text" at bounding box center [498, 160] width 642 height 28
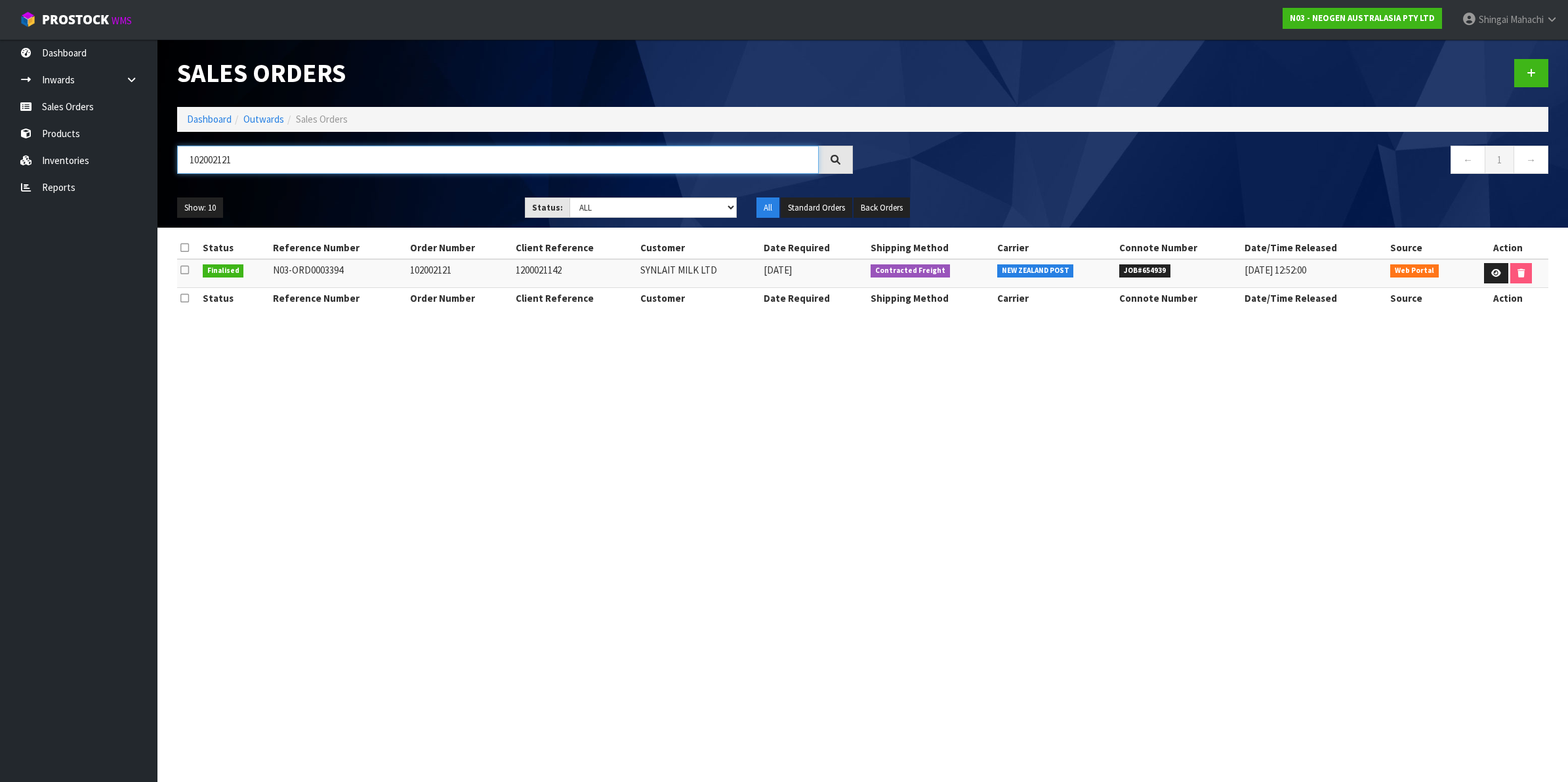
type input "102002121"
click at [1143, 274] on span "JOB#654939" at bounding box center [1145, 271] width 51 height 13
click at [1015, 267] on span "NEW ZEALAND POST" at bounding box center [1035, 271] width 77 height 13
click at [1491, 269] on icon at bounding box center [1496, 273] width 10 height 9
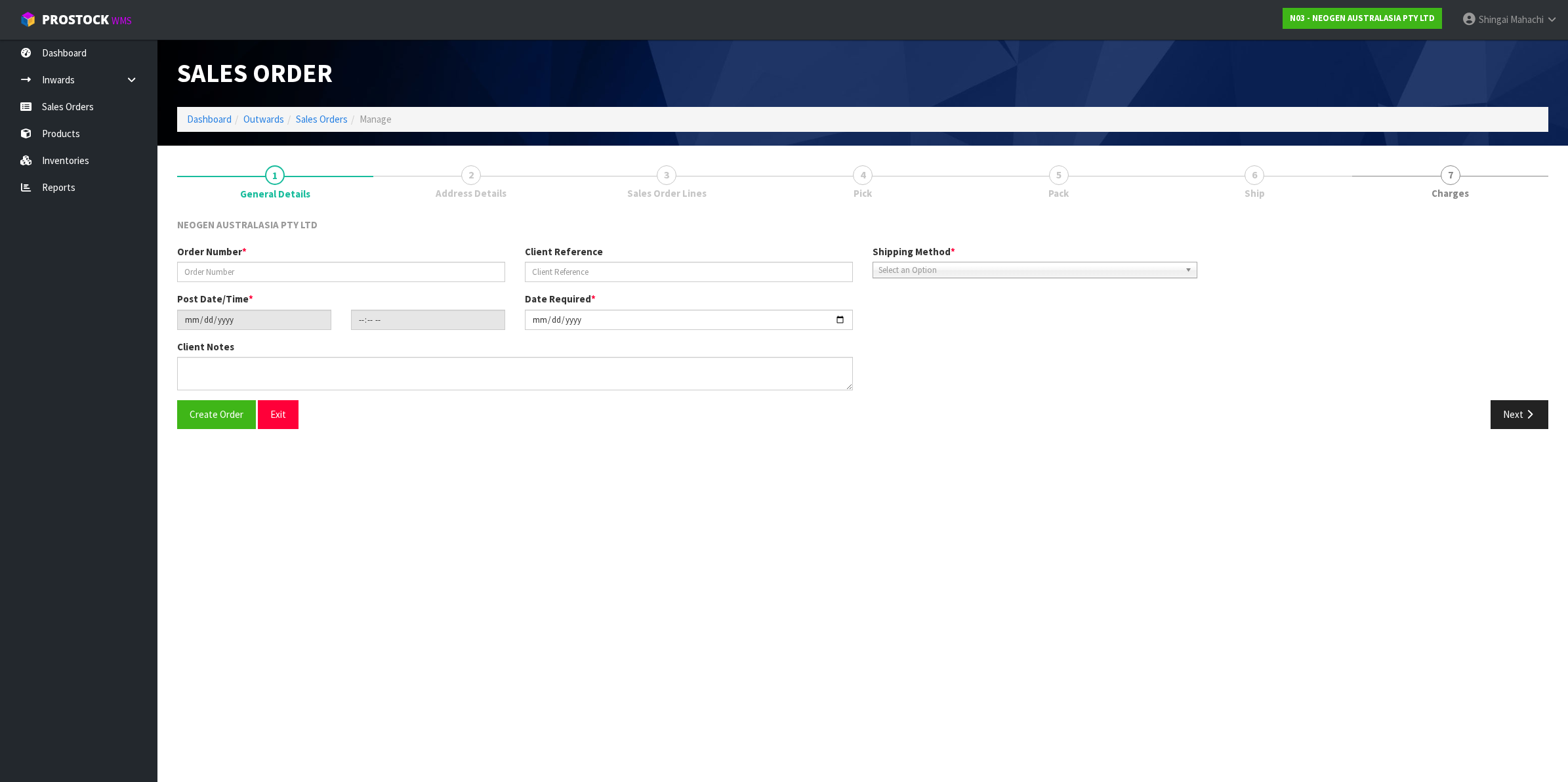
type input "102002121"
type input "1200021142"
type input "[DATE]"
type input "10:41:00.000"
type input "[DATE]"
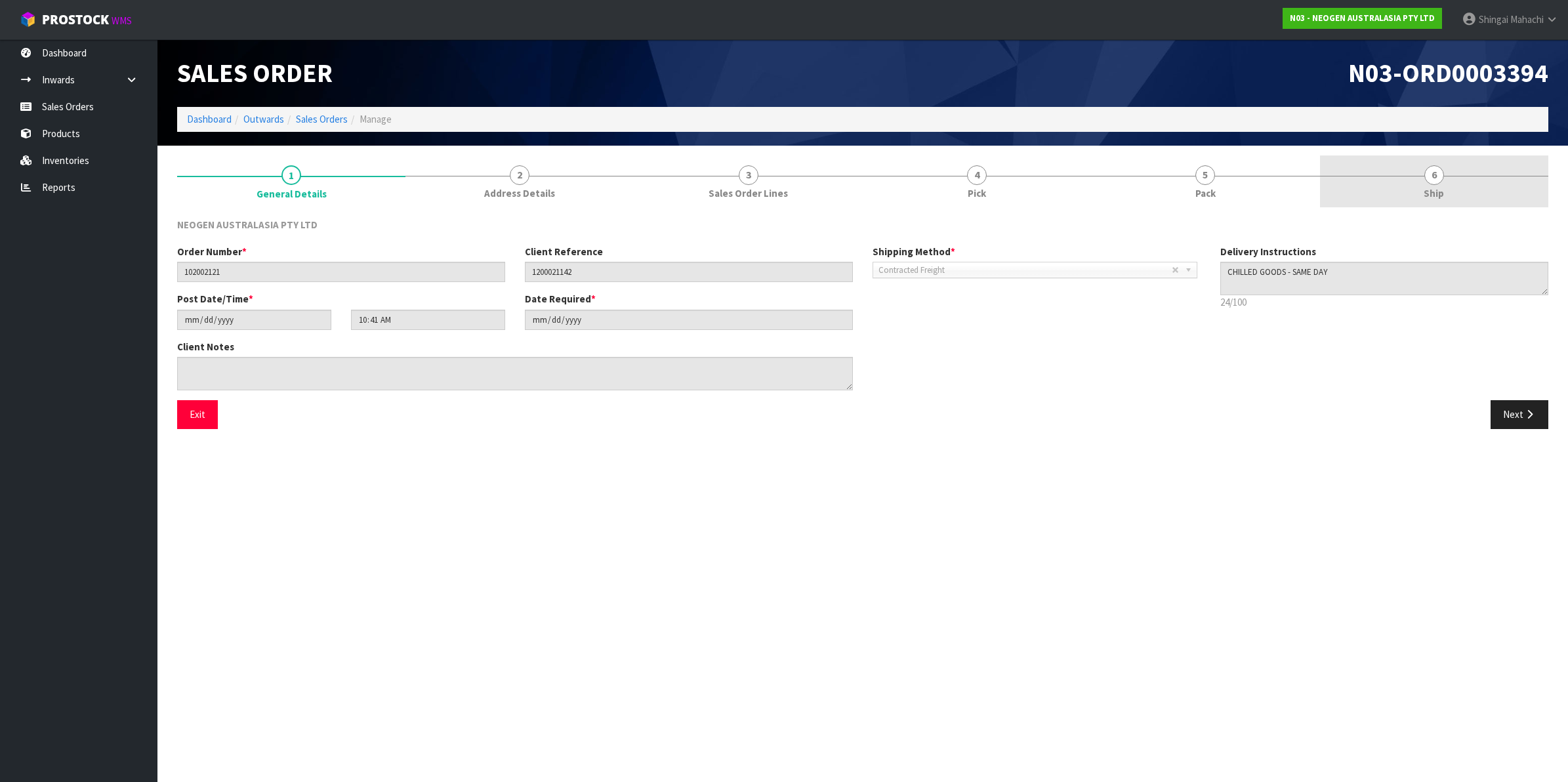
click at [1434, 175] on span "6" at bounding box center [1435, 175] width 20 height 20
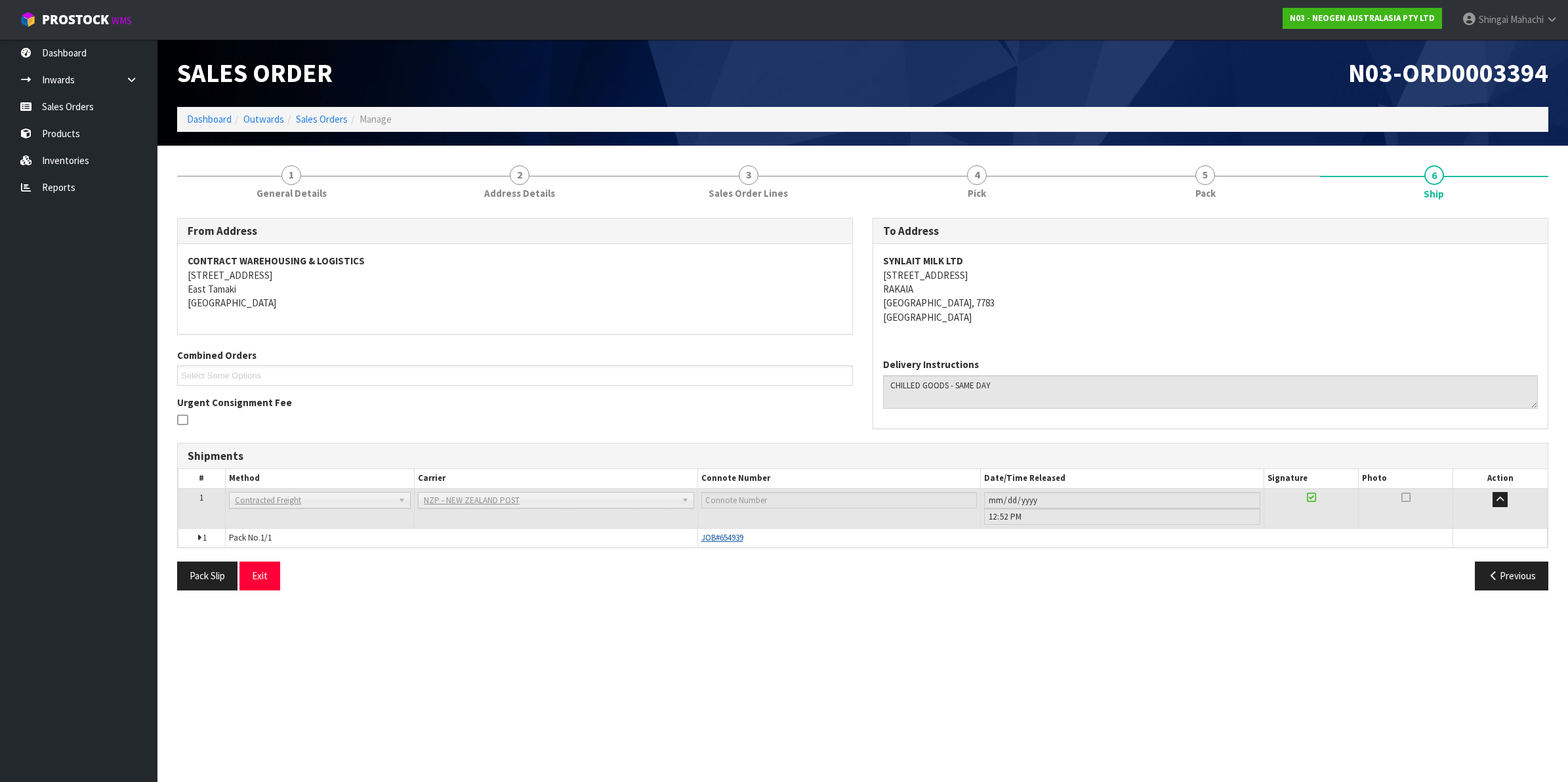
click at [729, 541] on span "JOB#654939" at bounding box center [723, 537] width 42 height 11
click at [285, 500] on span "Contracted Freight" at bounding box center [314, 501] width 158 height 16
click at [710, 538] on span "JOB#654939" at bounding box center [723, 537] width 42 height 11
click at [1211, 180] on span "5" at bounding box center [1205, 175] width 20 height 20
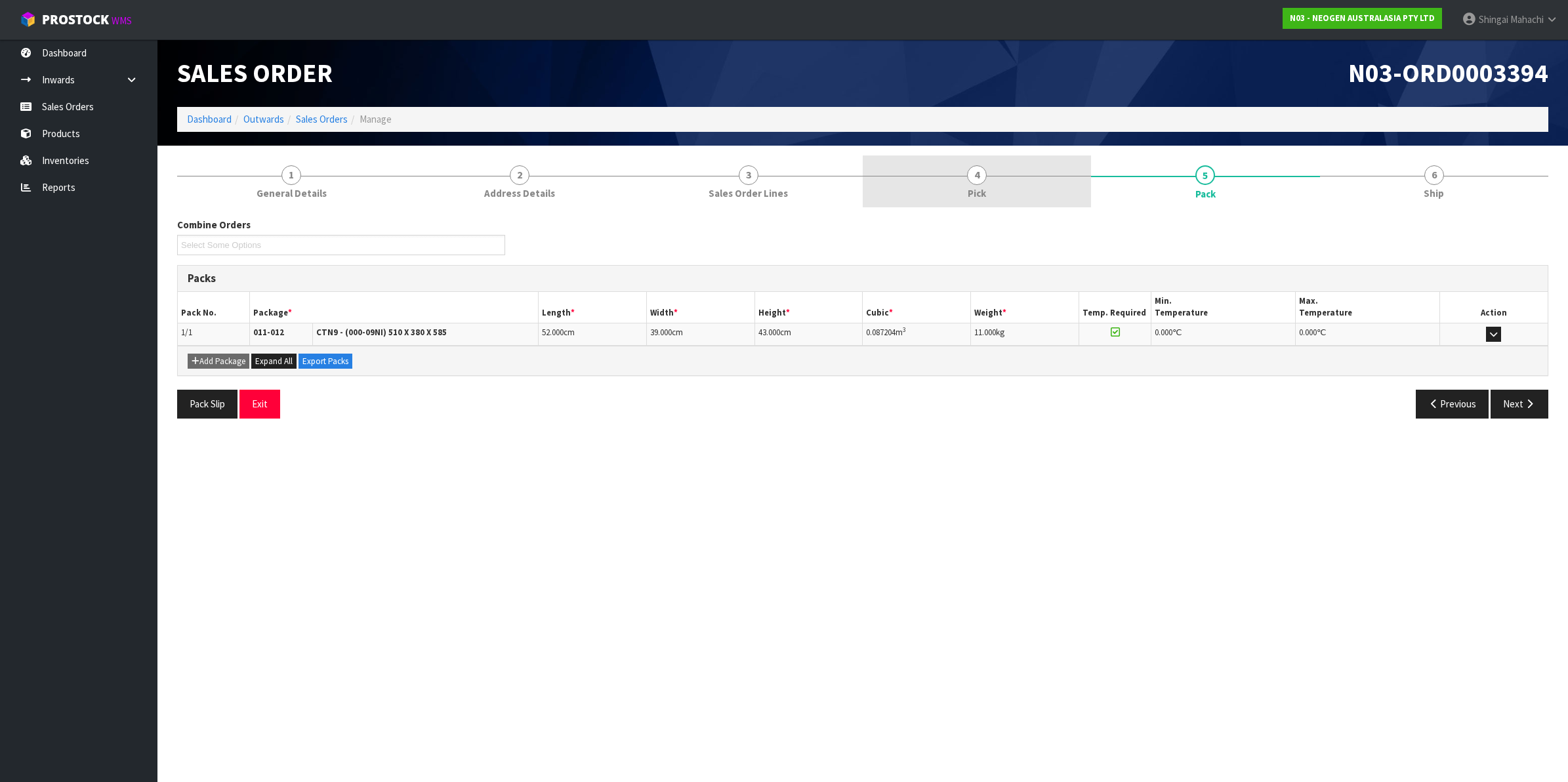
click at [976, 179] on span "4" at bounding box center [977, 175] width 20 height 20
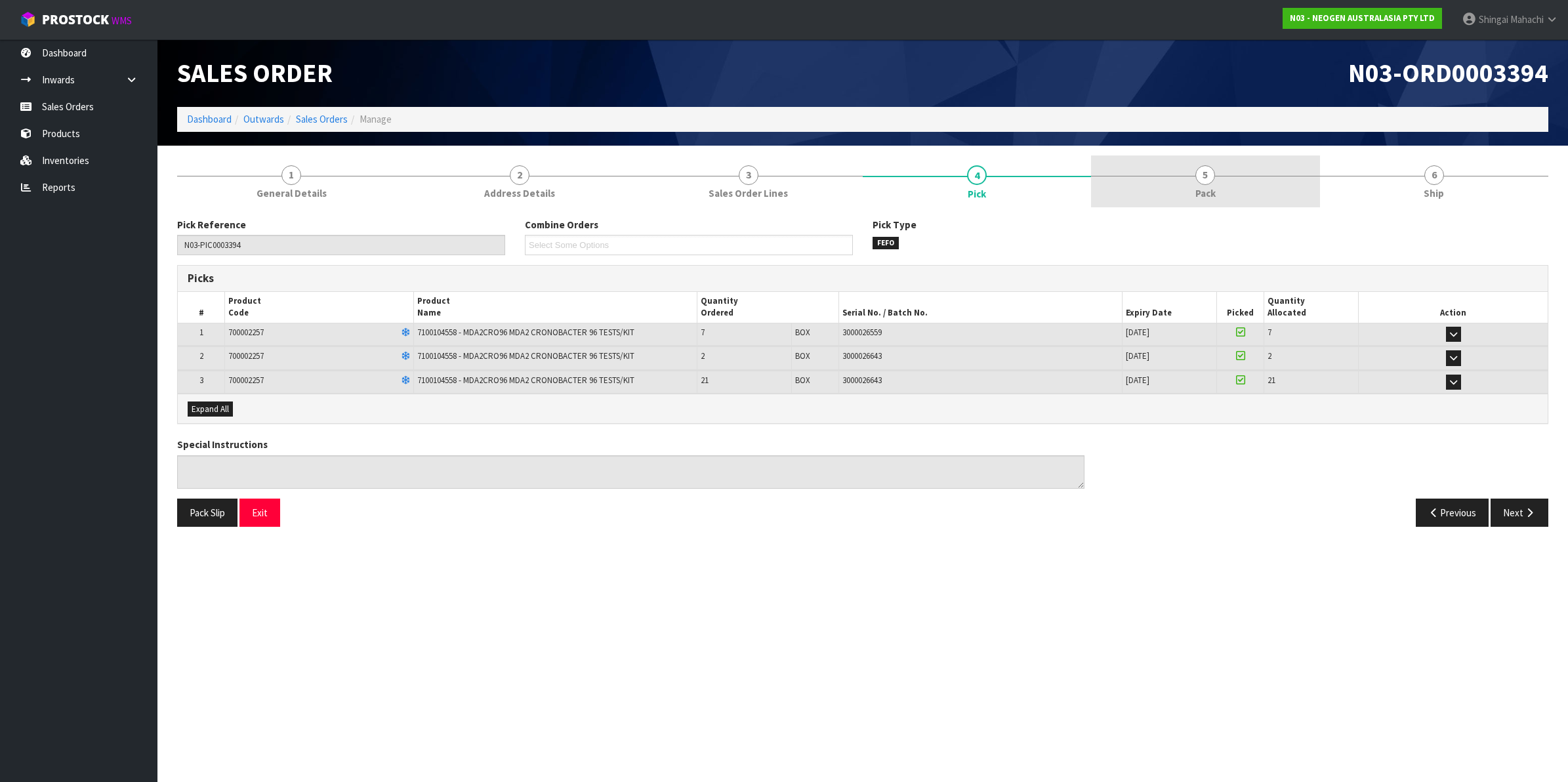
click at [1202, 177] on span "5" at bounding box center [1205, 175] width 20 height 20
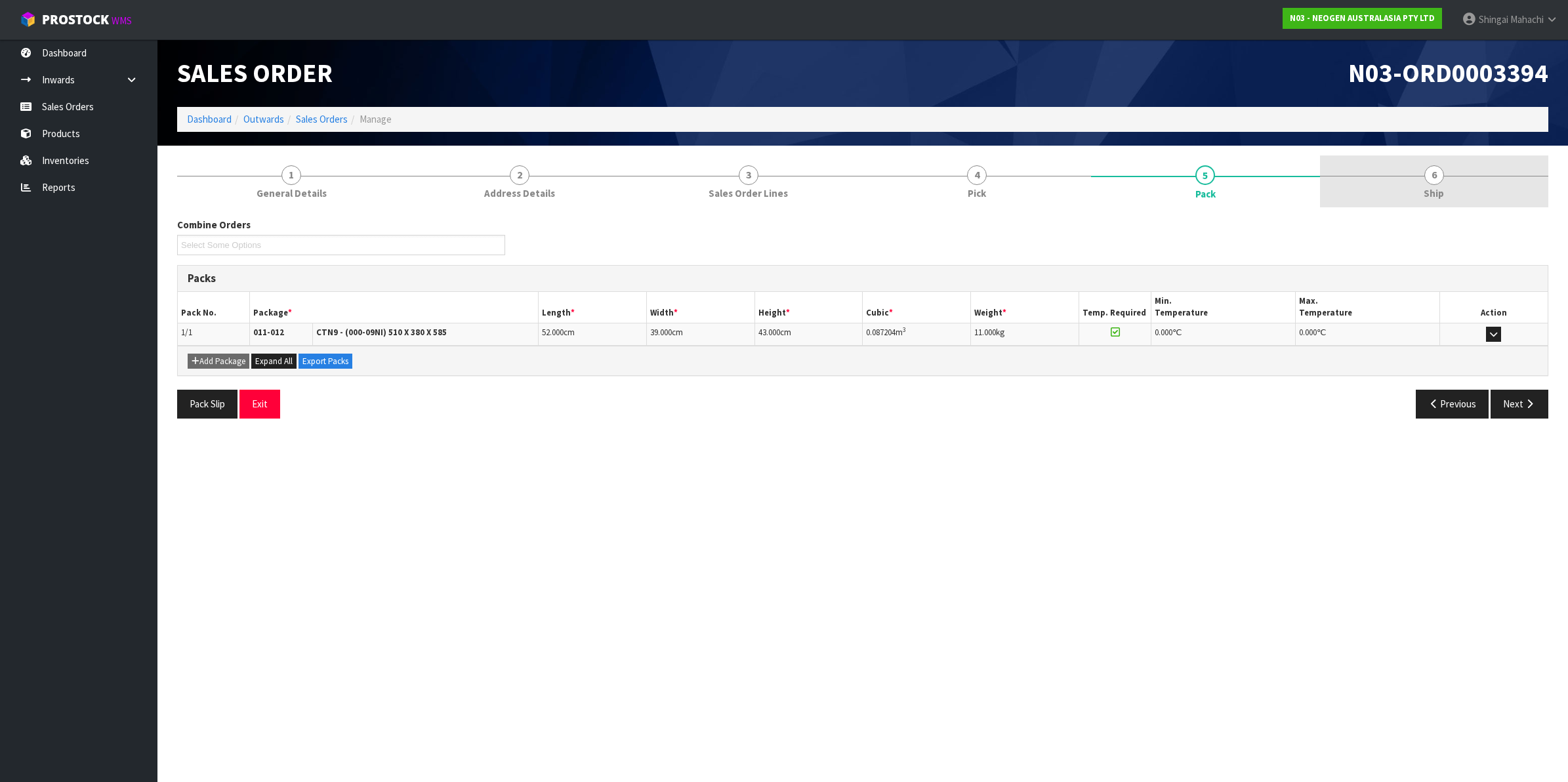
click at [1429, 182] on span "6" at bounding box center [1435, 175] width 20 height 20
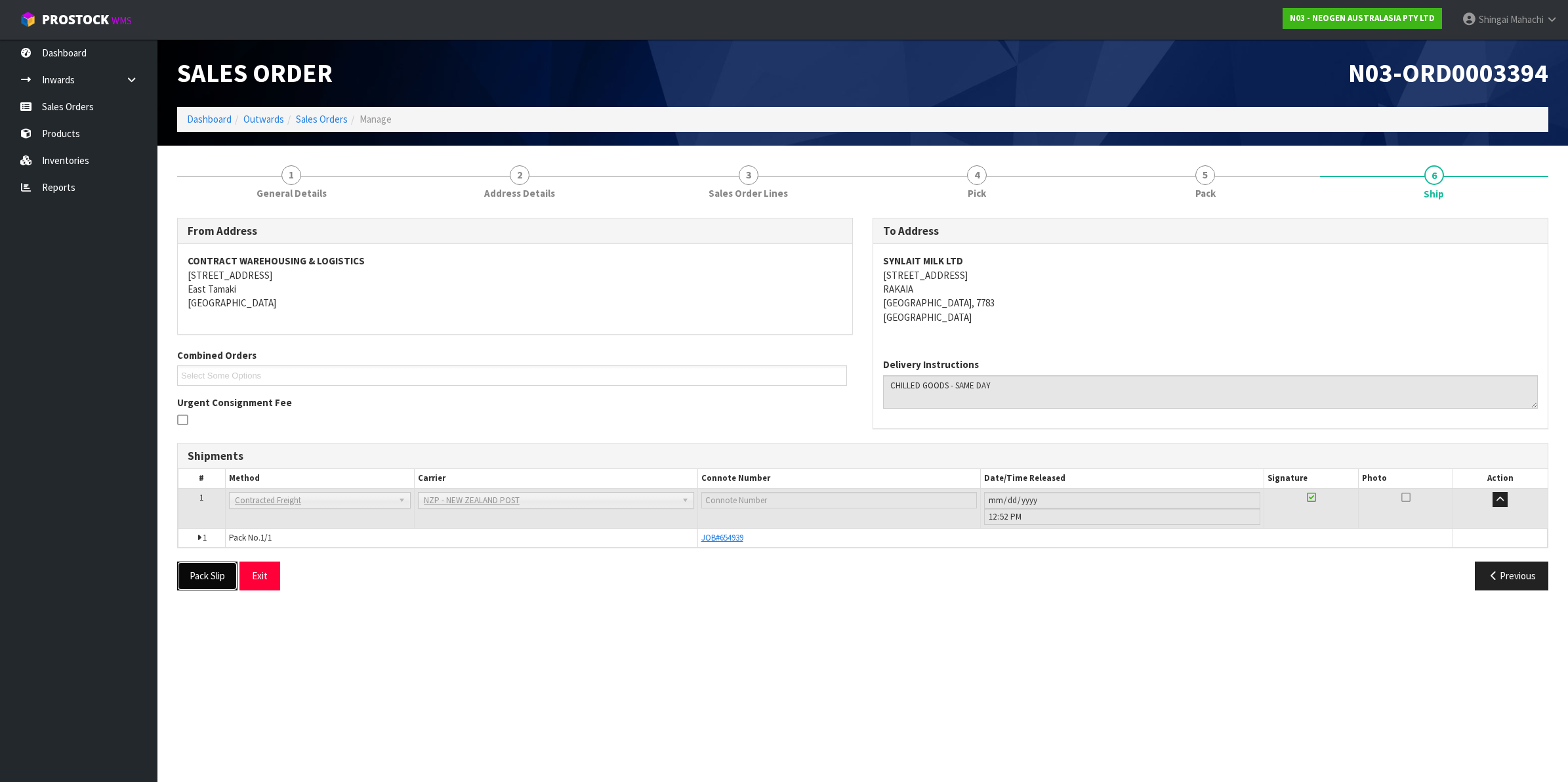
click at [195, 580] on button "Pack Slip" at bounding box center [207, 575] width 60 height 28
click at [1554, 21] on icon at bounding box center [1552, 19] width 12 height 10
click at [1504, 47] on link "Logout" at bounding box center [1516, 52] width 104 height 18
